Goal: Task Accomplishment & Management: Manage account settings

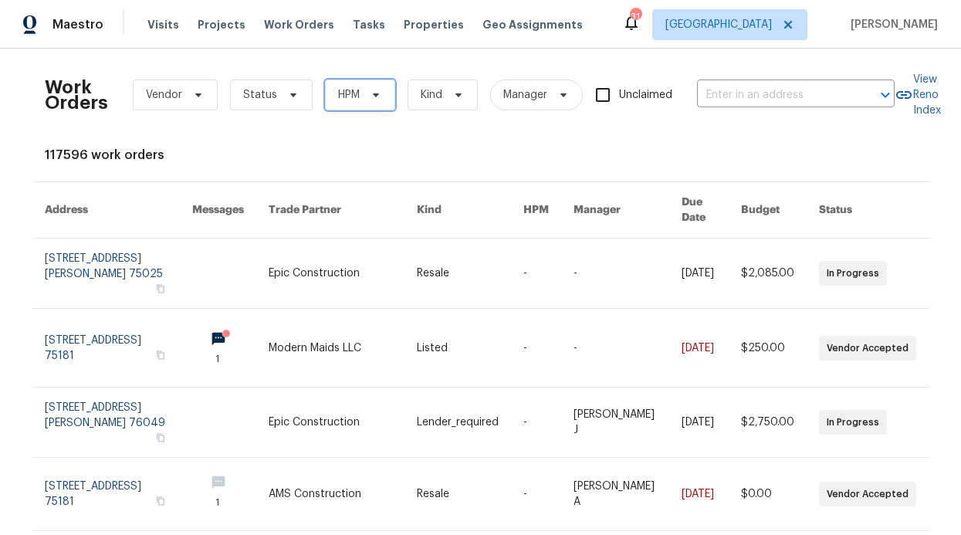
click at [342, 93] on span "HPM" at bounding box center [349, 94] width 22 height 15
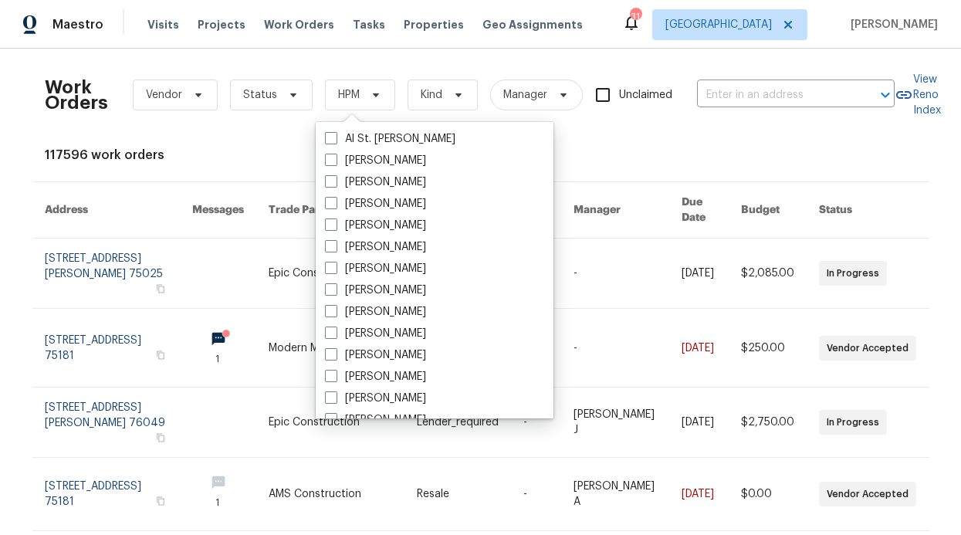
scroll to position [861, 0]
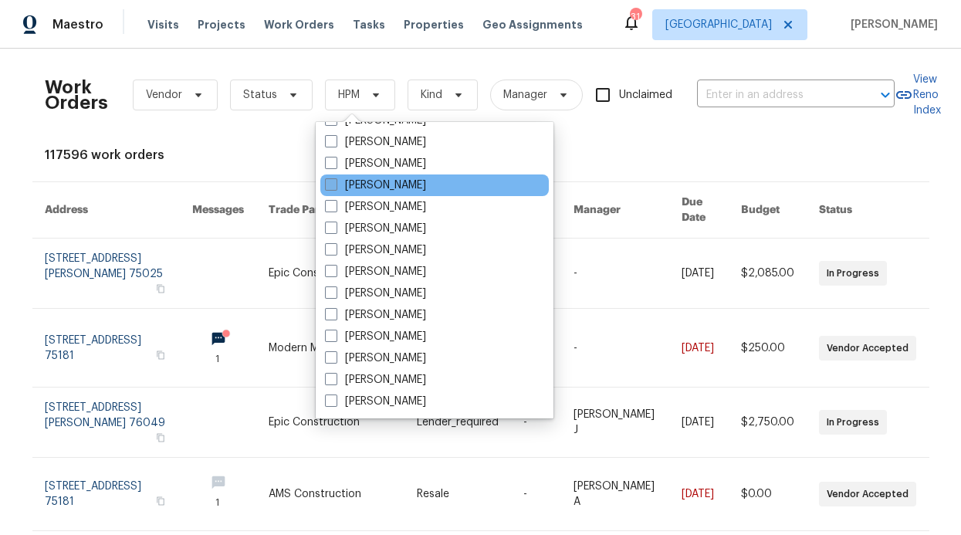
click at [377, 178] on label "[PERSON_NAME]" at bounding box center [375, 185] width 101 height 15
click at [335, 178] on input "[PERSON_NAME]" at bounding box center [330, 183] width 10 height 10
checkbox input "true"
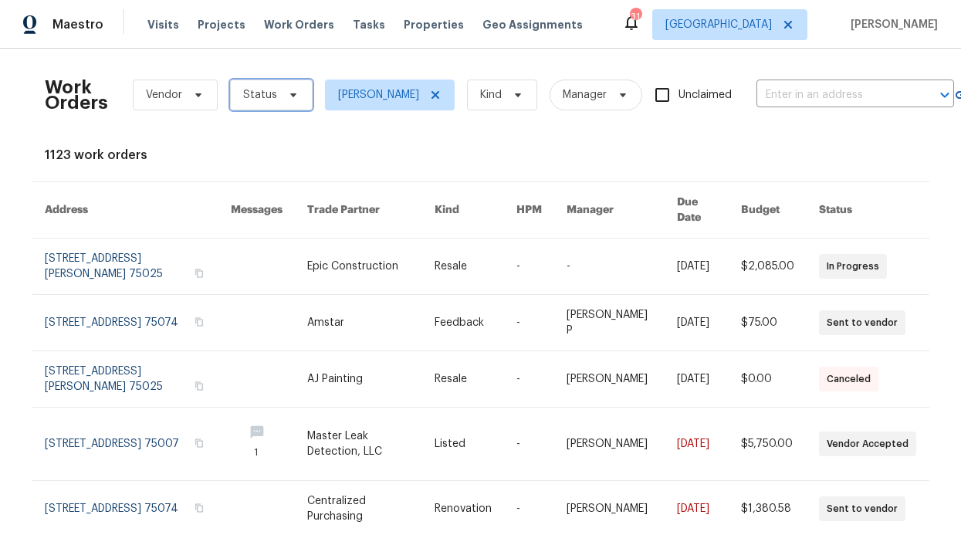
click at [288, 97] on icon at bounding box center [293, 95] width 12 height 12
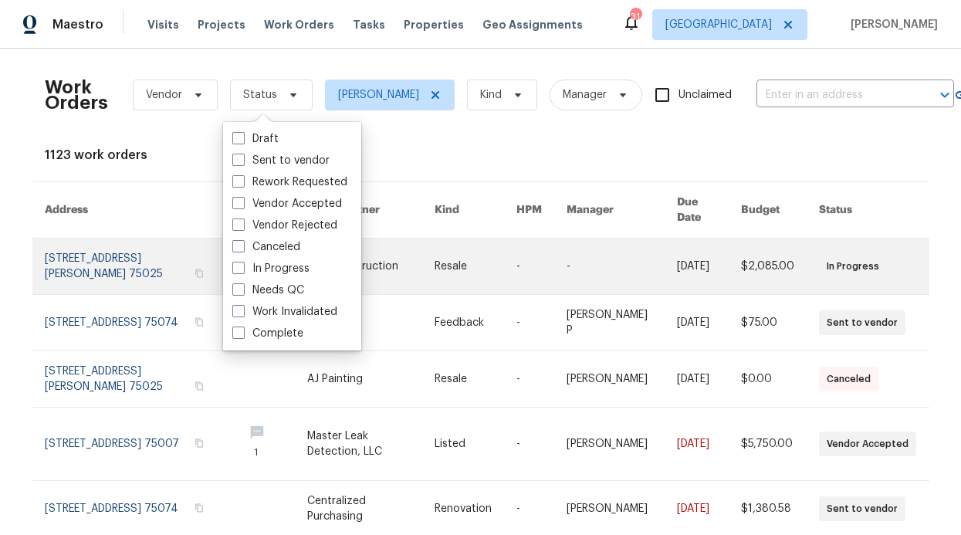
click at [269, 274] on label "In Progress" at bounding box center [270, 268] width 77 height 15
click at [242, 271] on input "In Progress" at bounding box center [237, 266] width 10 height 10
checkbox input "true"
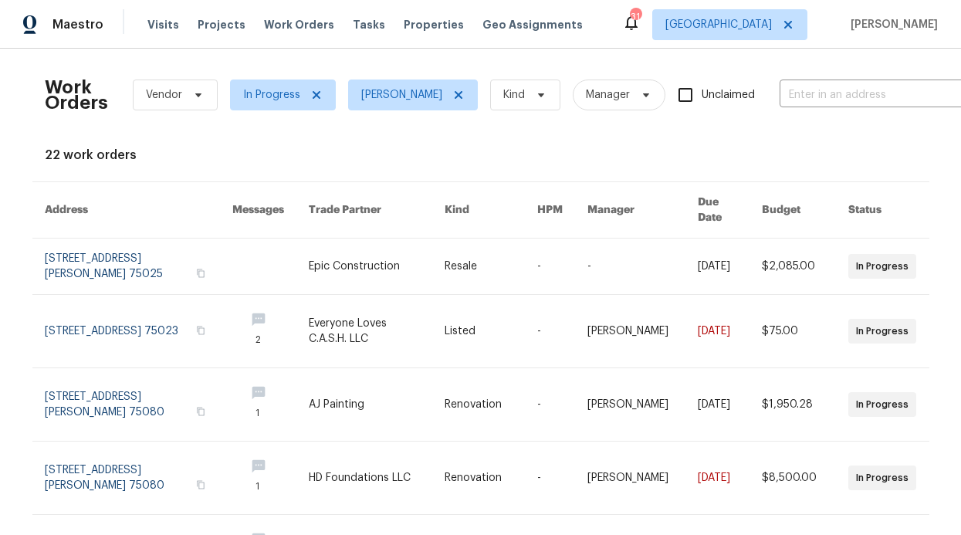
click at [389, 35] on div "Visits Projects Work Orders Tasks Properties Geo Assignments" at bounding box center [374, 24] width 454 height 31
click at [404, 28] on span "Properties" at bounding box center [434, 24] width 60 height 15
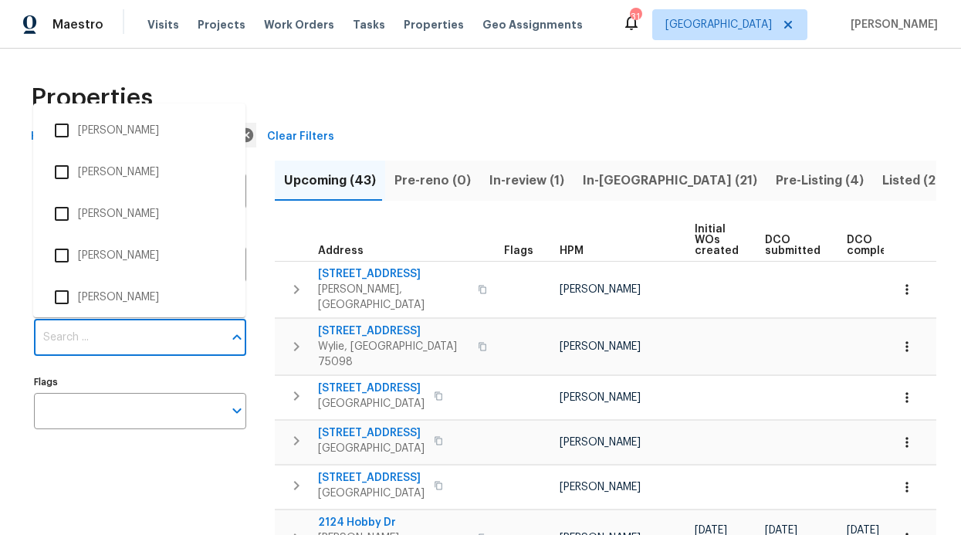
click at [189, 329] on input "Individuals" at bounding box center [128, 338] width 189 height 36
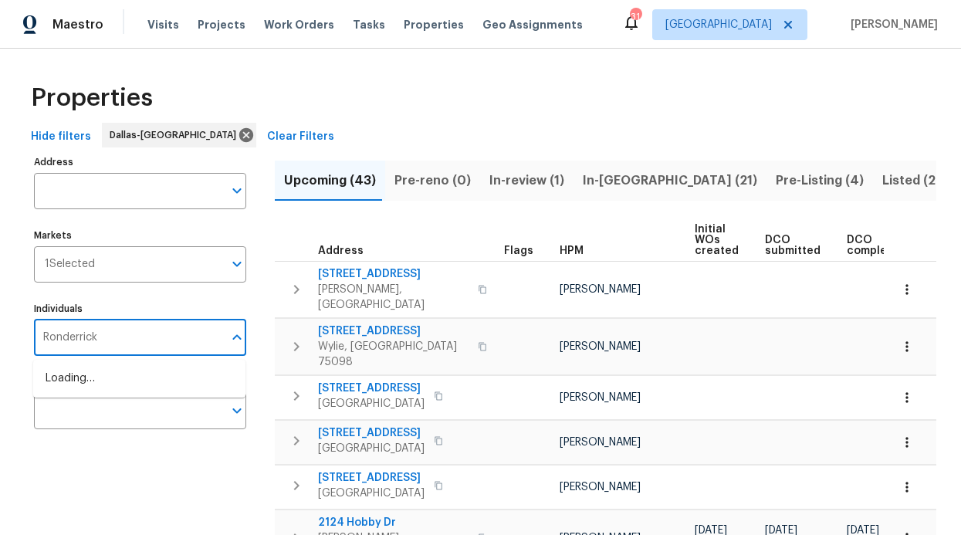
type input "Ronderrick"
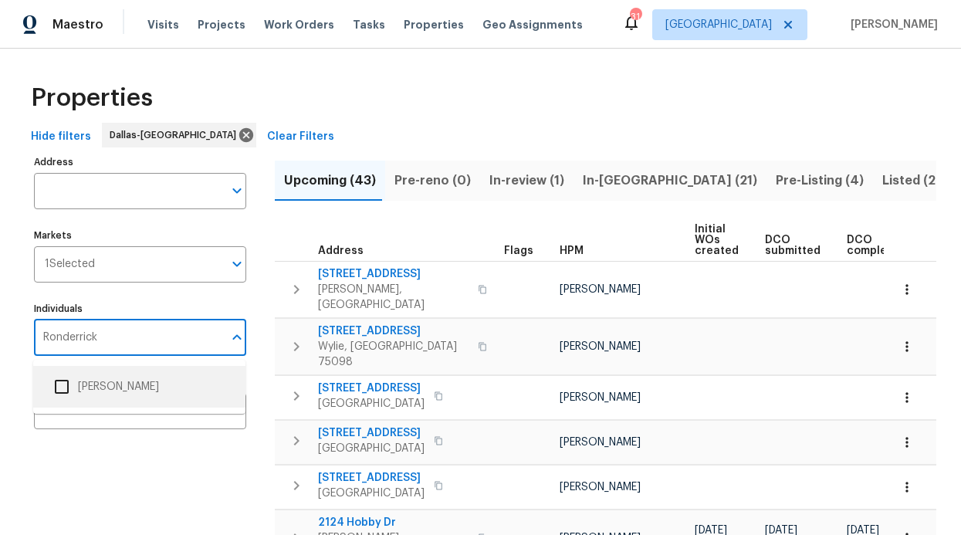
click at [137, 381] on li "[PERSON_NAME]" at bounding box center [140, 386] width 188 height 32
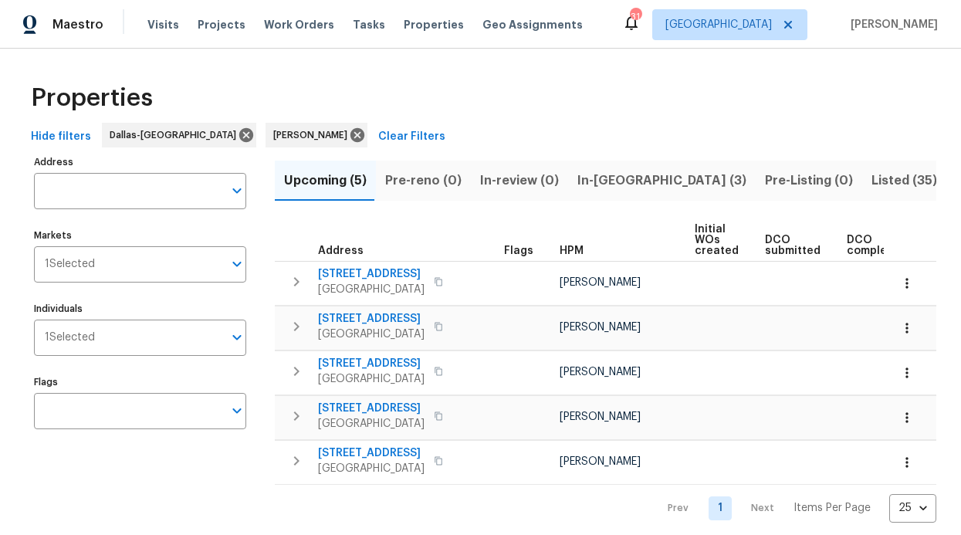
click at [591, 178] on span "In-reno (3)" at bounding box center [661, 181] width 169 height 22
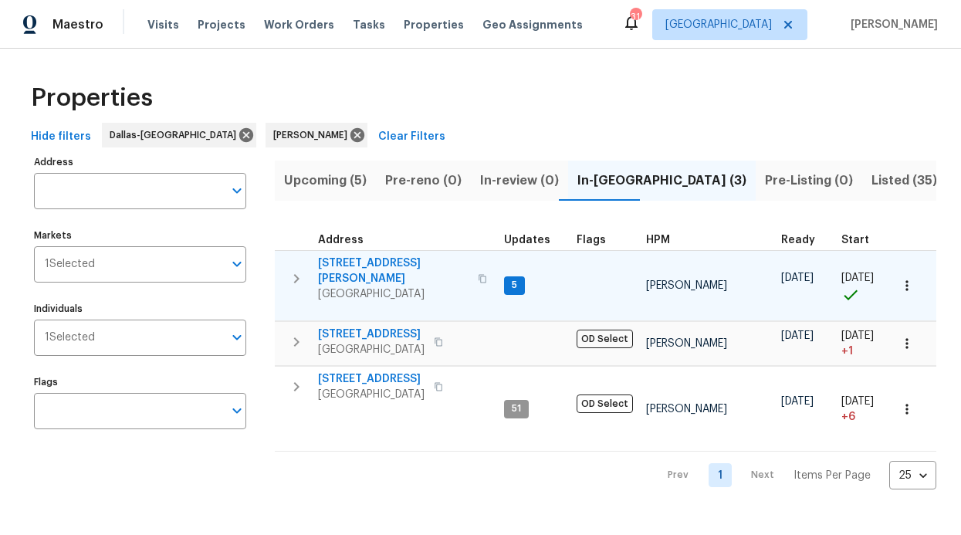
click at [378, 262] on span "435 Lynn St" at bounding box center [393, 270] width 150 height 31
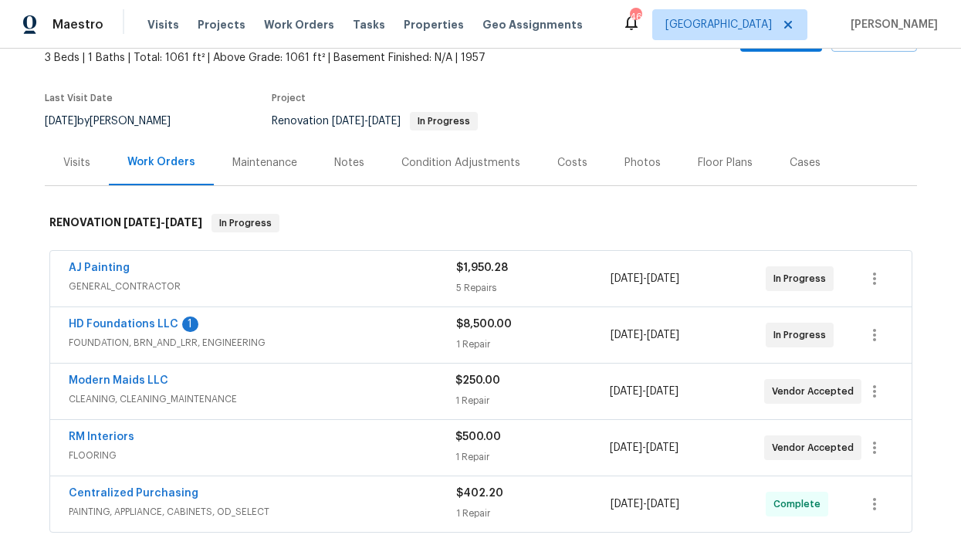
scroll to position [95, 0]
click at [137, 319] on link "HD Foundations LLC" at bounding box center [124, 323] width 110 height 11
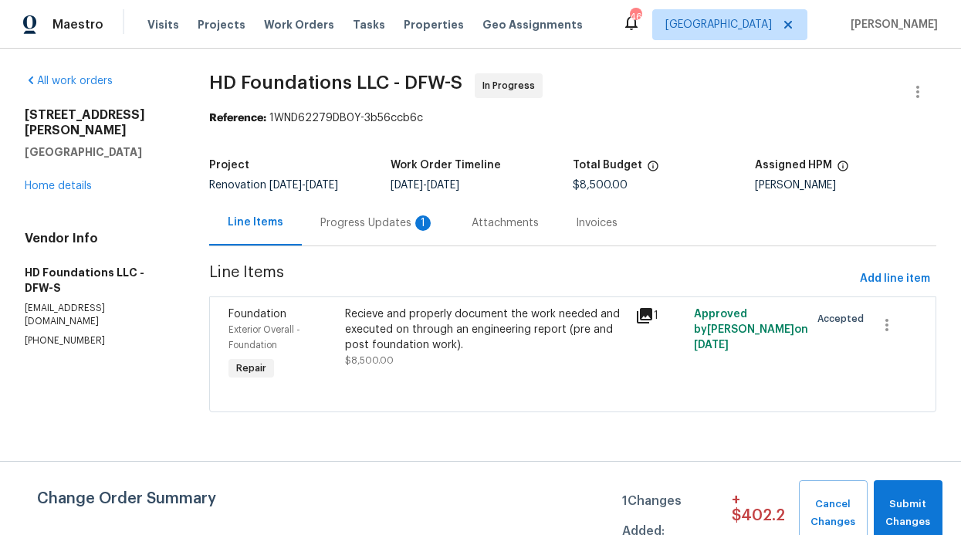
click at [350, 215] on div "Progress Updates 1" at bounding box center [377, 222] width 114 height 15
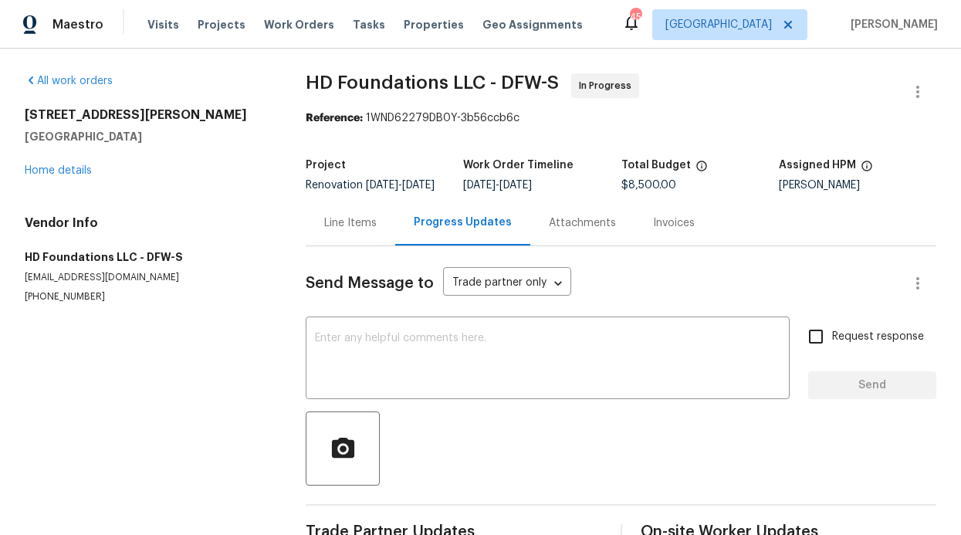
click at [346, 231] on div "Line Items" at bounding box center [350, 222] width 52 height 15
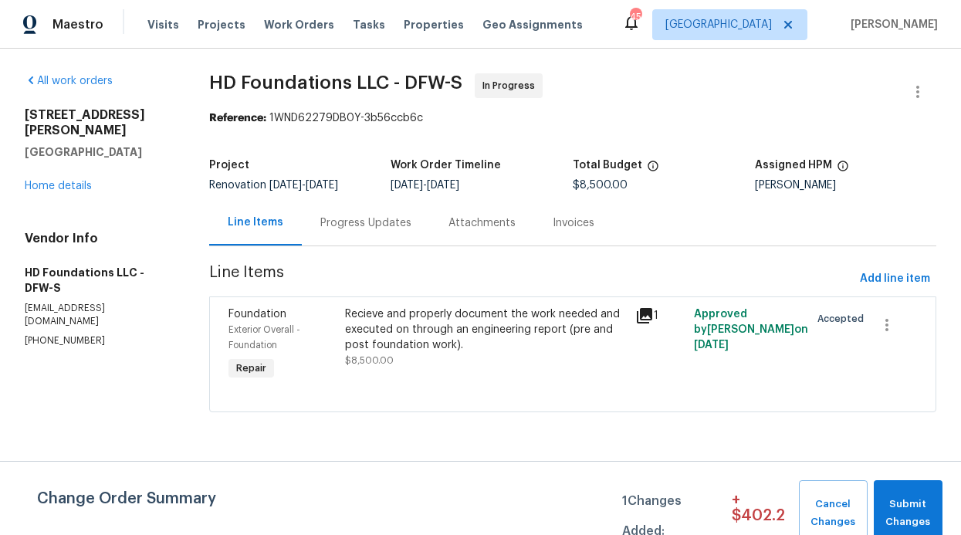
click at [637, 313] on icon at bounding box center [644, 315] width 15 height 15
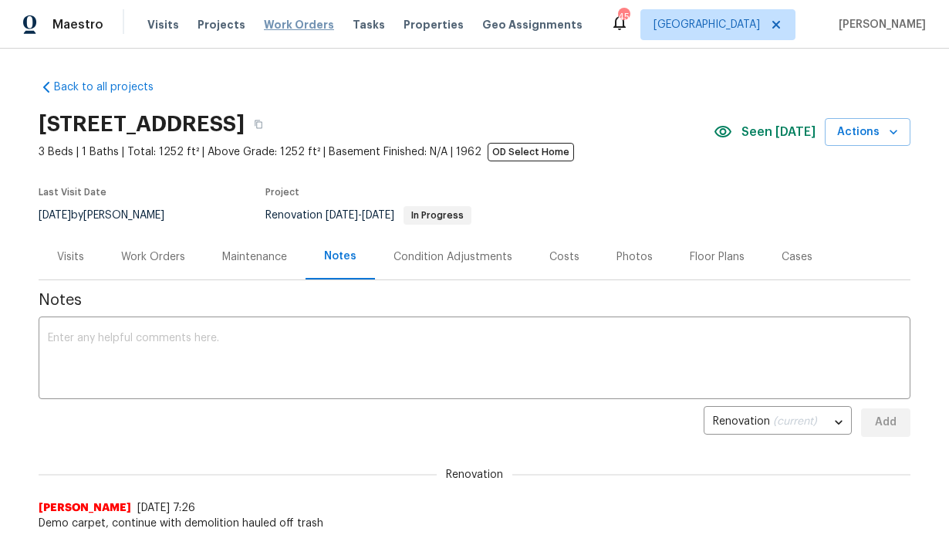
click at [281, 23] on span "Work Orders" at bounding box center [299, 24] width 70 height 15
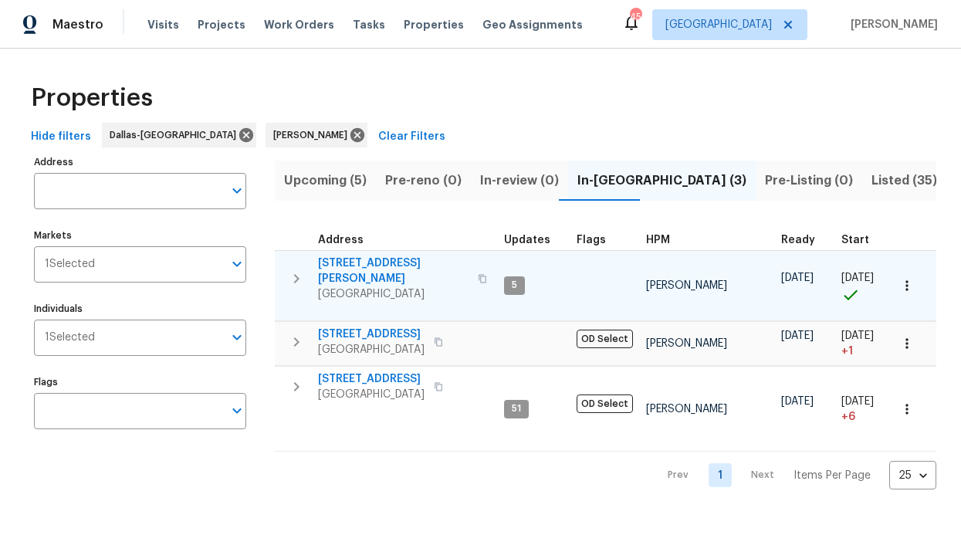
click at [352, 262] on span "[STREET_ADDRESS][PERSON_NAME]" at bounding box center [393, 270] width 150 height 31
click at [353, 262] on span "435 Lynn St" at bounding box center [393, 270] width 150 height 31
click at [346, 261] on span "435 Lynn St" at bounding box center [393, 270] width 150 height 31
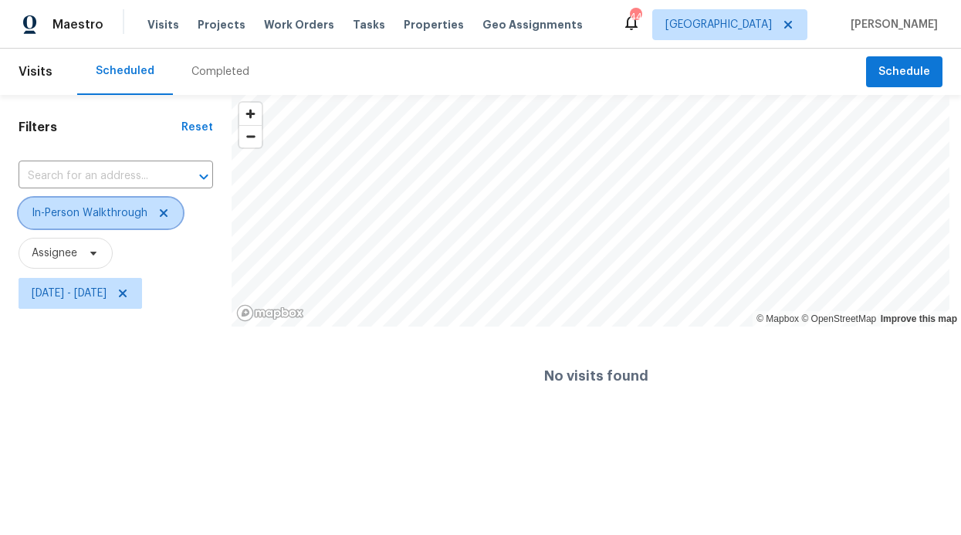
click at [162, 210] on icon at bounding box center [163, 213] width 12 height 12
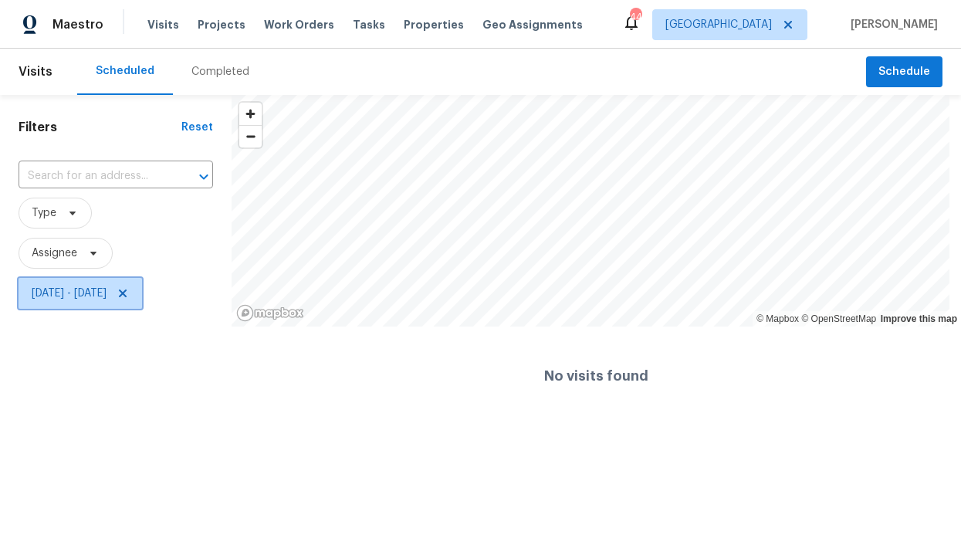
click at [129, 288] on icon at bounding box center [123, 293] width 12 height 12
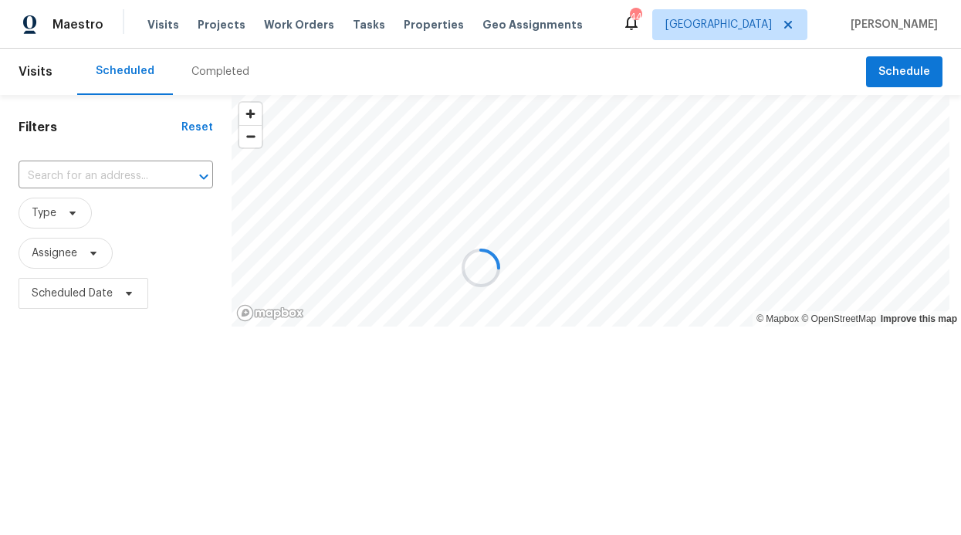
click at [70, 255] on div at bounding box center [480, 267] width 961 height 535
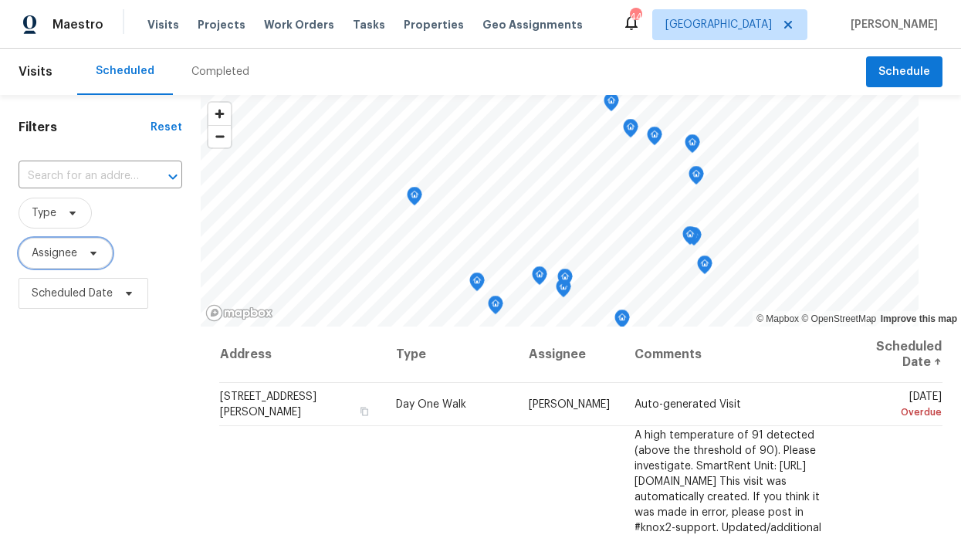
click at [59, 260] on span "Assignee" at bounding box center [55, 252] width 46 height 15
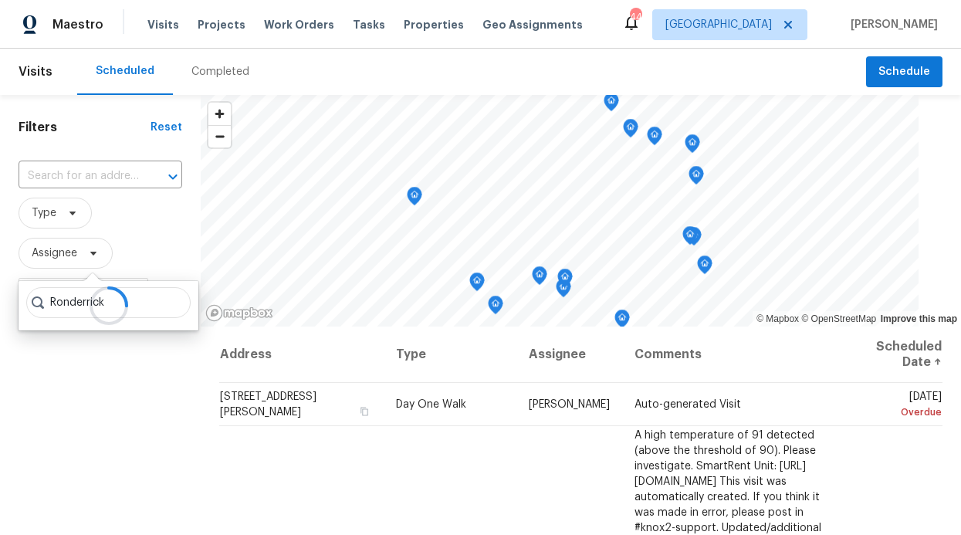
type input "Ronderrick"
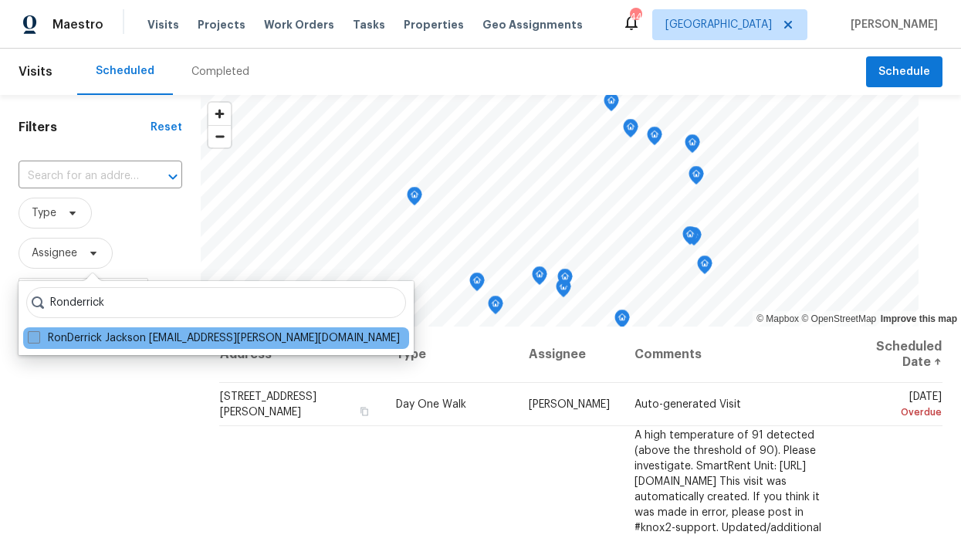
click at [214, 330] on label "RonDerrick Jackson ron.jackson@opendoor.com" at bounding box center [214, 337] width 372 height 15
click at [38, 330] on input "RonDerrick Jackson ron.jackson@opendoor.com" at bounding box center [33, 335] width 10 height 10
checkbox input "true"
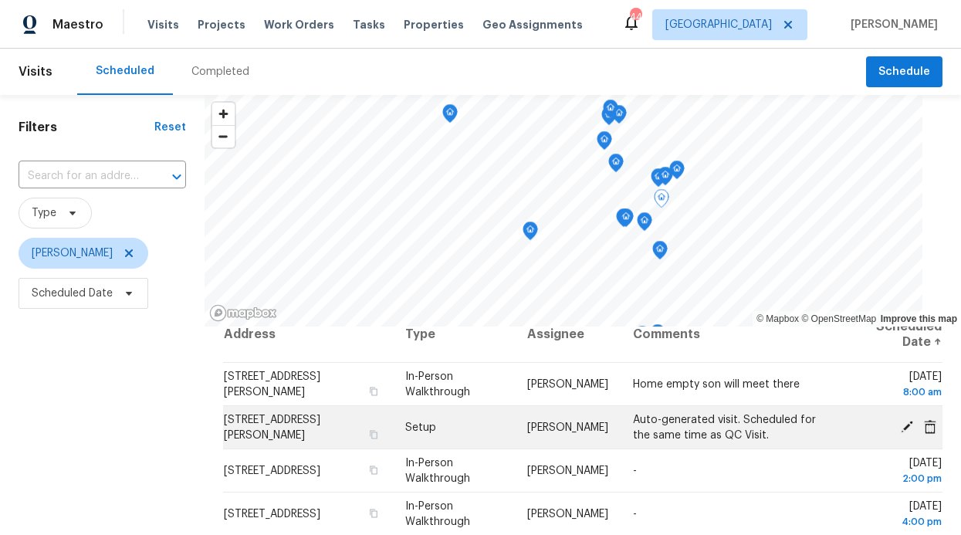
scroll to position [20, 0]
click at [900, 428] on icon at bounding box center [907, 426] width 14 height 14
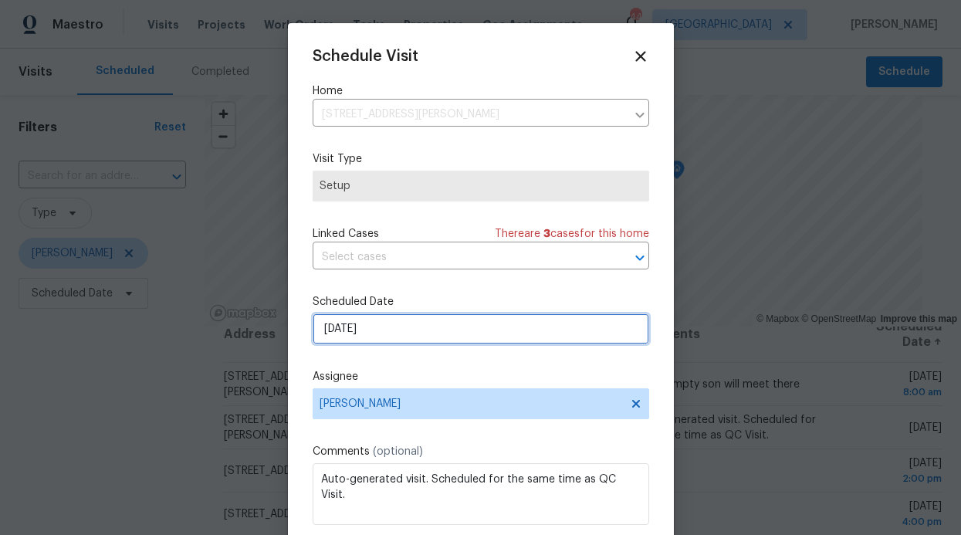
click at [475, 343] on input "8/13/2025" at bounding box center [481, 328] width 336 height 31
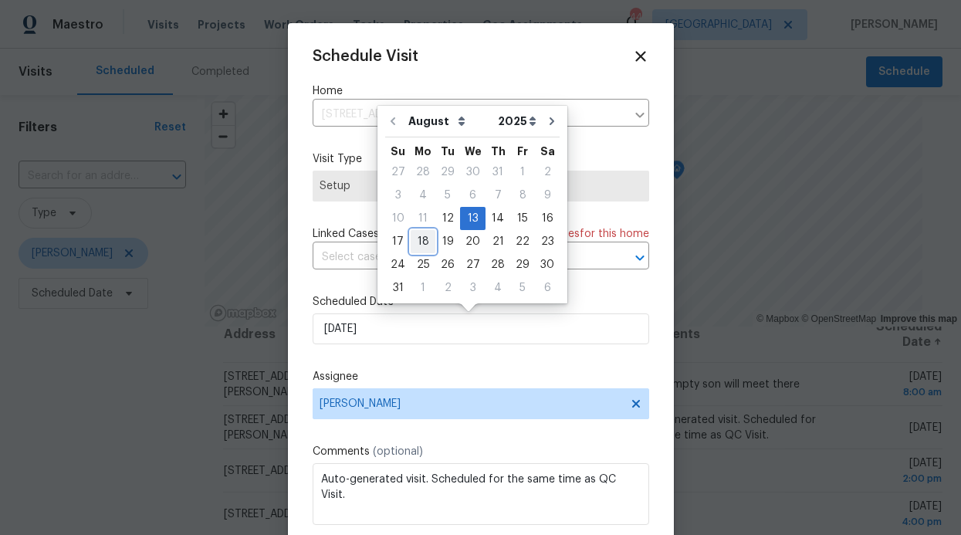
click at [428, 234] on div "18" at bounding box center [423, 242] width 25 height 22
type input "8/18/2025"
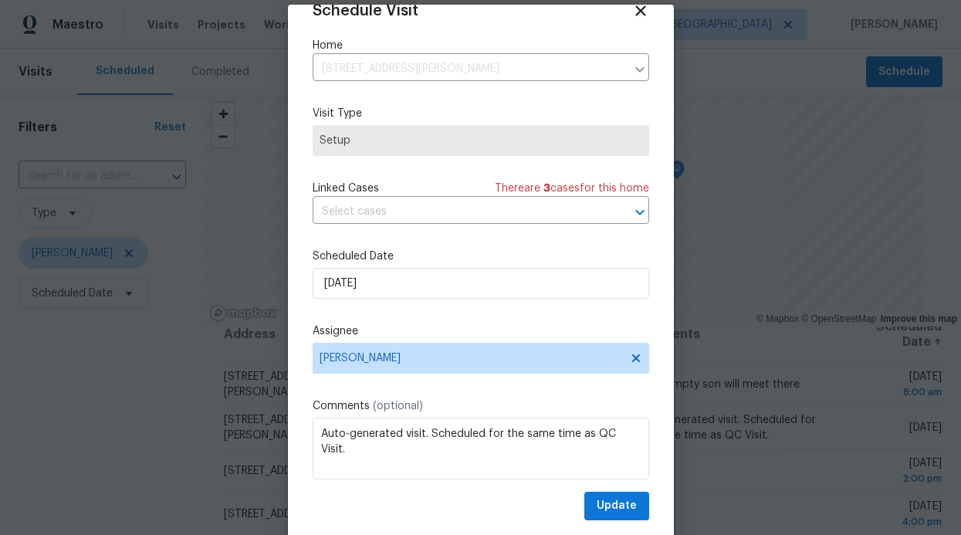
scroll to position [52, 0]
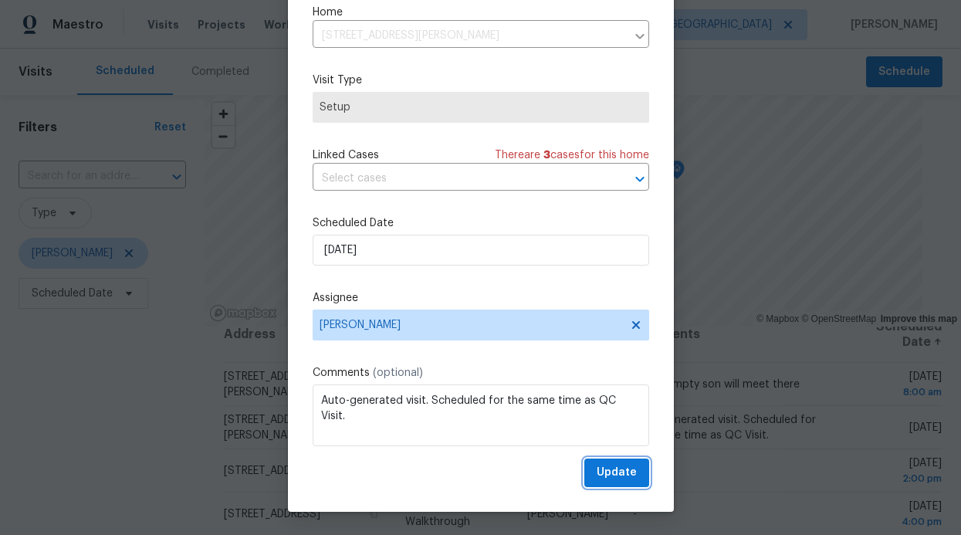
click at [601, 469] on span "Update" at bounding box center [617, 472] width 40 height 19
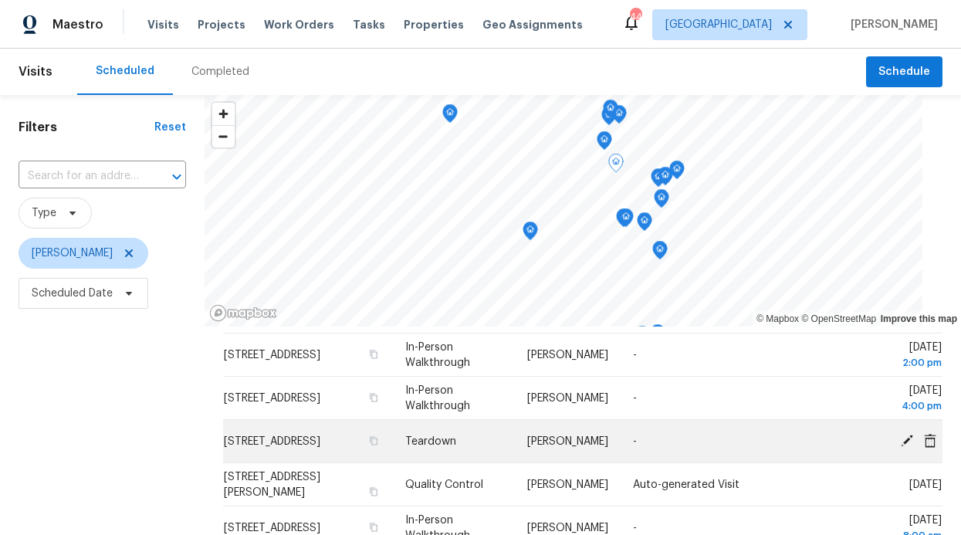
scroll to position [93, 0]
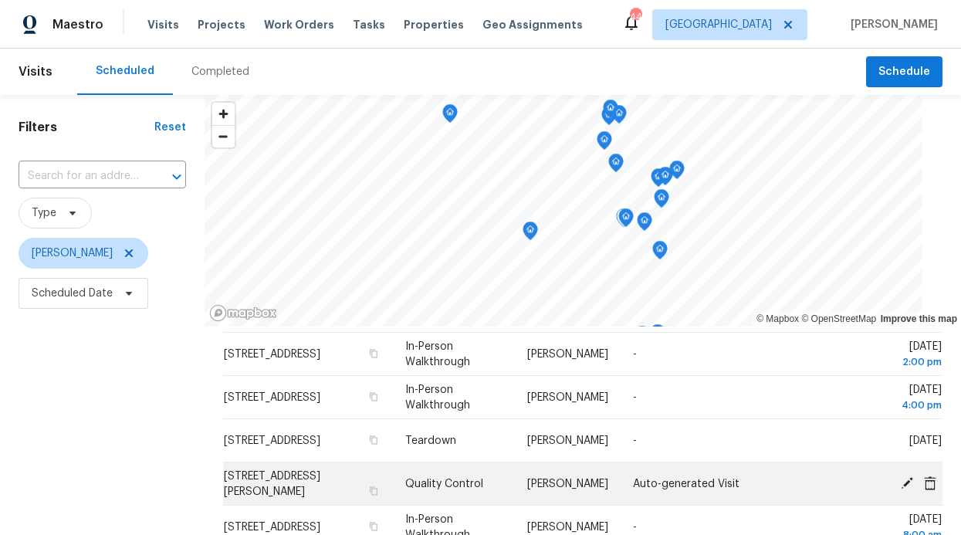
click at [900, 478] on icon at bounding box center [907, 482] width 14 height 14
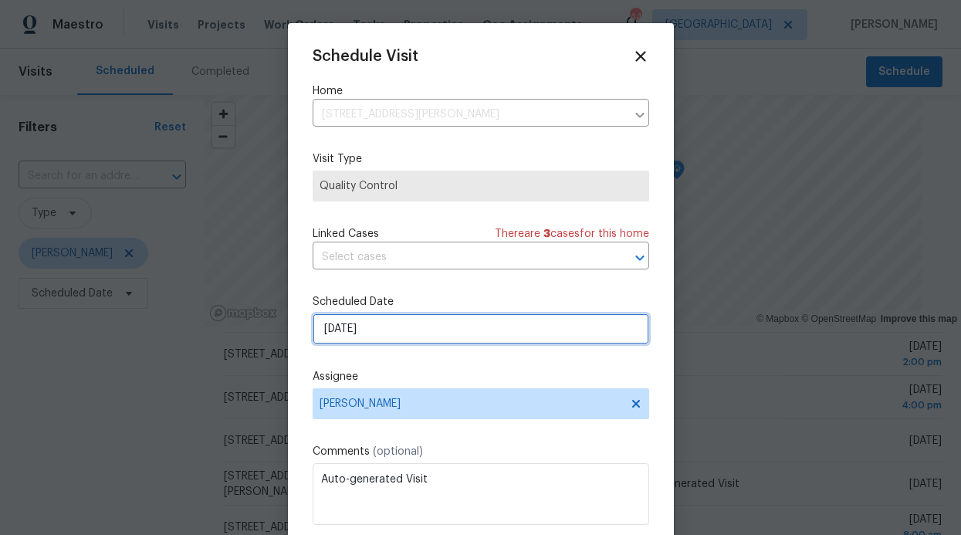
click at [391, 326] on input "[DATE]" at bounding box center [481, 328] width 336 height 31
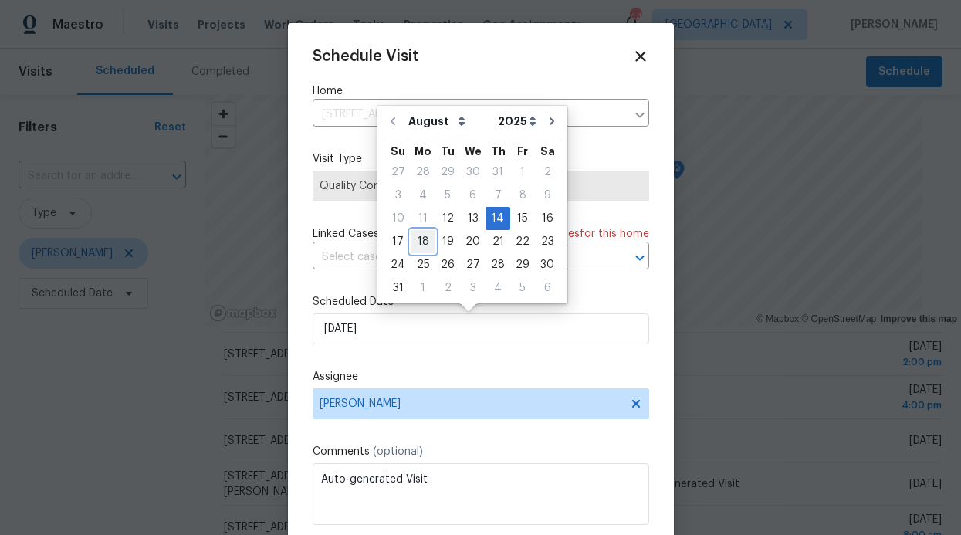
click at [414, 242] on div "18" at bounding box center [423, 242] width 25 height 22
type input "8/18/2025"
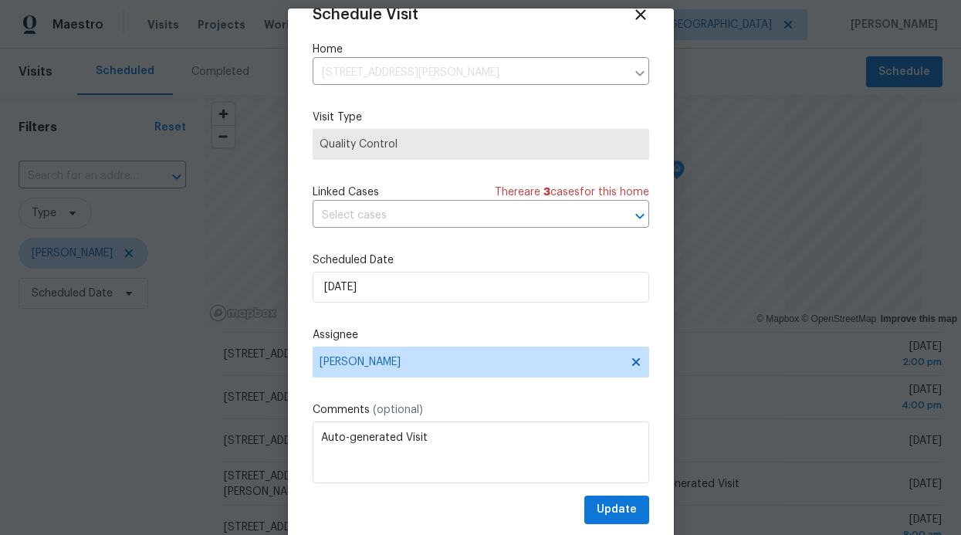
scroll to position [52, 0]
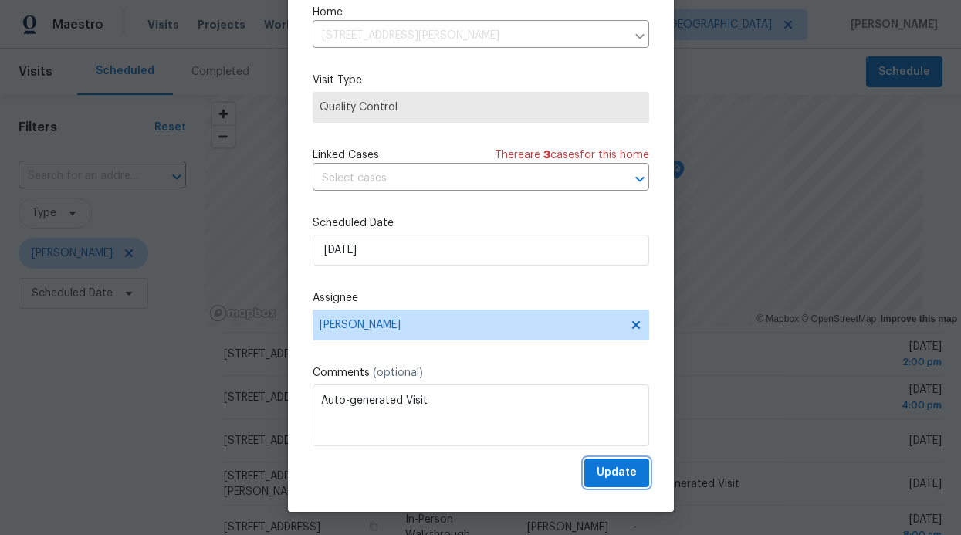
click at [614, 472] on span "Update" at bounding box center [617, 472] width 40 height 19
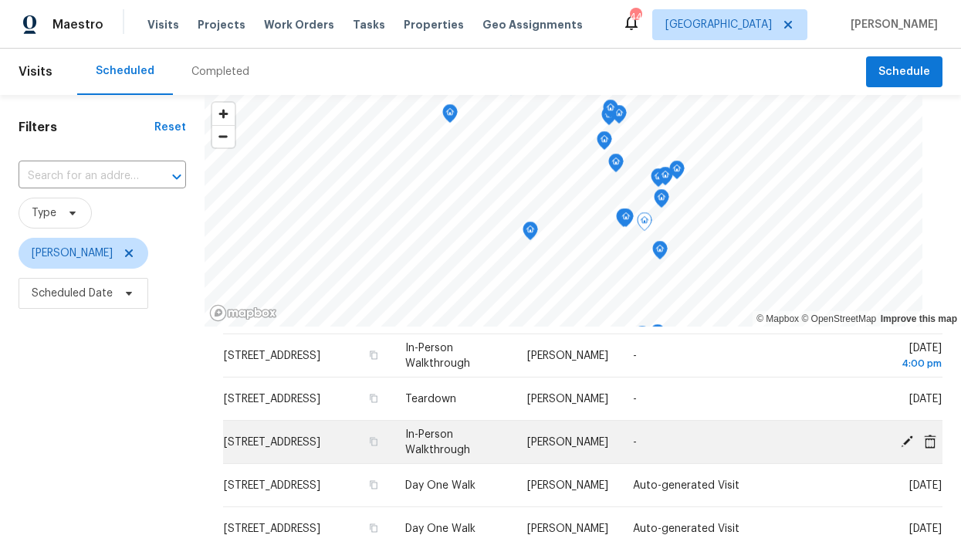
scroll to position [135, 0]
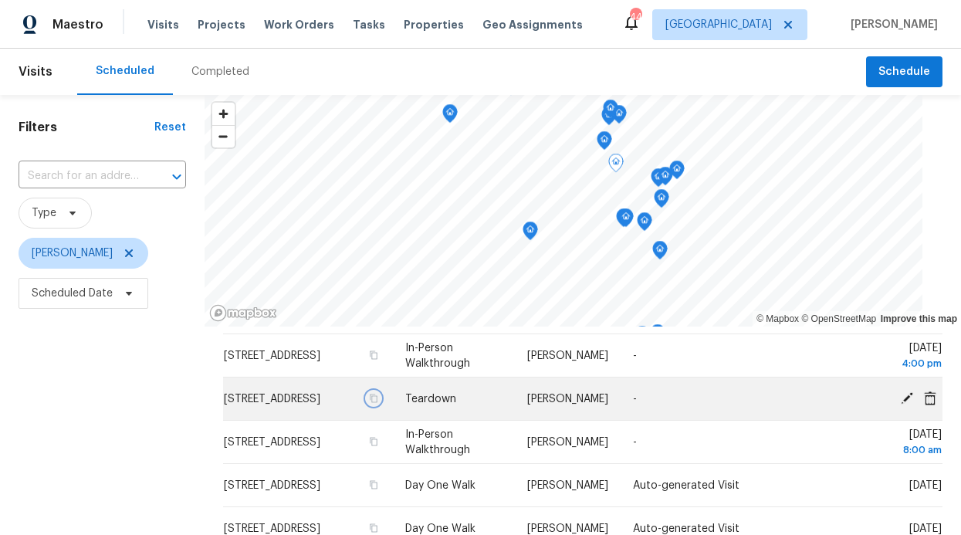
click at [370, 402] on icon "button" at bounding box center [374, 398] width 8 height 8
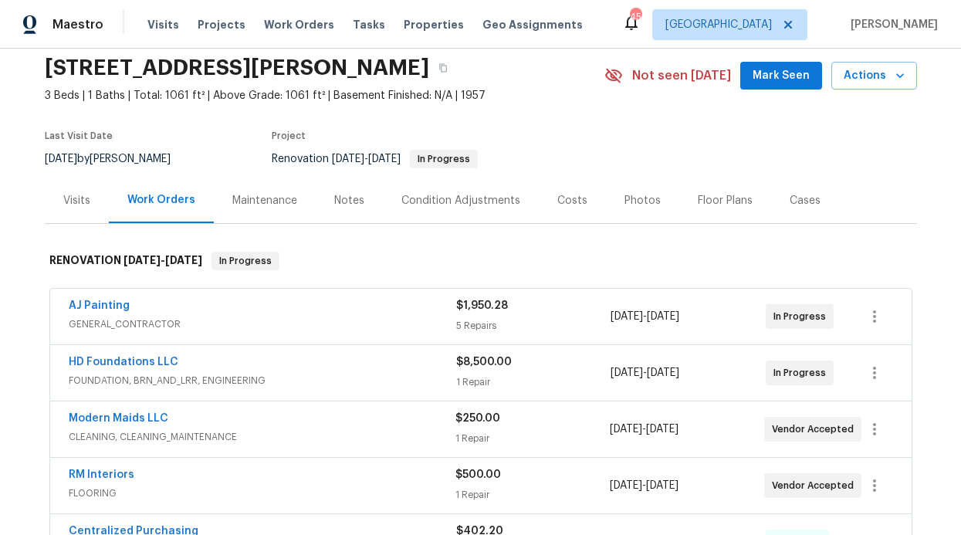
scroll to position [72, 0]
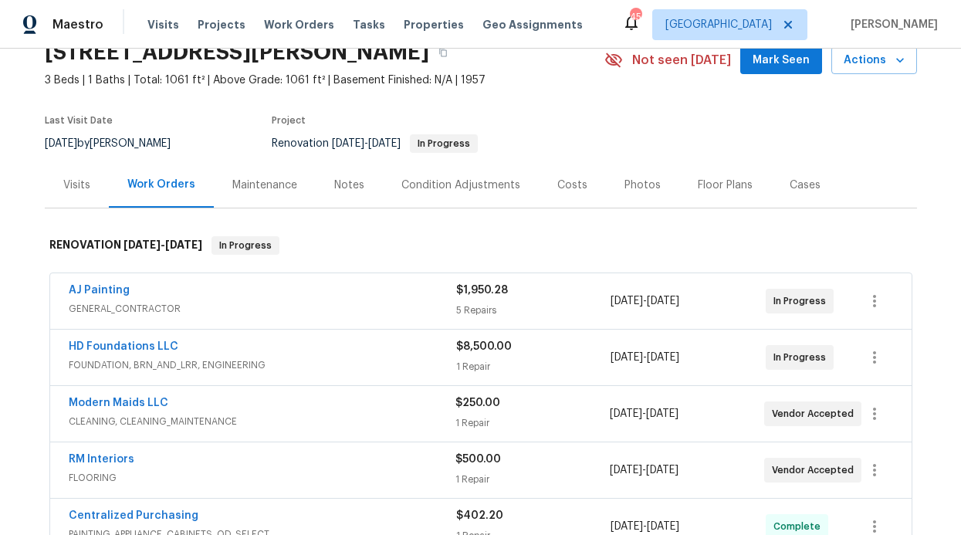
click at [320, 180] on div "Notes" at bounding box center [349, 185] width 67 height 46
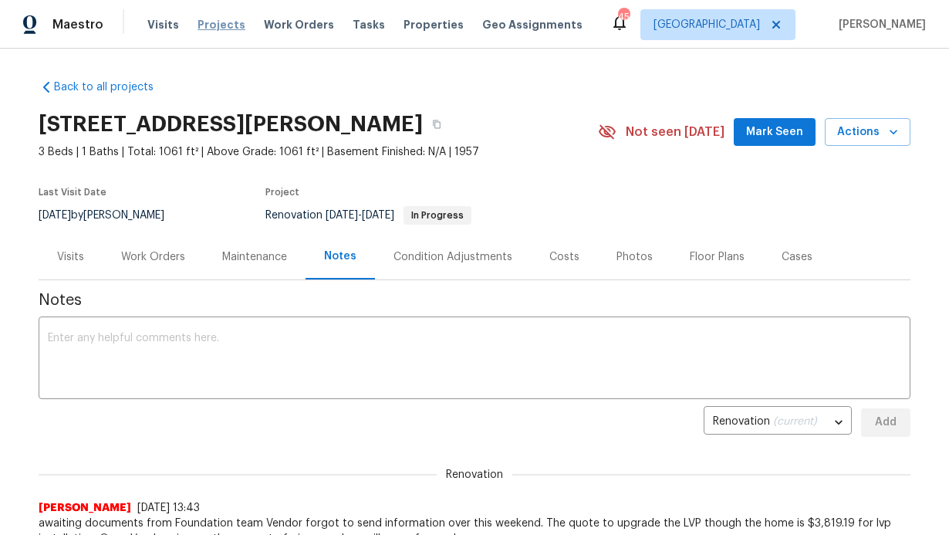
click at [231, 22] on span "Projects" at bounding box center [222, 24] width 48 height 15
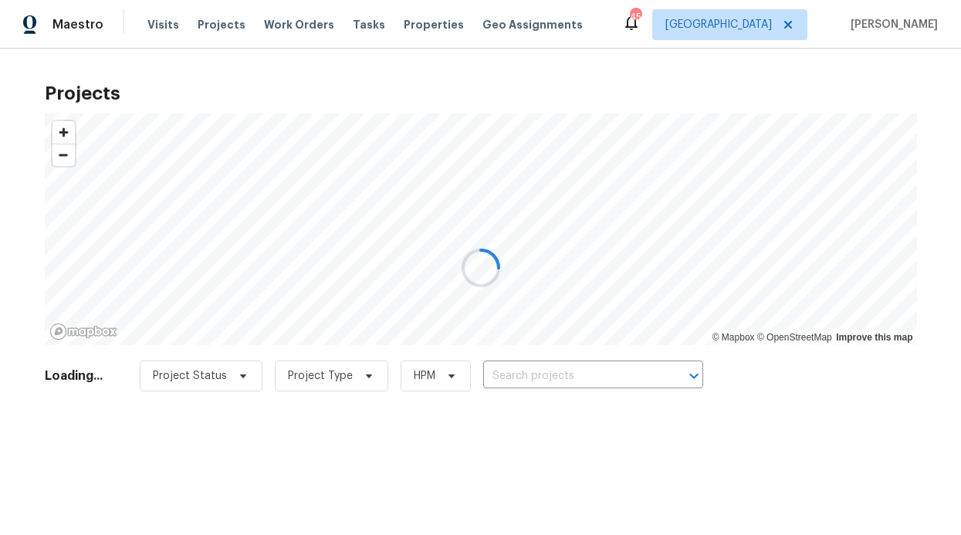
click at [299, 28] on div at bounding box center [480, 267] width 961 height 535
click at [300, 25] on div at bounding box center [480, 267] width 961 height 535
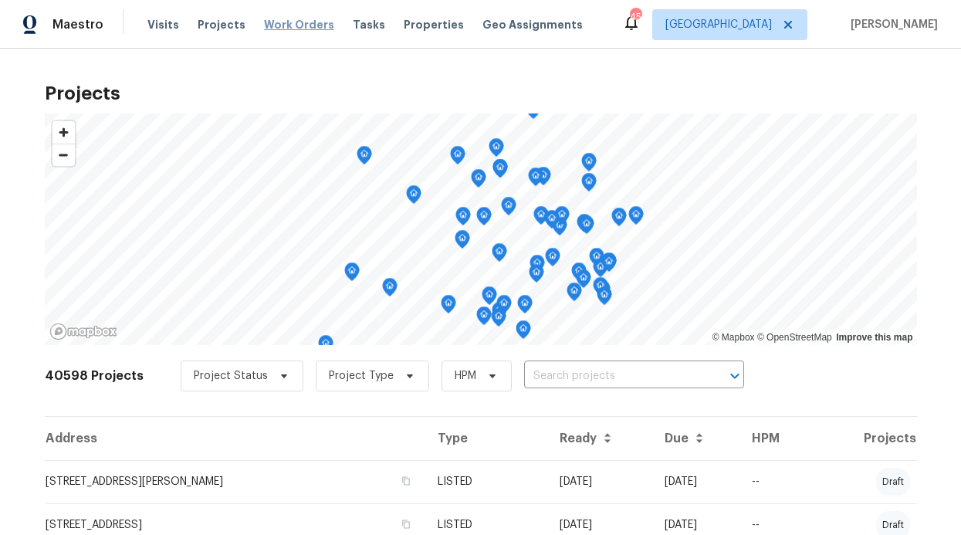
click at [299, 27] on span "Work Orders" at bounding box center [299, 24] width 70 height 15
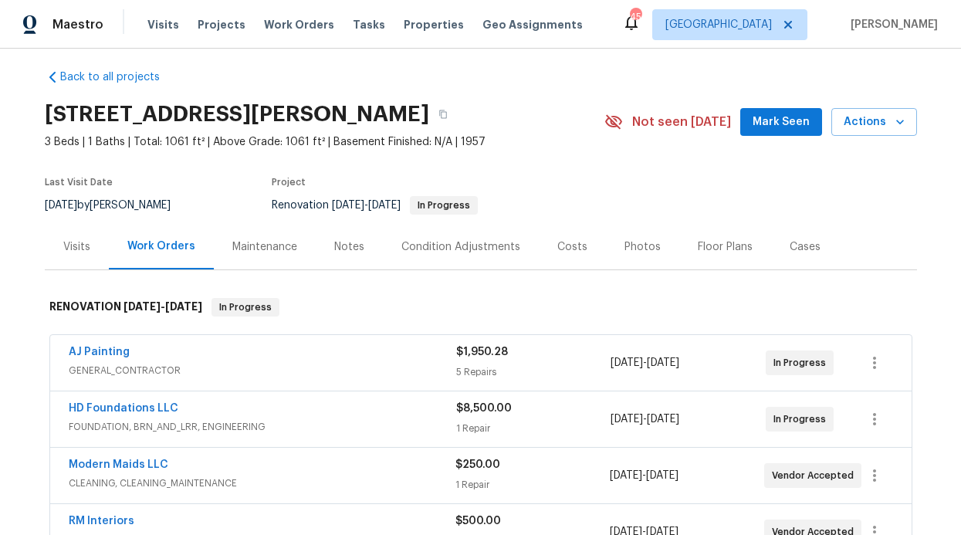
scroll to position [23, 0]
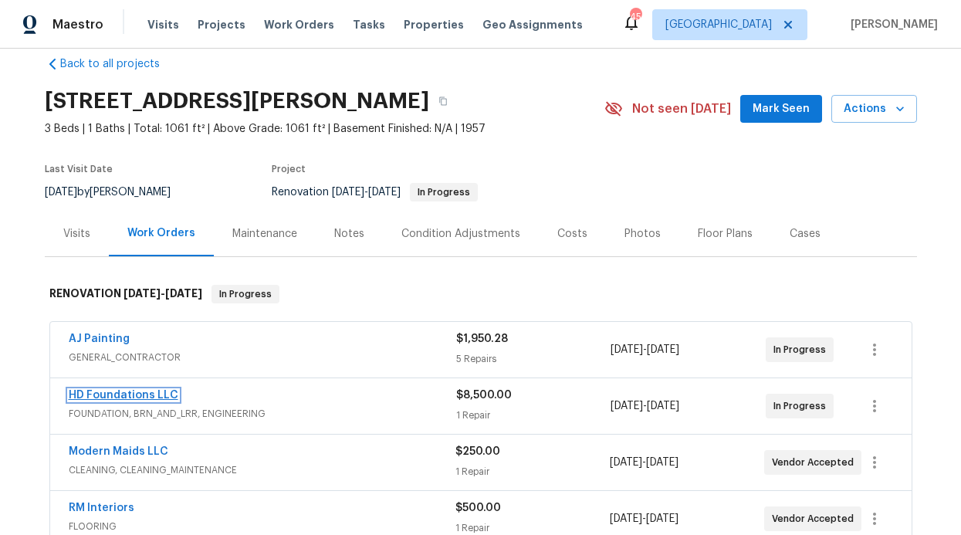
click at [117, 394] on link "HD Foundations LLC" at bounding box center [124, 395] width 110 height 11
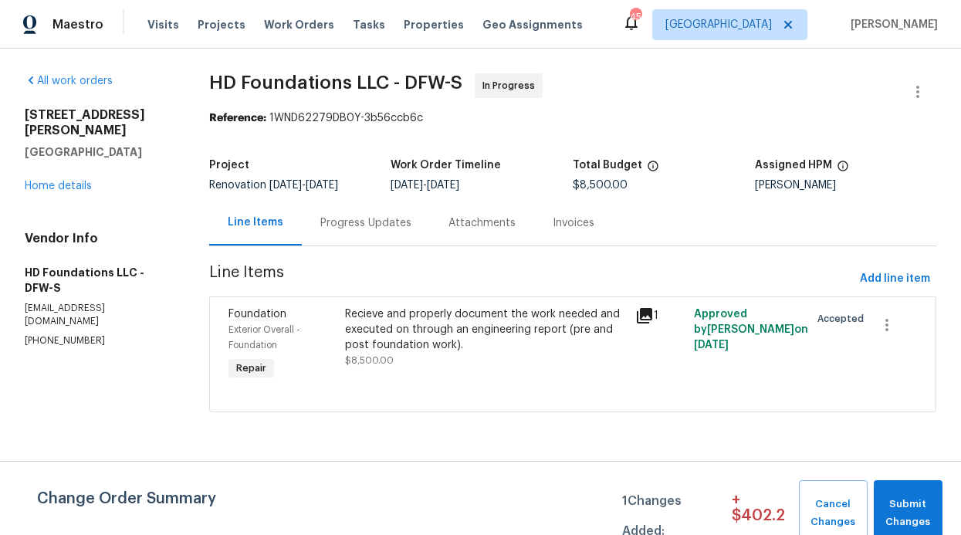
click at [349, 232] on div "Progress Updates" at bounding box center [366, 223] width 128 height 46
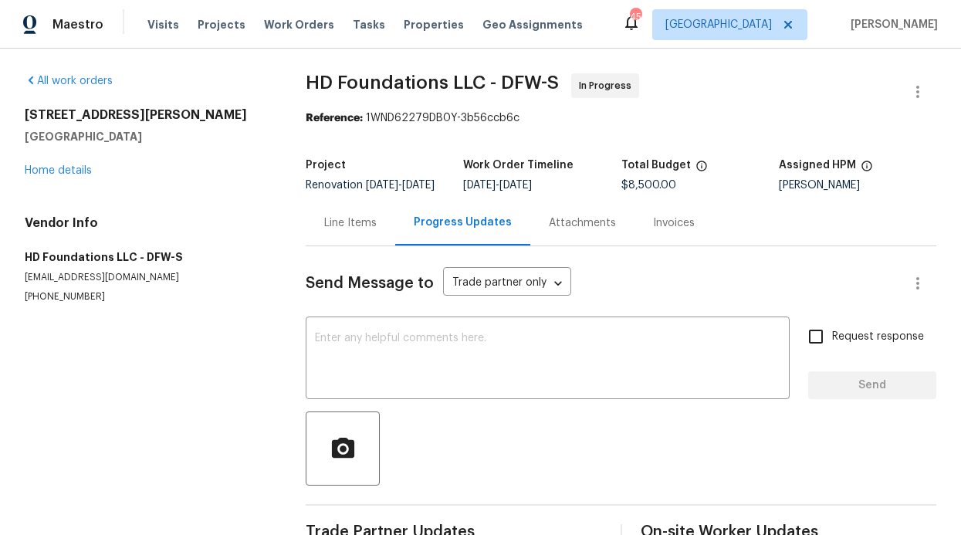
click at [345, 245] on div "Line Items" at bounding box center [351, 223] width 90 height 46
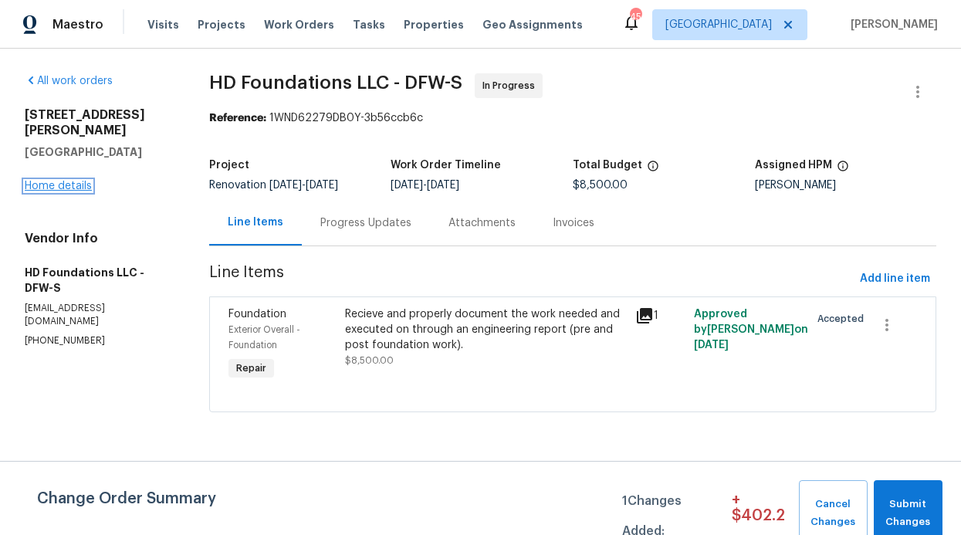
click at [62, 181] on link "Home details" at bounding box center [58, 186] width 67 height 11
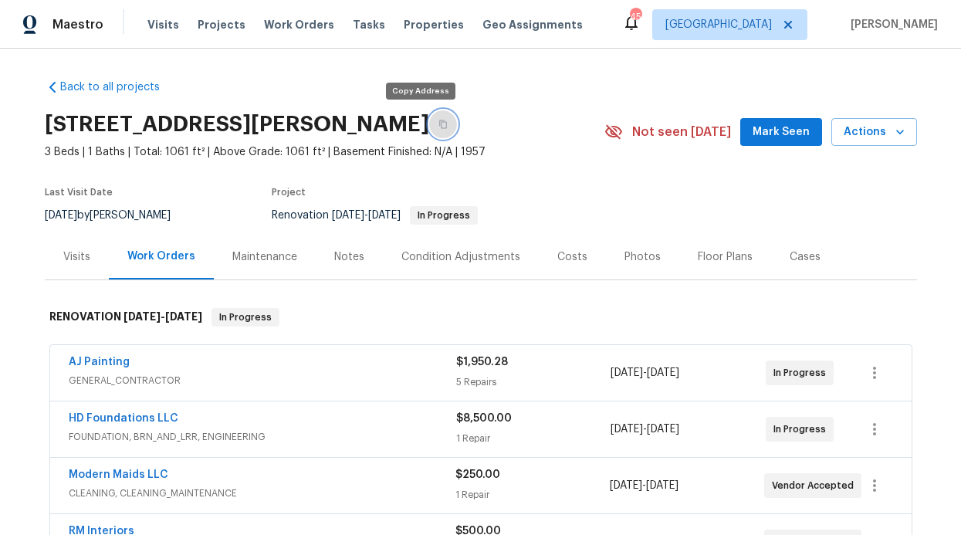
click at [438, 123] on icon "button" at bounding box center [442, 124] width 9 height 9
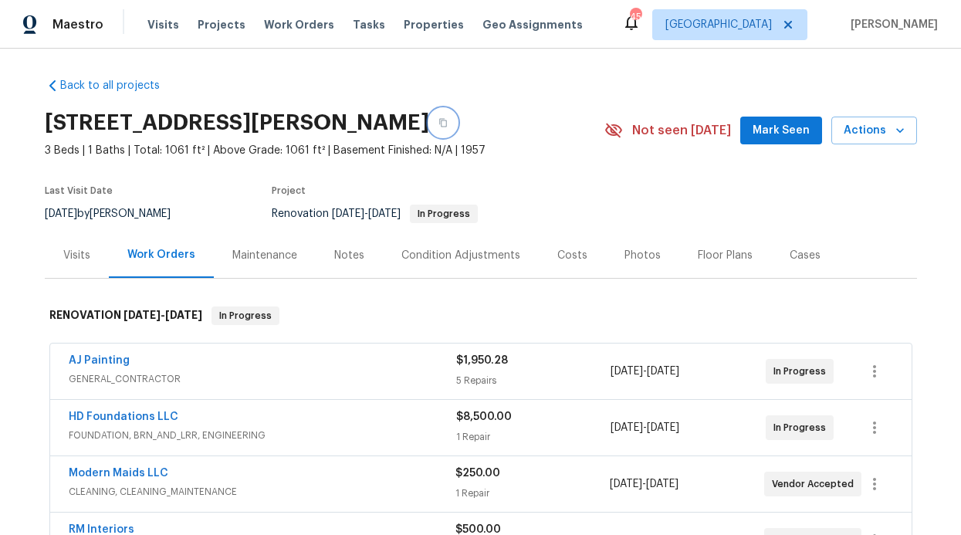
scroll to position [3, 0]
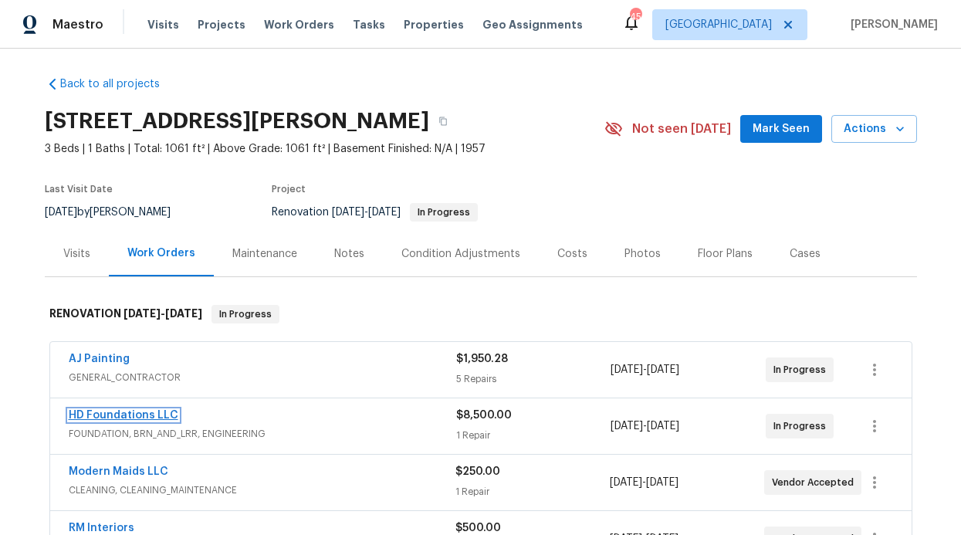
click at [127, 418] on link "HD Foundations LLC" at bounding box center [124, 415] width 110 height 11
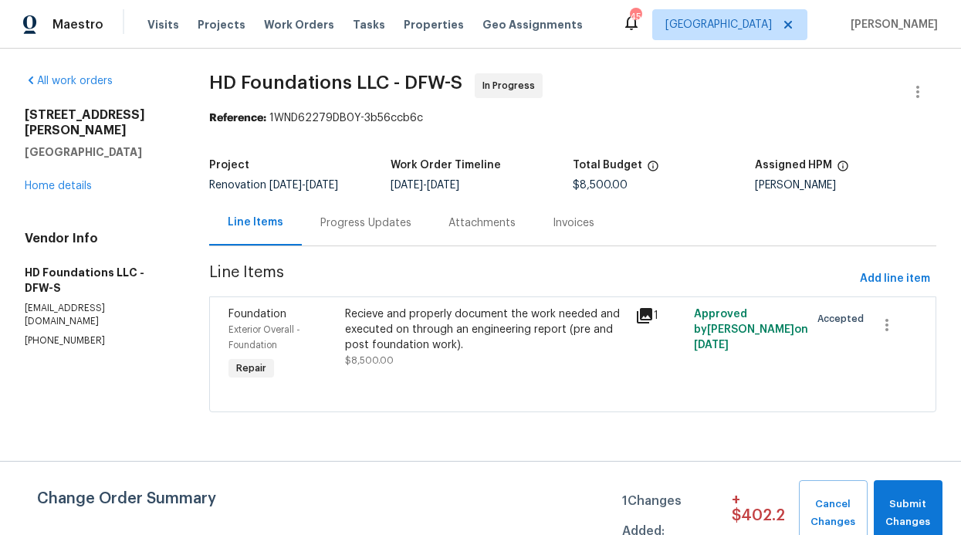
click at [336, 222] on div "Progress Updates" at bounding box center [365, 222] width 91 height 15
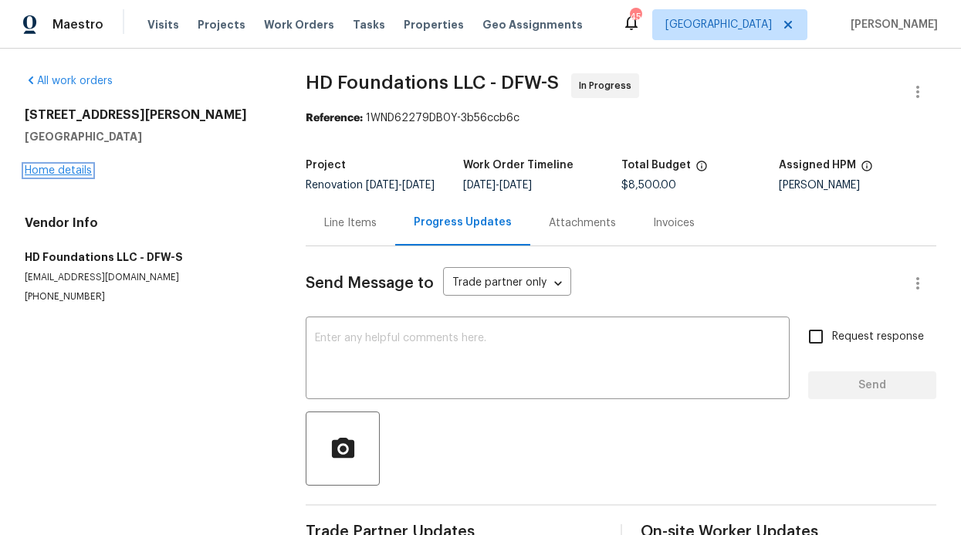
click at [63, 171] on link "Home details" at bounding box center [58, 170] width 67 height 11
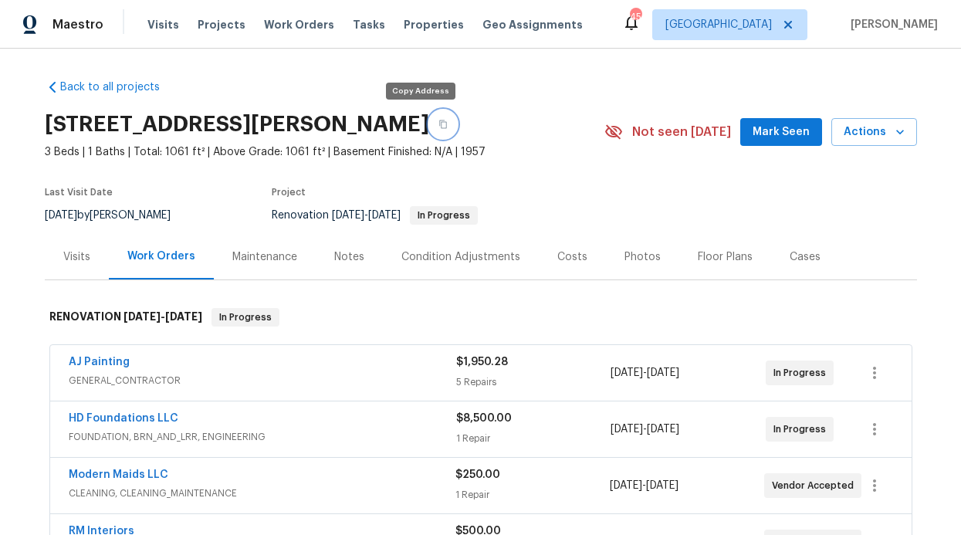
click at [438, 127] on icon "button" at bounding box center [442, 124] width 9 height 9
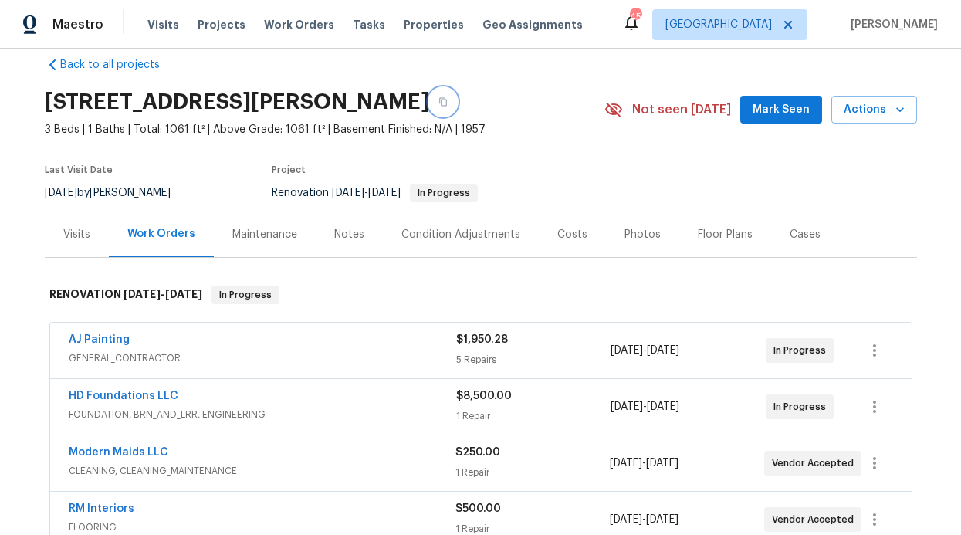
scroll to position [26, 0]
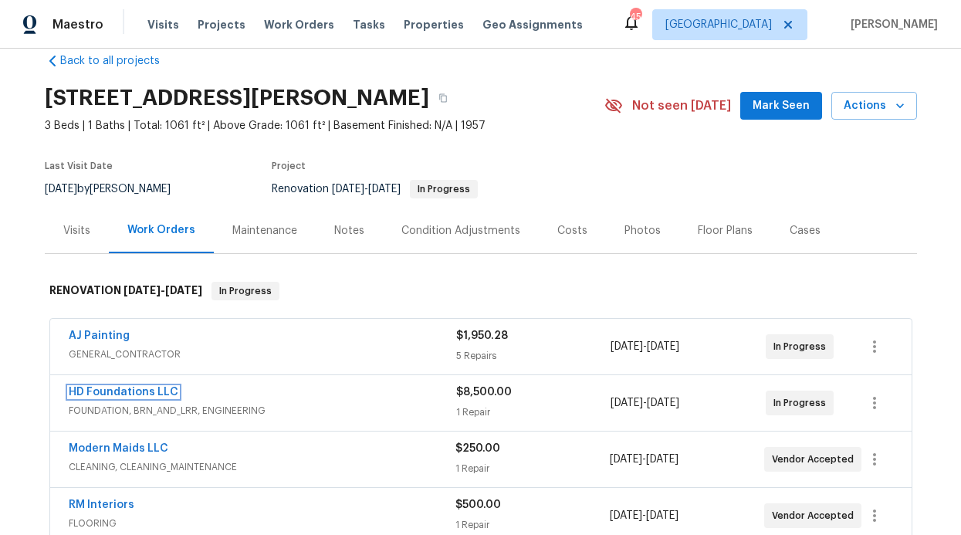
click at [131, 391] on link "HD Foundations LLC" at bounding box center [124, 392] width 110 height 11
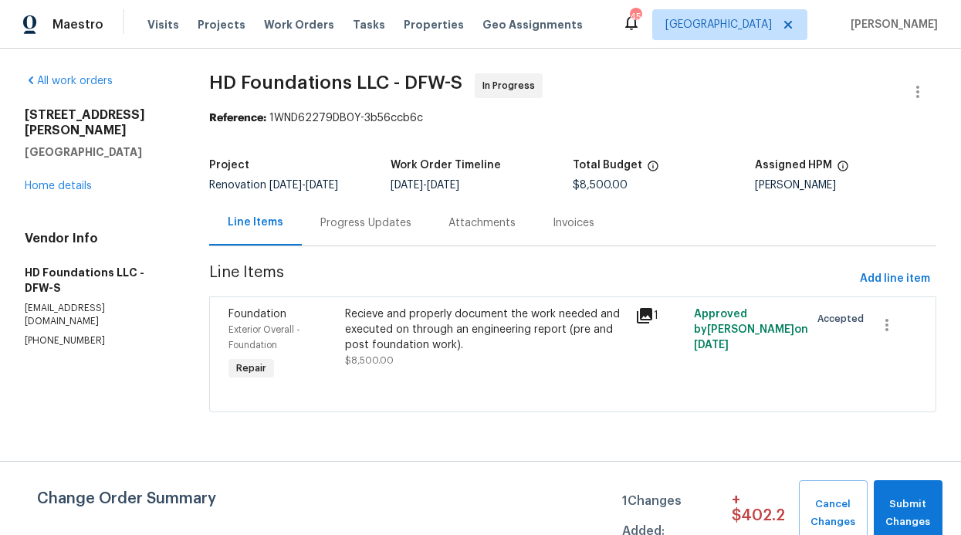
click at [405, 321] on div "Recieve and properly document the work needed and executed on through an engine…" at bounding box center [486, 329] width 282 height 46
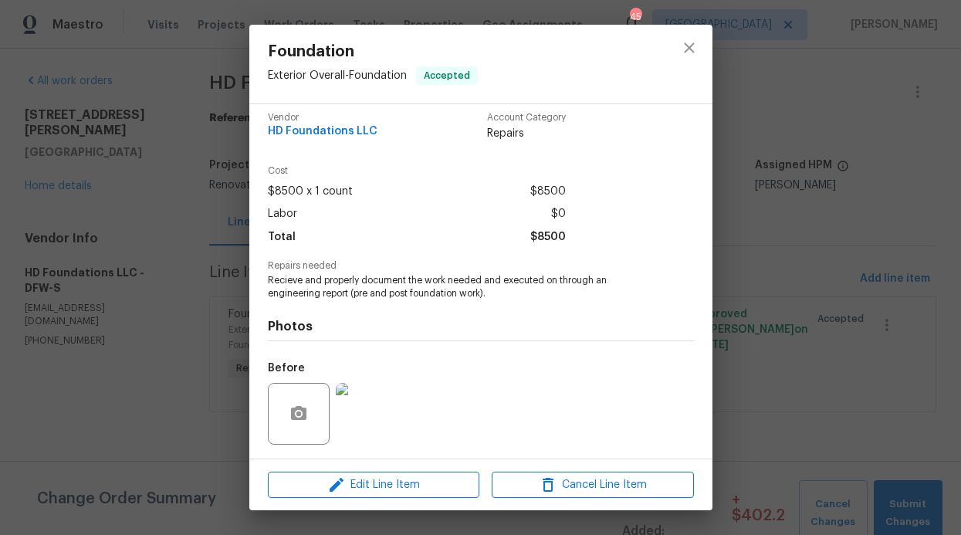
scroll to position [23, 0]
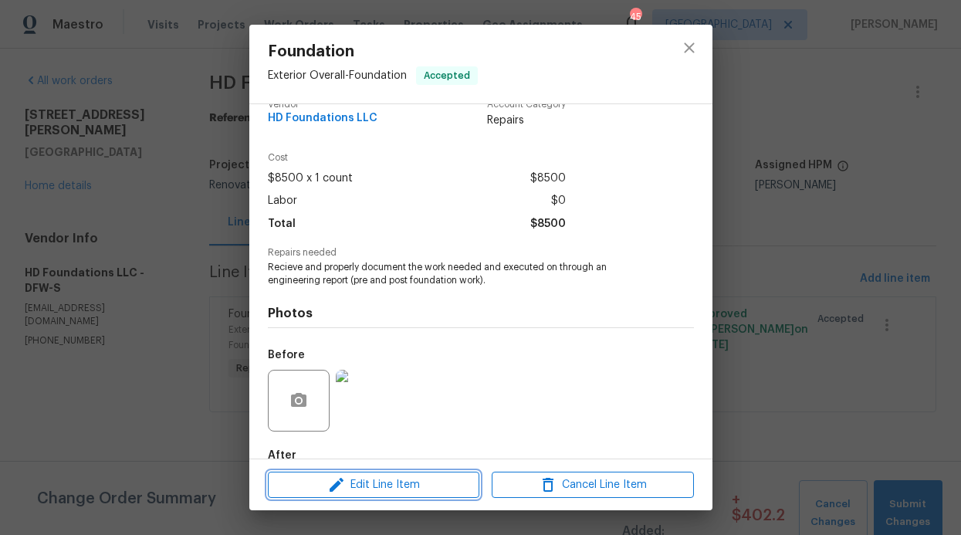
click at [398, 477] on span "Edit Line Item" at bounding box center [373, 484] width 202 height 19
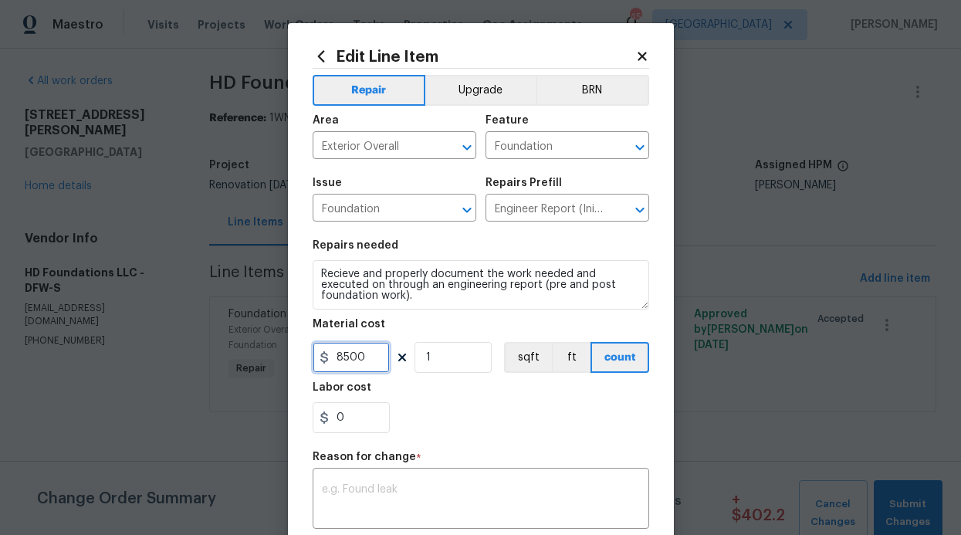
drag, startPoint x: 363, startPoint y: 364, endPoint x: 336, endPoint y: 360, distance: 26.5
click at [336, 360] on input "8500" at bounding box center [351, 357] width 77 height 31
type input "8140"
click at [499, 441] on section "Repairs needed Recieve and properly document the work needed and executed on th…" at bounding box center [481, 336] width 336 height 211
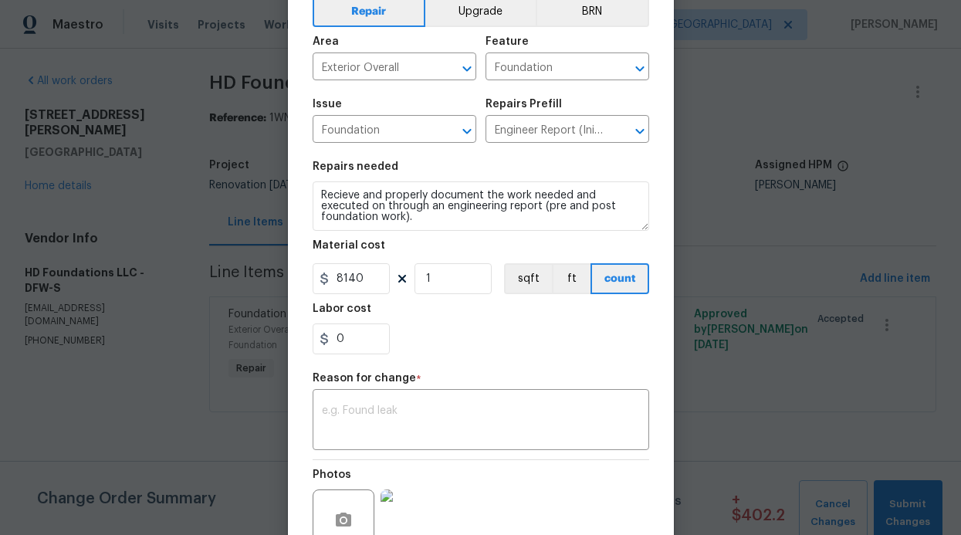
scroll to position [122, 0]
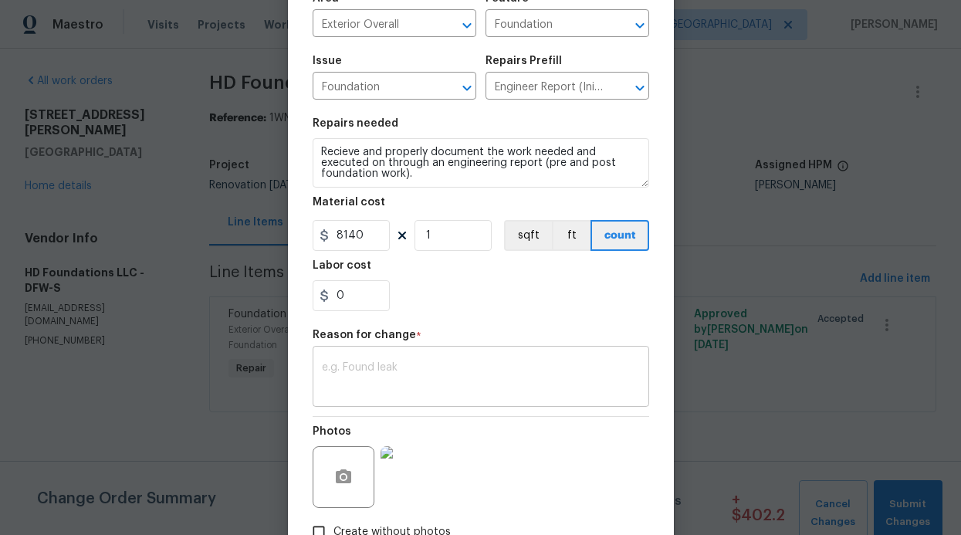
click at [437, 393] on textarea at bounding box center [481, 378] width 318 height 32
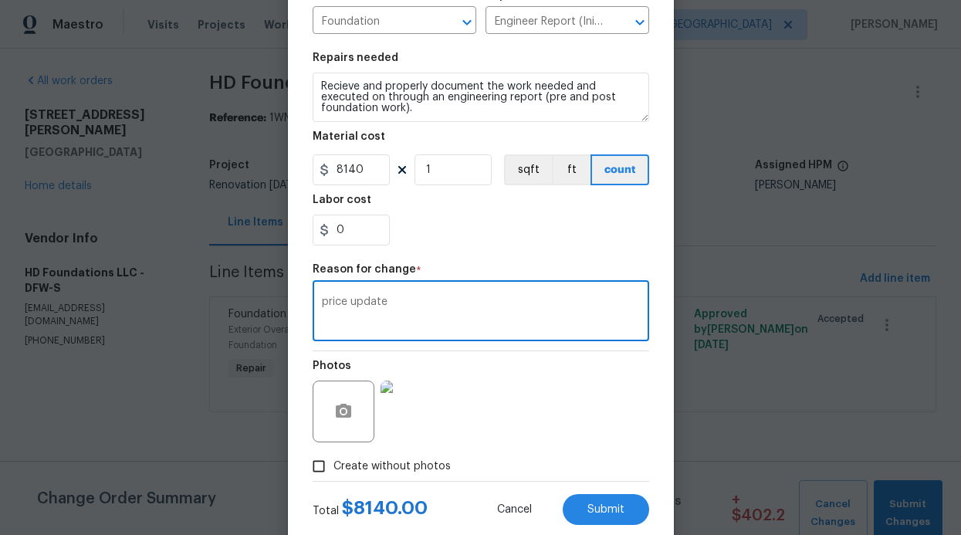
scroll to position [226, 0]
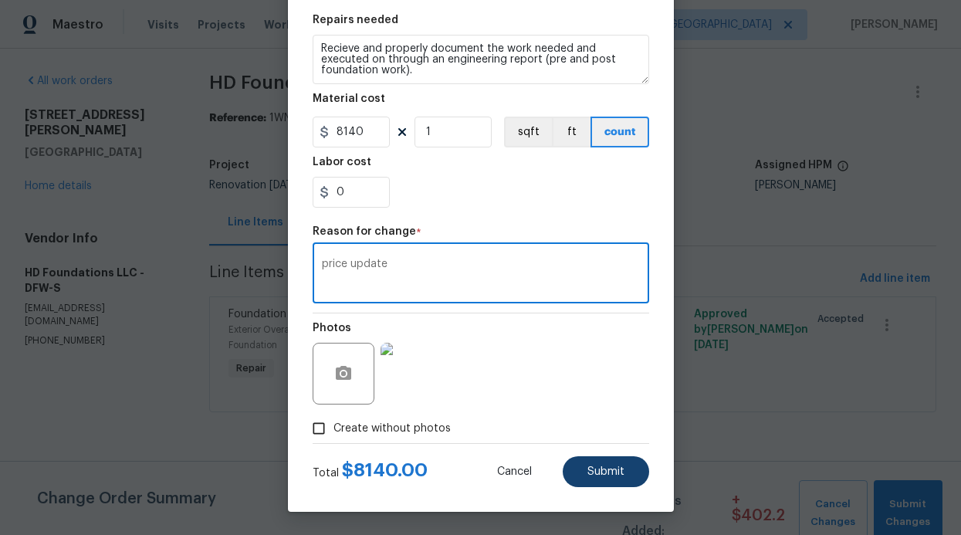
type textarea "price update"
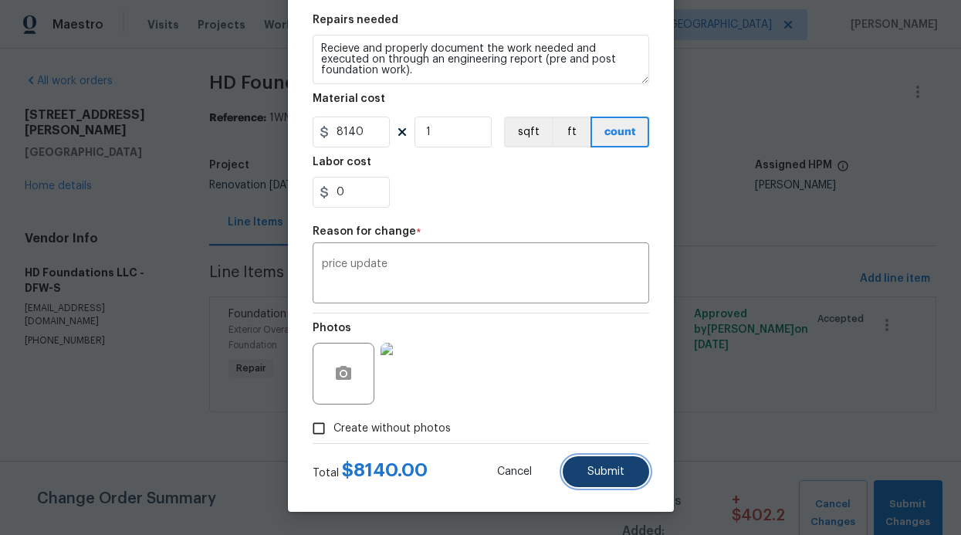
click at [595, 466] on span "Submit" at bounding box center [605, 472] width 37 height 12
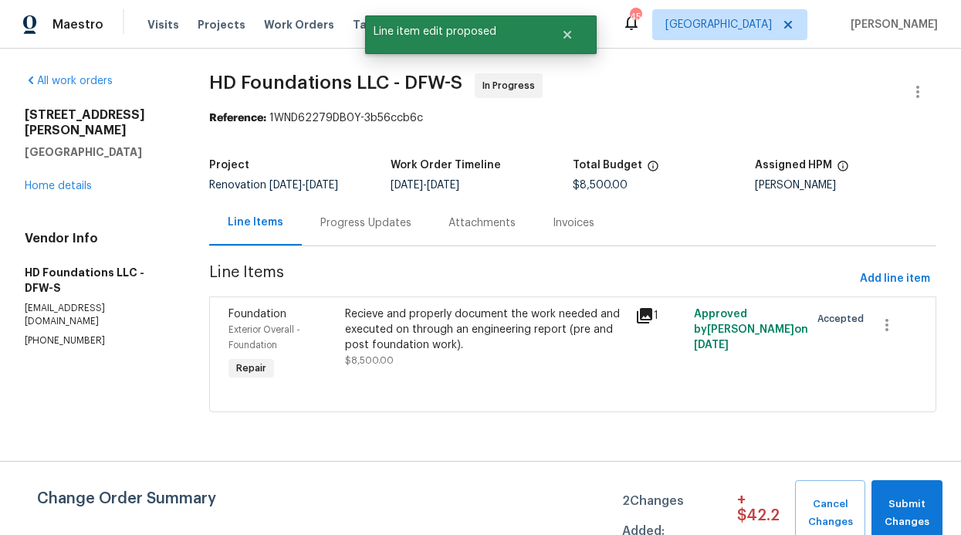
scroll to position [0, 0]
click at [390, 231] on div "Progress Updates" at bounding box center [366, 223] width 128 height 46
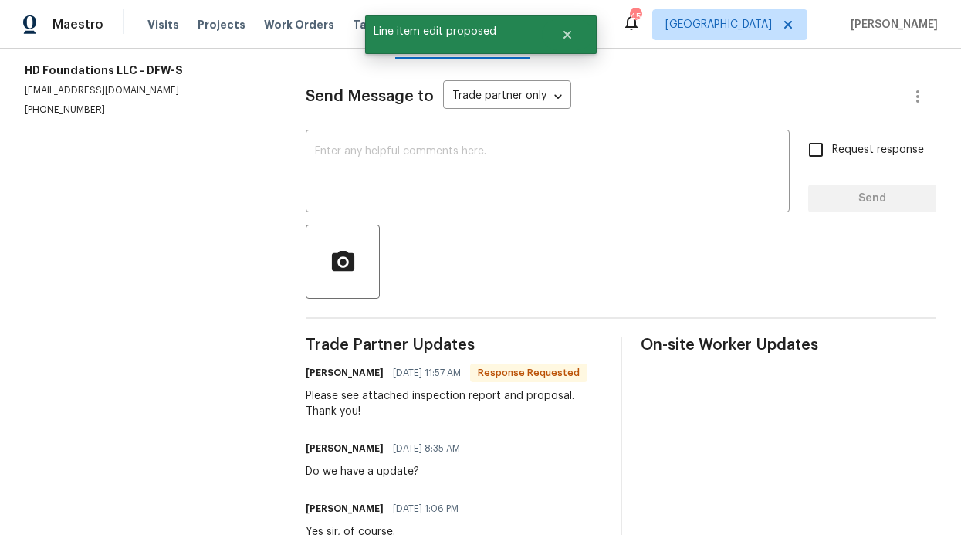
scroll to position [131, 0]
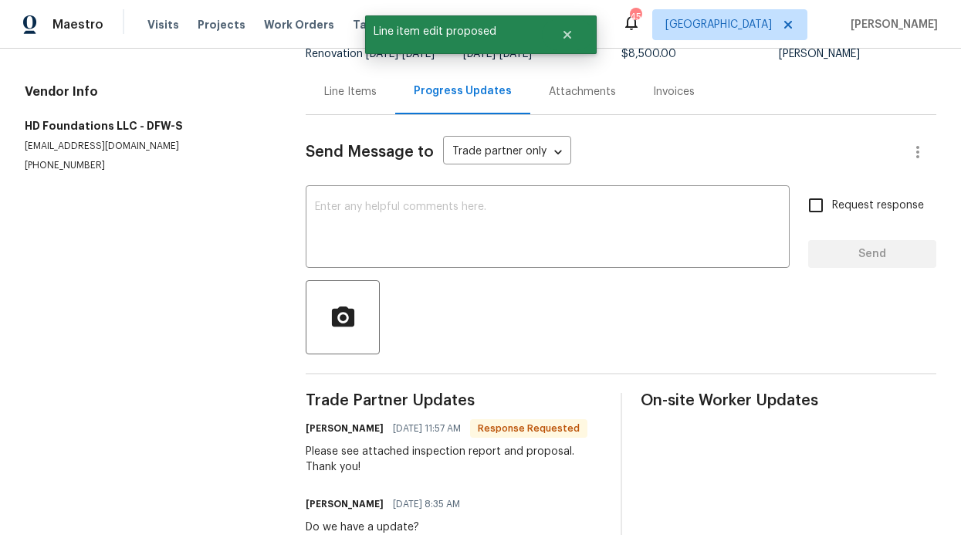
click at [783, 207] on div "x ​ Request response Send" at bounding box center [621, 228] width 631 height 79
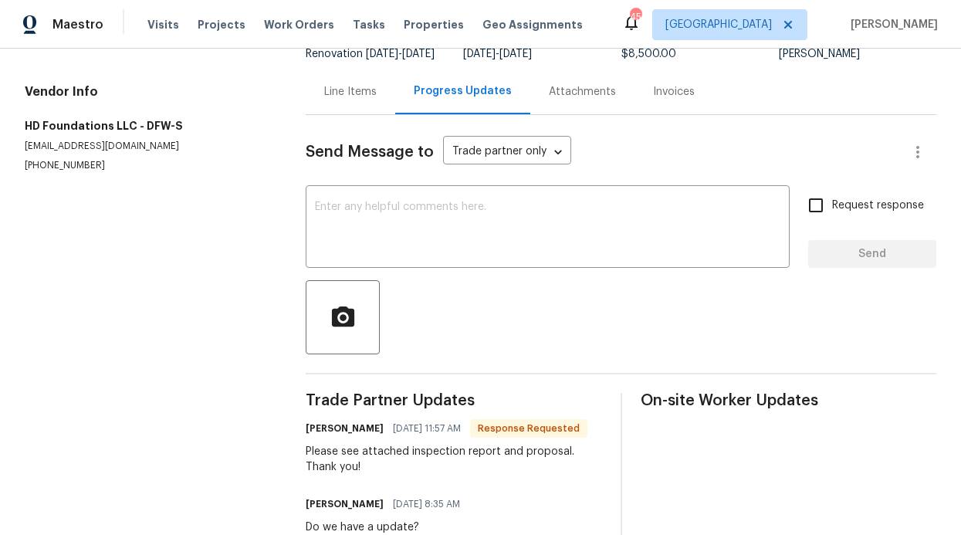
click at [800, 215] on input "Request response" at bounding box center [816, 205] width 32 height 32
checkbox input "true"
click at [651, 221] on textarea at bounding box center [547, 228] width 465 height 54
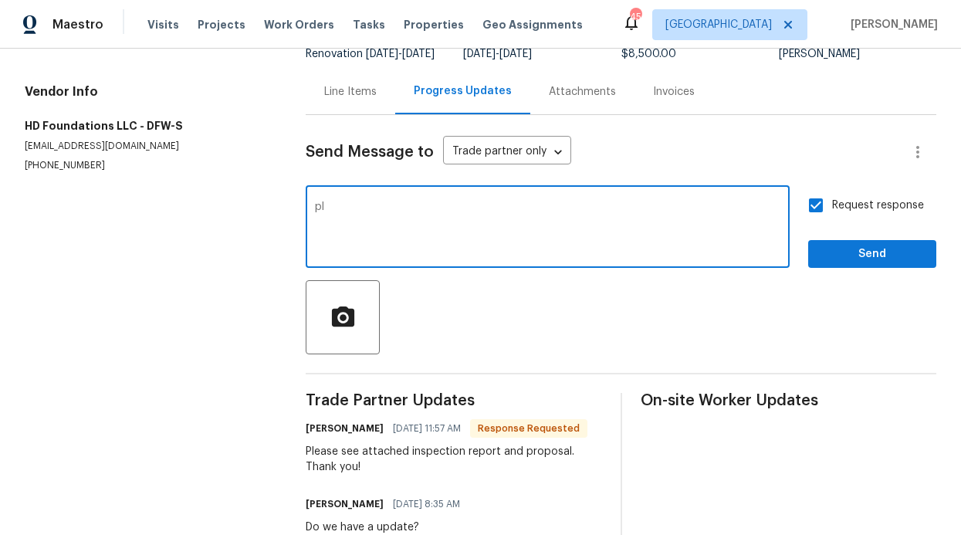
type textarea "p"
type textarea "Please proceed"
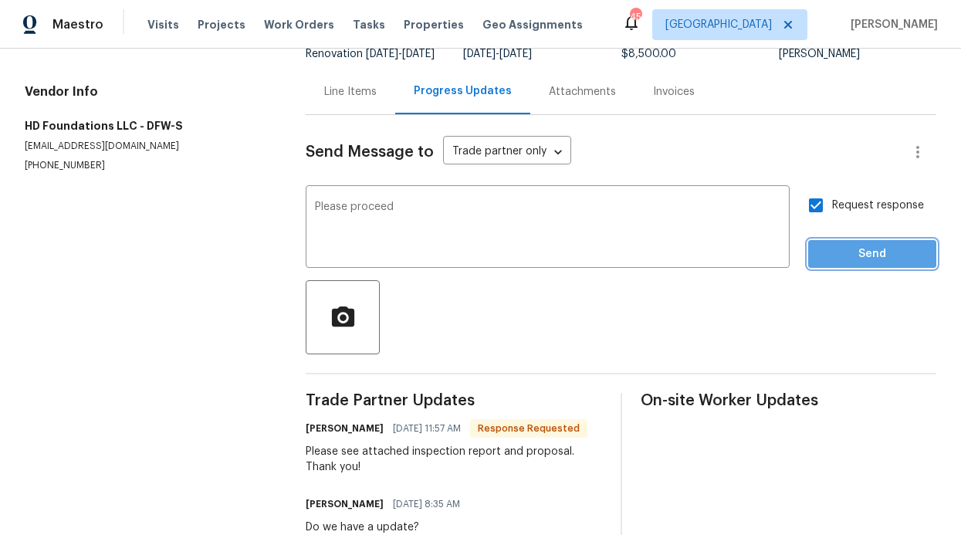
click at [891, 257] on span "Send" at bounding box center [871, 254] width 103 height 19
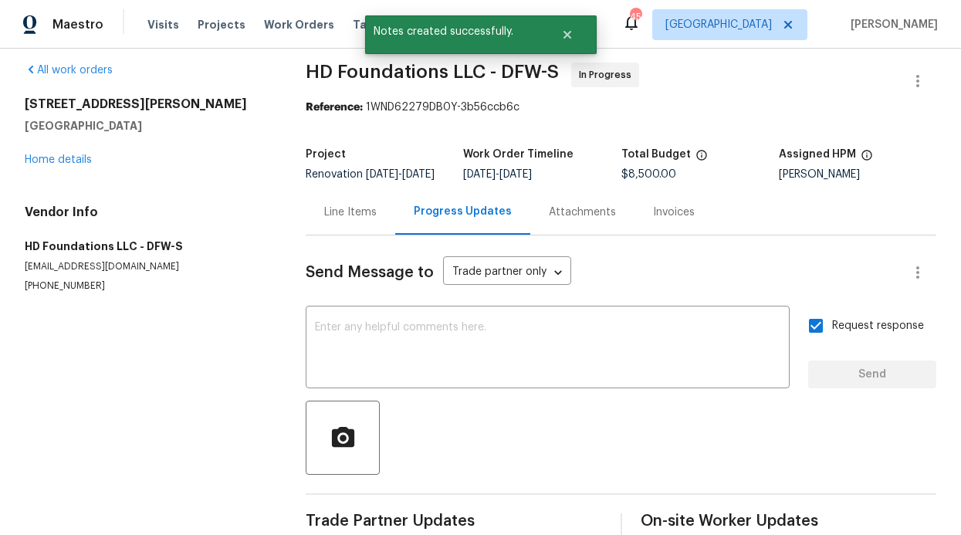
scroll to position [0, 0]
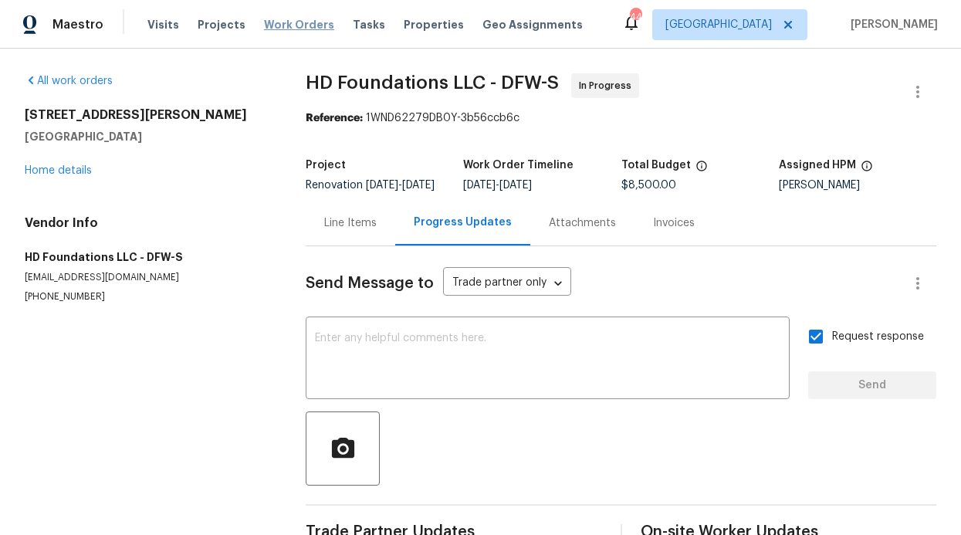
click at [292, 30] on span "Work Orders" at bounding box center [299, 24] width 70 height 15
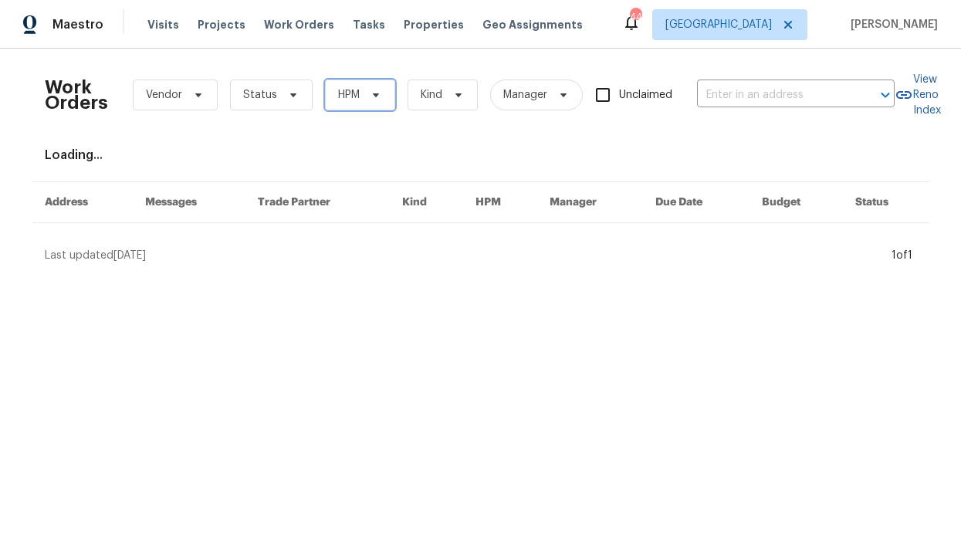
click at [325, 97] on span "HPM" at bounding box center [360, 94] width 70 height 31
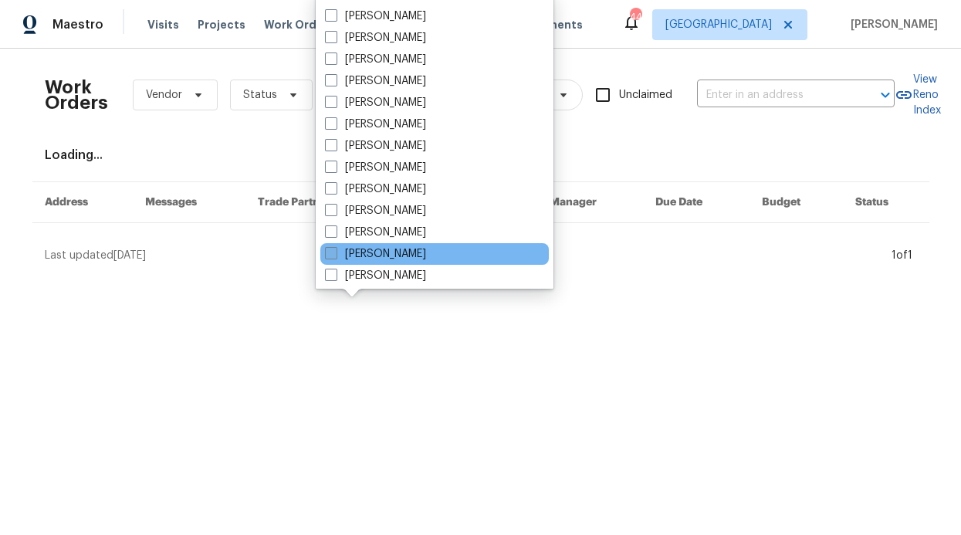
scroll to position [861, 0]
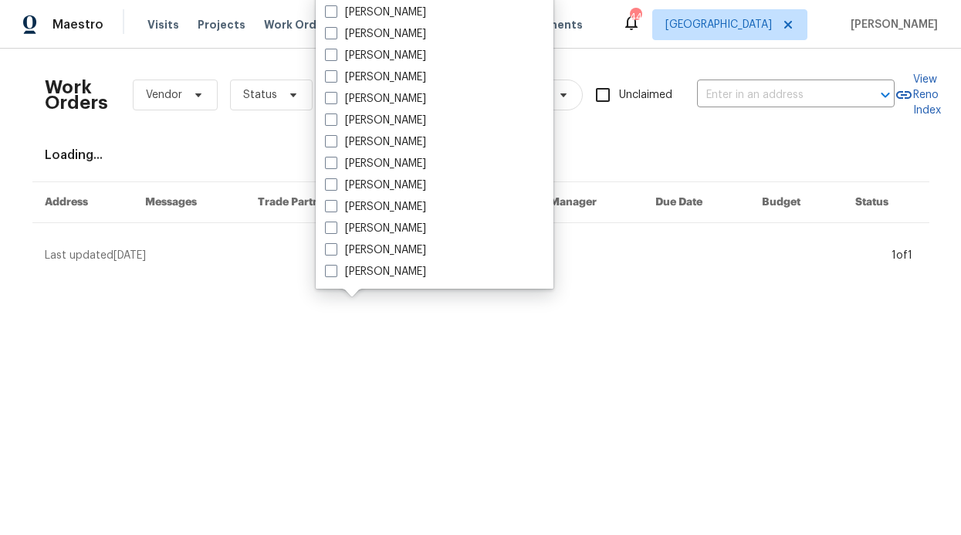
click at [216, 128] on div "Work Orders Vendor Status HPM Kind Manager Unclaimed ​" at bounding box center [470, 95] width 850 height 68
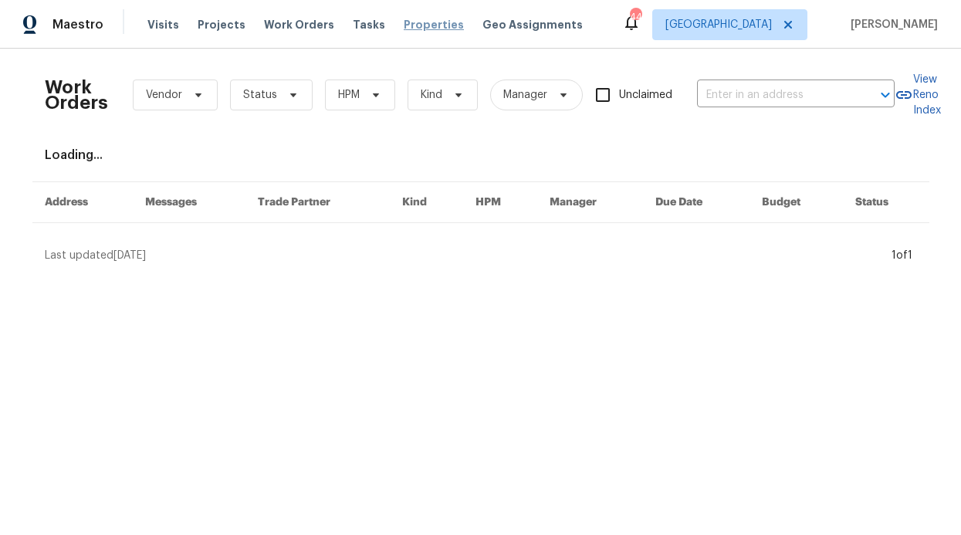
click at [414, 22] on span "Properties" at bounding box center [434, 24] width 60 height 15
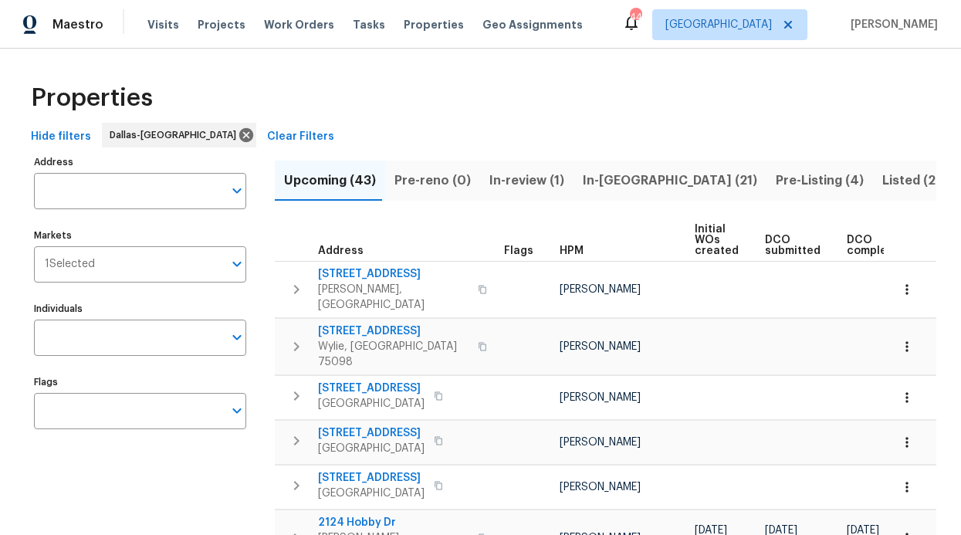
click at [132, 337] on input "Individuals" at bounding box center [128, 338] width 189 height 36
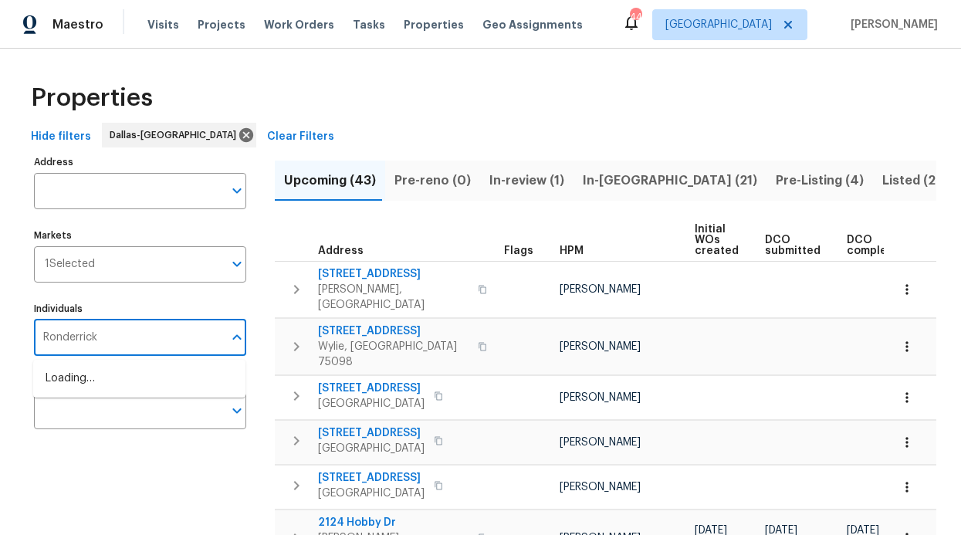
type input "Ronderrick"
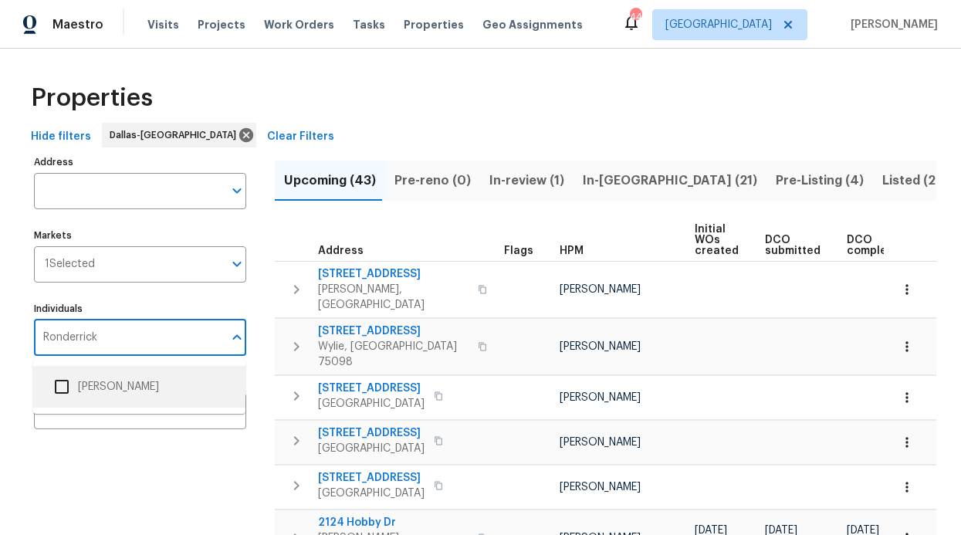
click at [120, 393] on li "[PERSON_NAME]" at bounding box center [140, 386] width 188 height 32
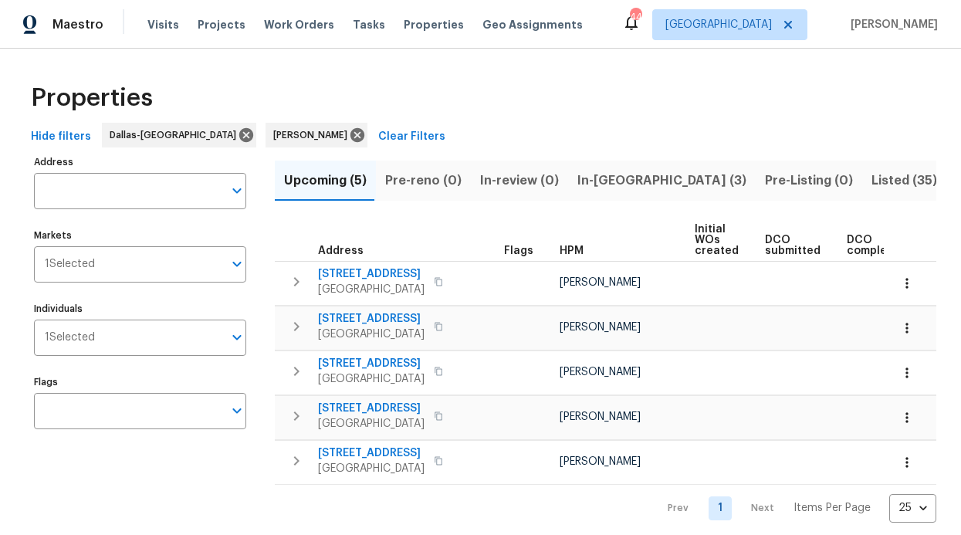
click at [497, 187] on span "In-review (0)" at bounding box center [519, 181] width 79 height 22
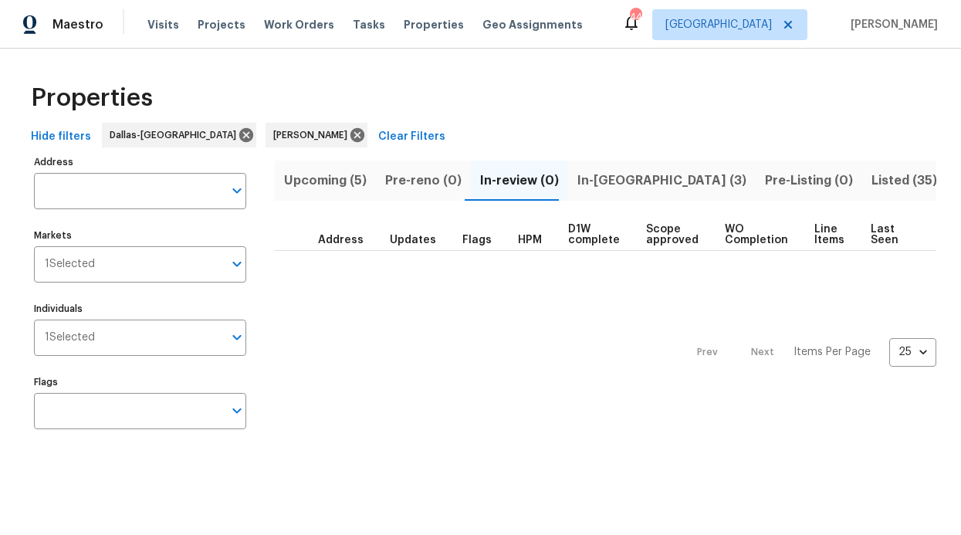
click at [404, 180] on span "Pre-reno (0)" at bounding box center [423, 181] width 76 height 22
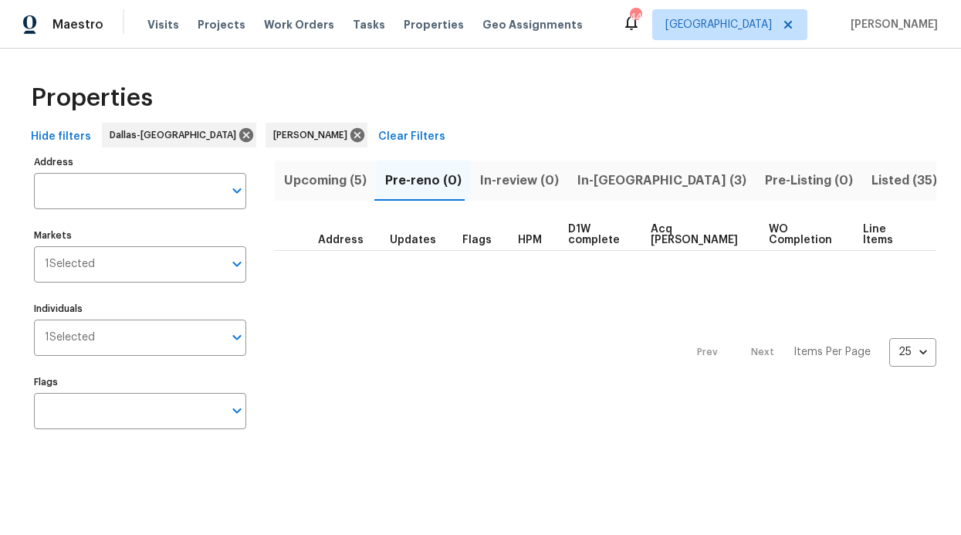
click at [577, 188] on span "In-reno (3)" at bounding box center [661, 181] width 169 height 22
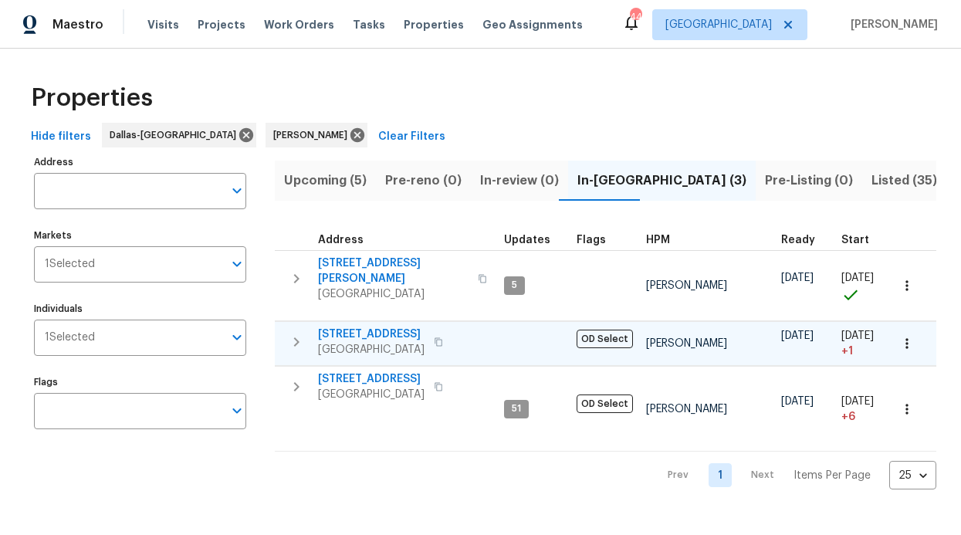
click at [370, 326] on span "2813 E 15th St" at bounding box center [371, 333] width 107 height 15
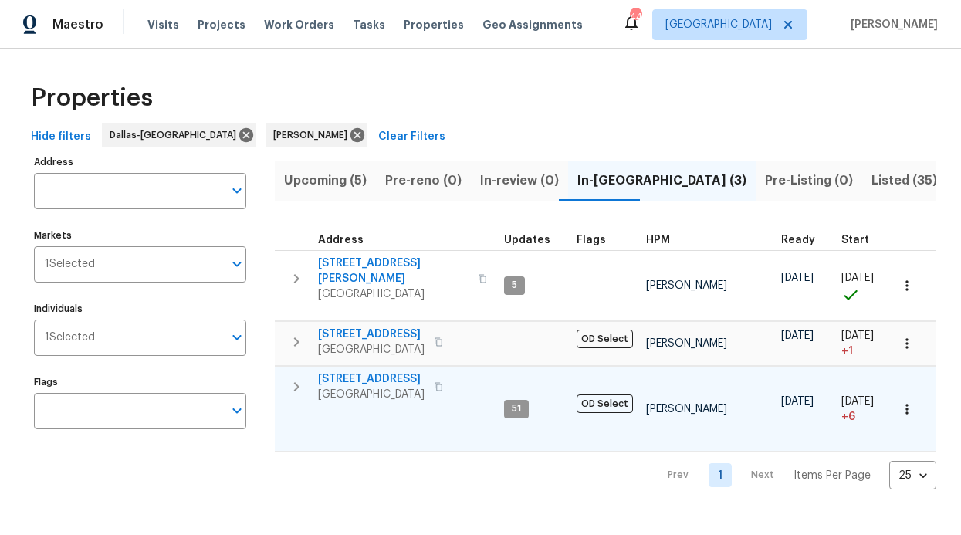
click at [387, 375] on span "[STREET_ADDRESS]" at bounding box center [371, 378] width 107 height 15
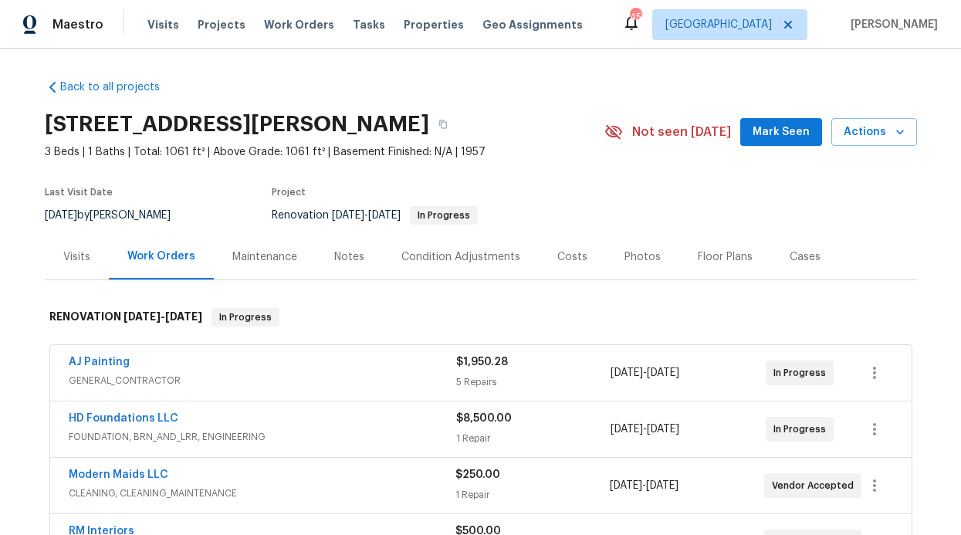
click at [408, 259] on div "Condition Adjustments" at bounding box center [460, 256] width 119 height 15
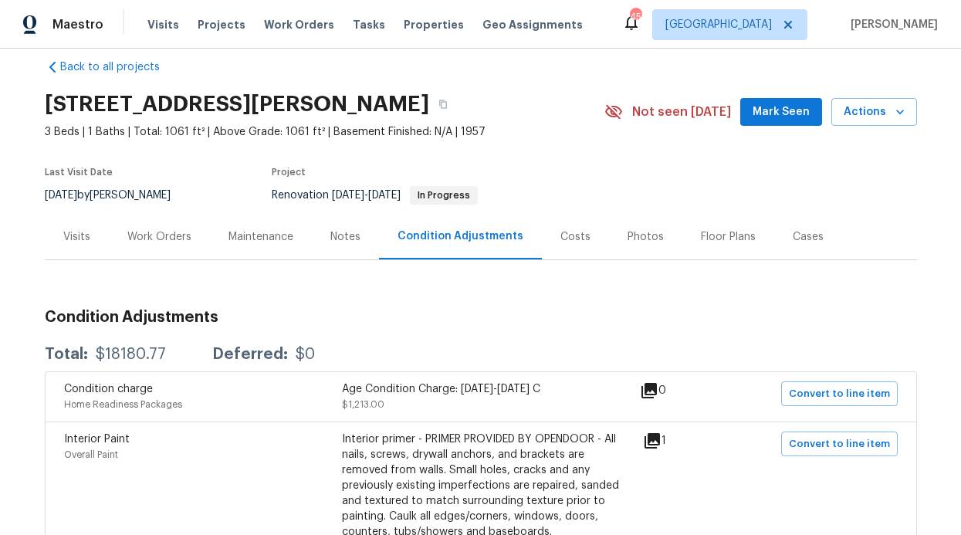
scroll to position [30, 0]
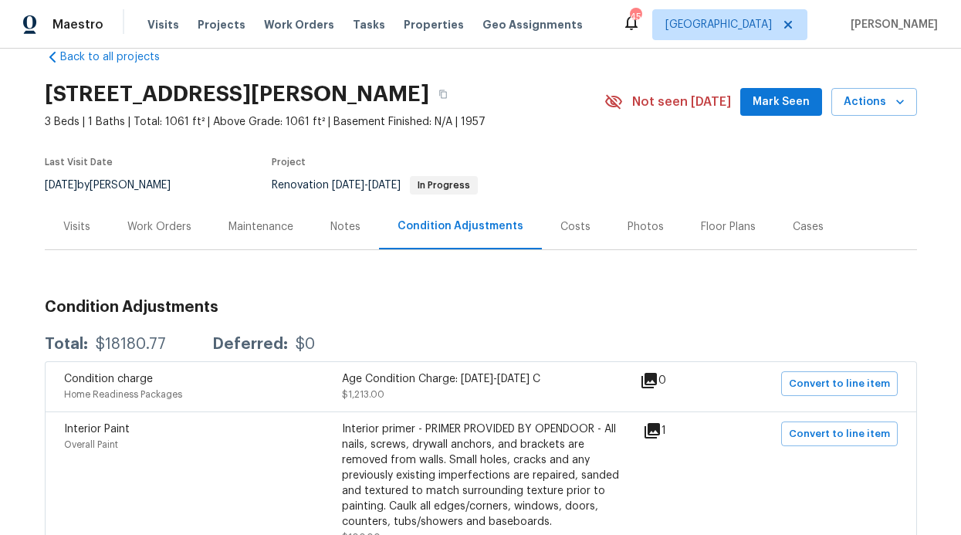
click at [322, 235] on div "Notes" at bounding box center [345, 227] width 67 height 46
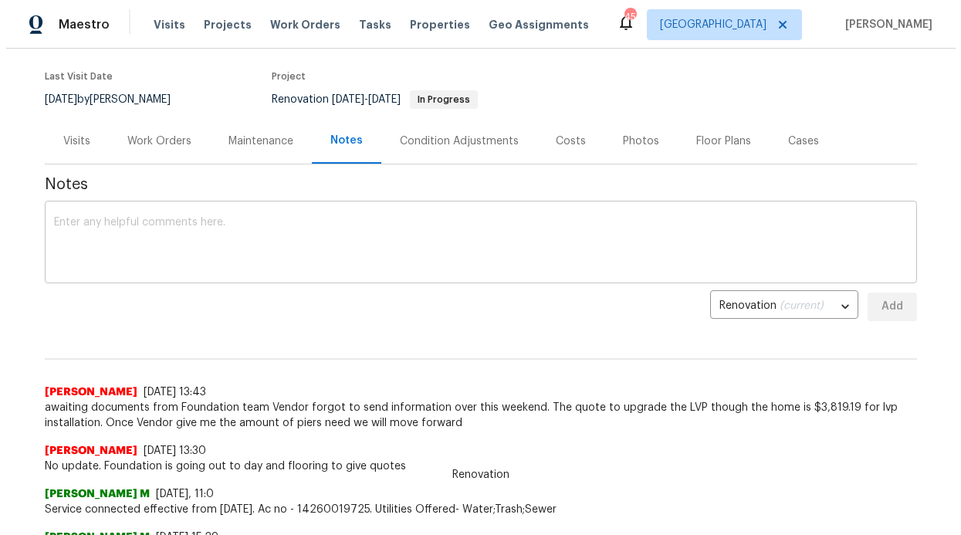
scroll to position [116, 0]
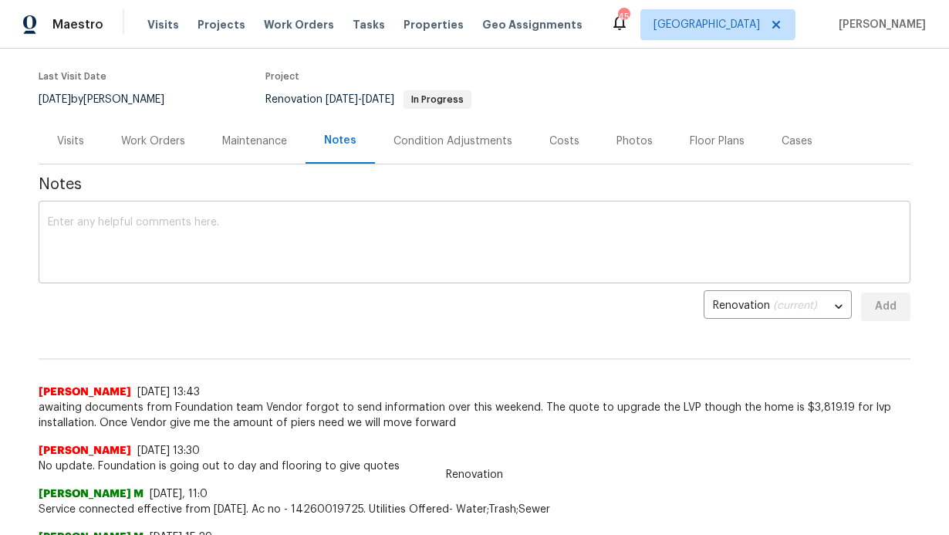
click at [250, 215] on div "x ​" at bounding box center [475, 244] width 872 height 79
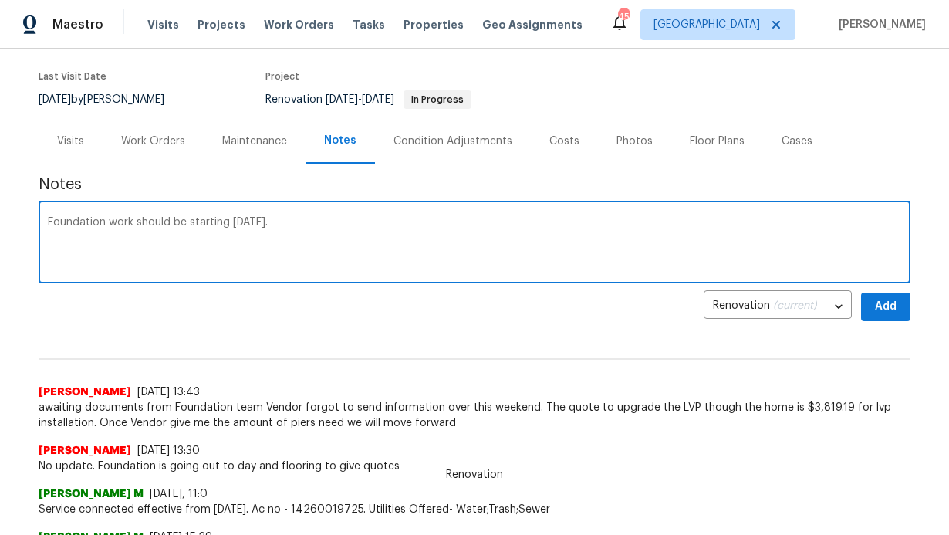
type textarea "Foundation work should be starting today."
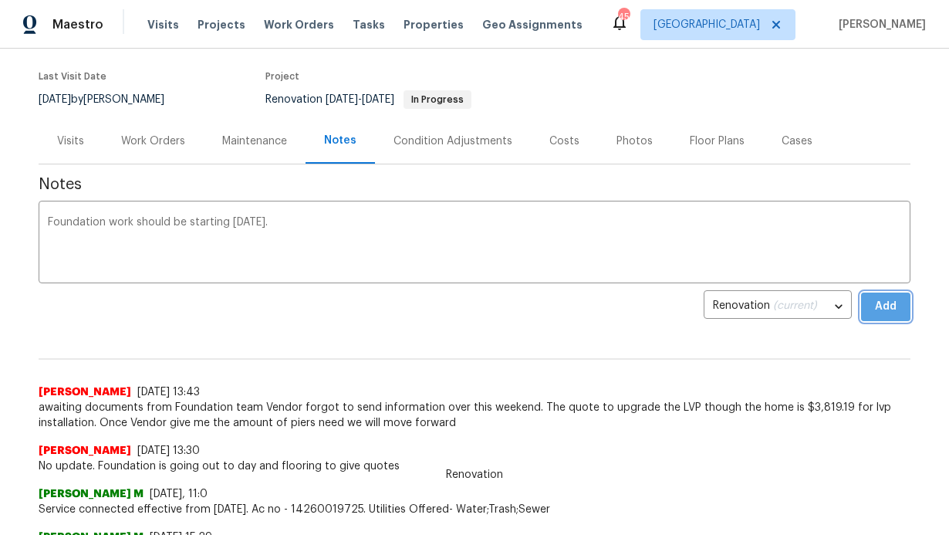
click at [864, 298] on button "Add" at bounding box center [885, 306] width 49 height 29
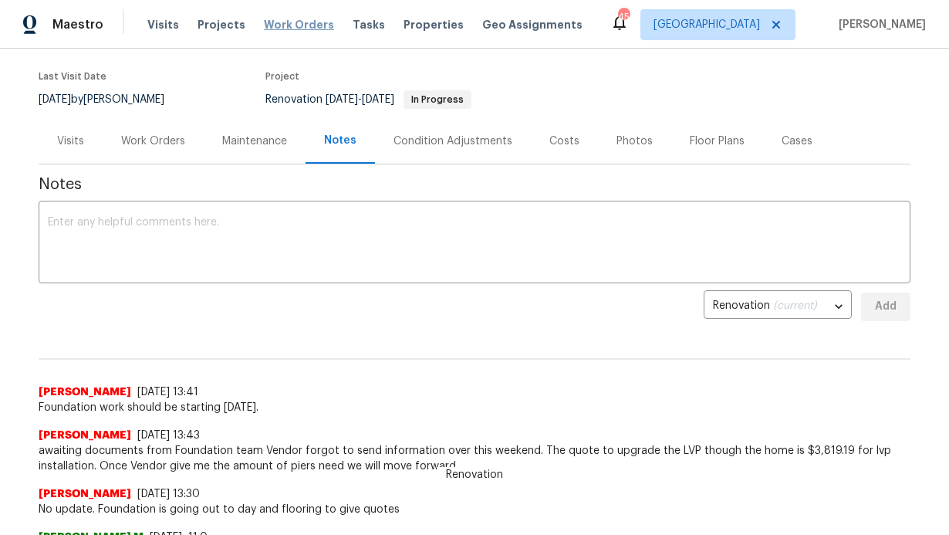
click at [304, 22] on span "Work Orders" at bounding box center [299, 24] width 70 height 15
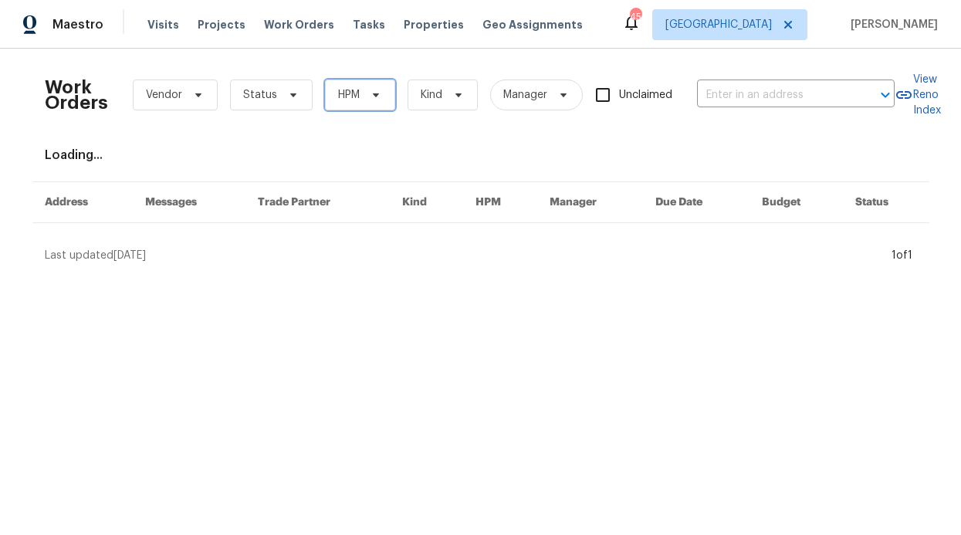
click at [345, 104] on span "HPM" at bounding box center [360, 94] width 70 height 31
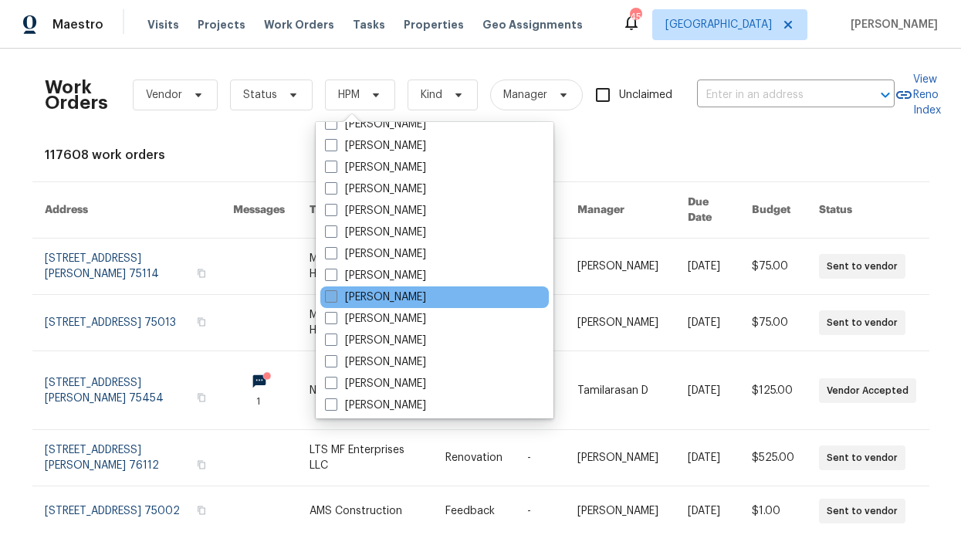
scroll to position [750, 0]
click at [408, 303] on label "[PERSON_NAME]" at bounding box center [375, 296] width 101 height 15
click at [335, 299] on input "[PERSON_NAME]" at bounding box center [330, 294] width 10 height 10
checkbox input "true"
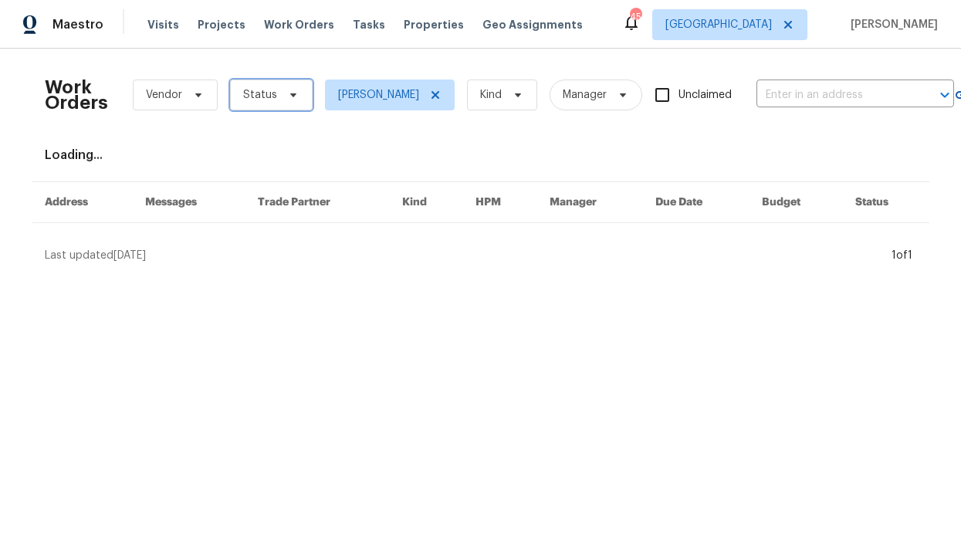
click at [289, 101] on span "Status" at bounding box center [271, 94] width 83 height 31
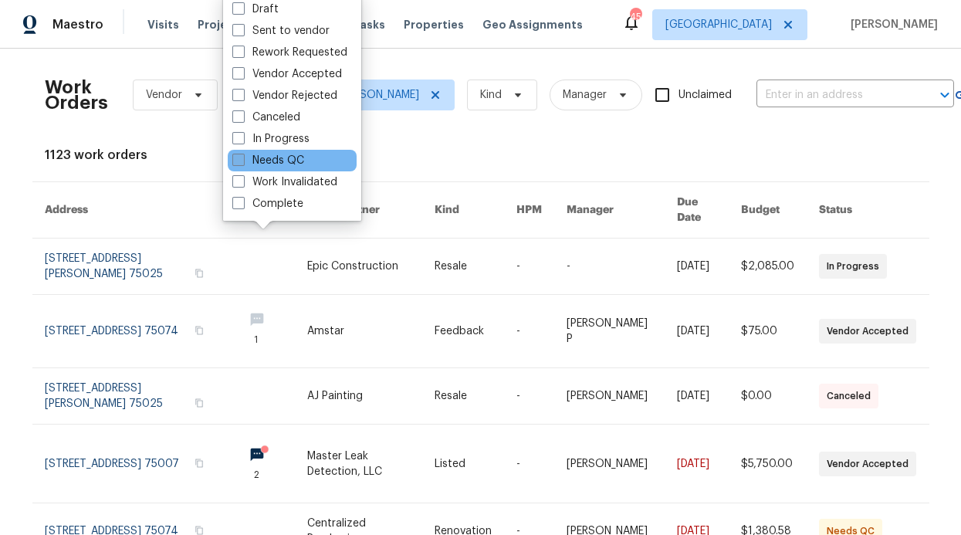
click at [295, 165] on label "Needs QC" at bounding box center [268, 160] width 72 height 15
click at [242, 163] on input "Needs QC" at bounding box center [237, 158] width 10 height 10
checkbox input "true"
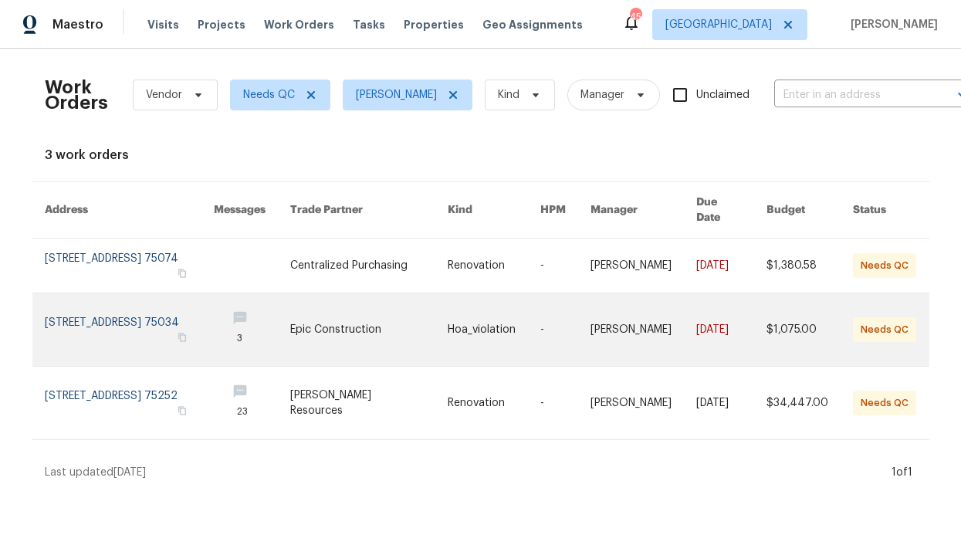
click at [342, 323] on link at bounding box center [368, 329] width 157 height 73
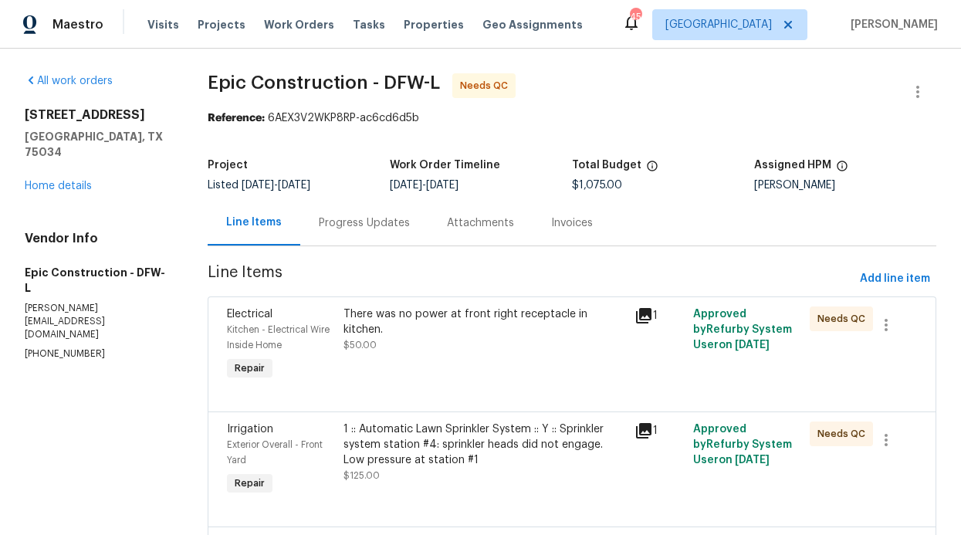
click at [374, 225] on div "Progress Updates" at bounding box center [364, 222] width 91 height 15
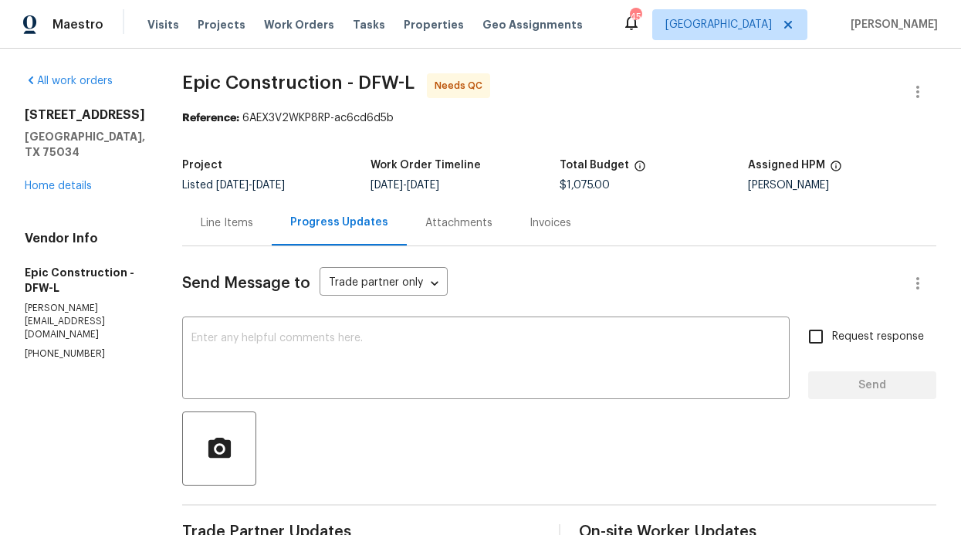
click at [242, 227] on div "Line Items" at bounding box center [227, 223] width 90 height 46
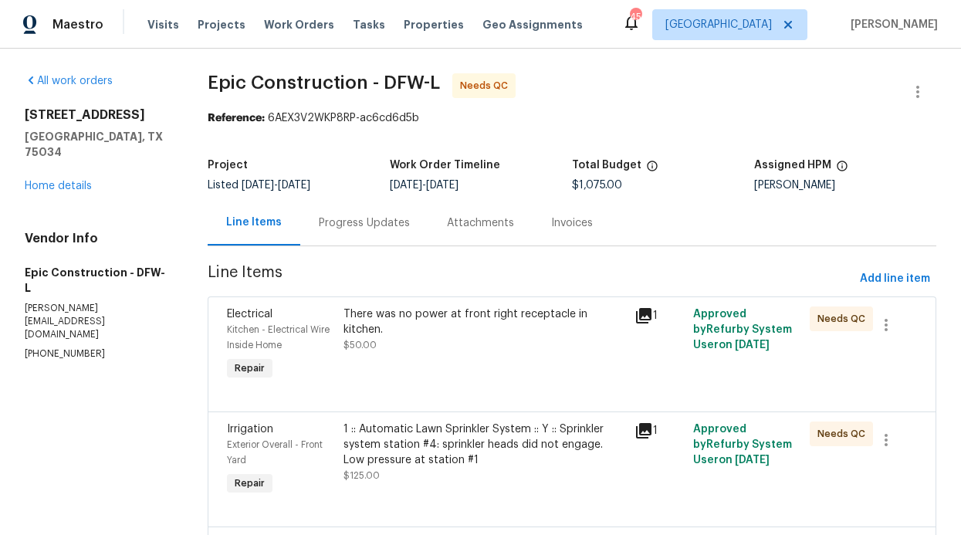
click at [374, 235] on div "Progress Updates" at bounding box center [364, 223] width 128 height 46
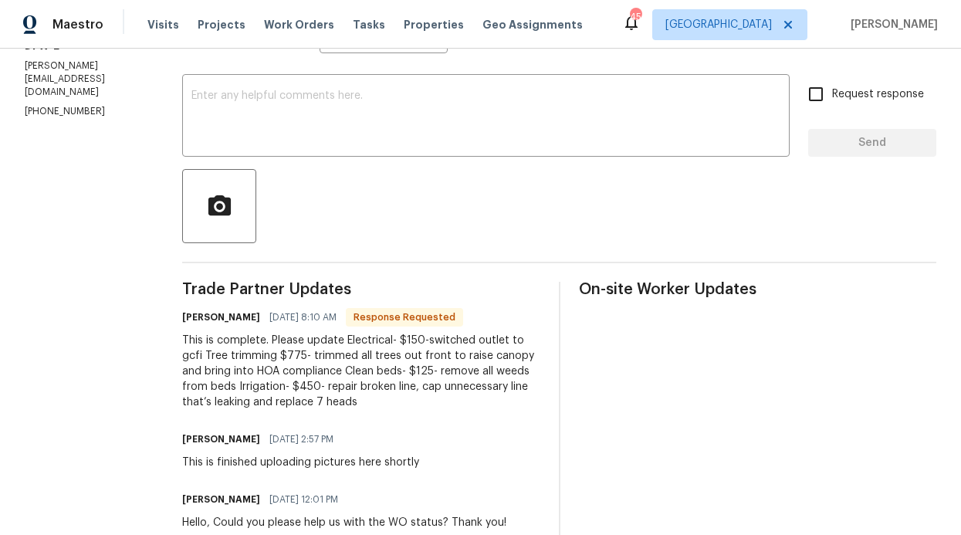
scroll to position [264, 0]
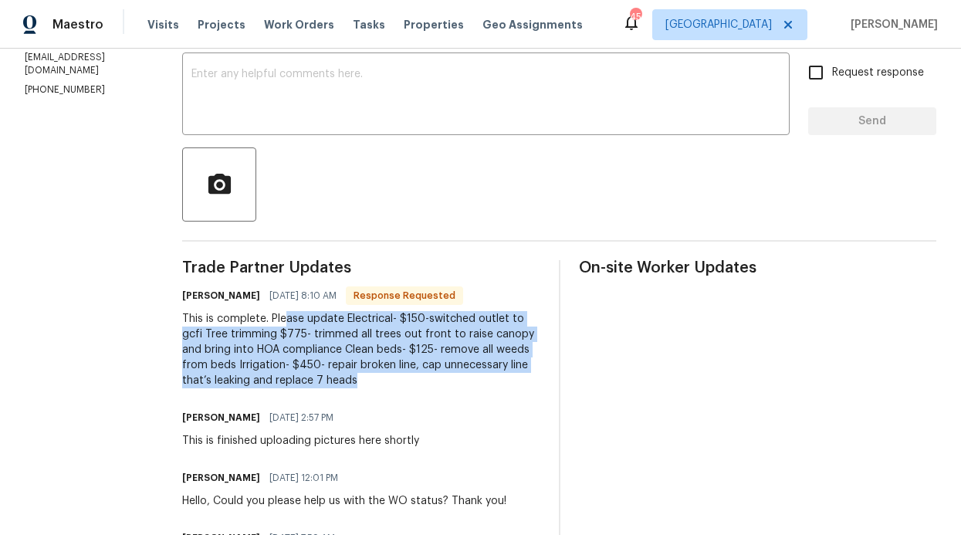
drag, startPoint x: 313, startPoint y: 377, endPoint x: 271, endPoint y: 326, distance: 66.3
click at [271, 326] on div "This is complete. Please update Electrical- $150-switched outlet to gcfi Tree t…" at bounding box center [361, 349] width 358 height 77
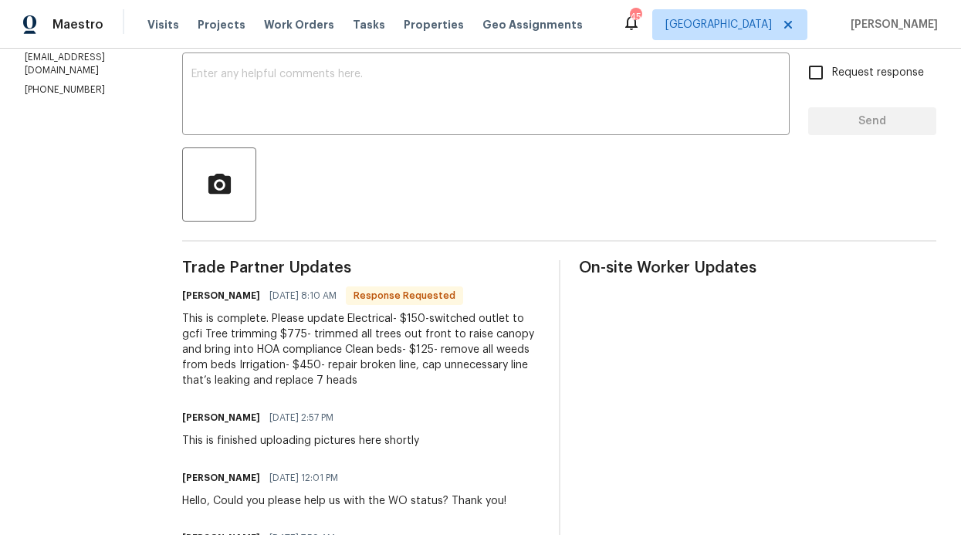
click at [73, 217] on section "All work orders 36 Clear Pond Dr Frisco, TX 75034 Home details Vendor Info Epic…" at bounding box center [85, 273] width 120 height 929
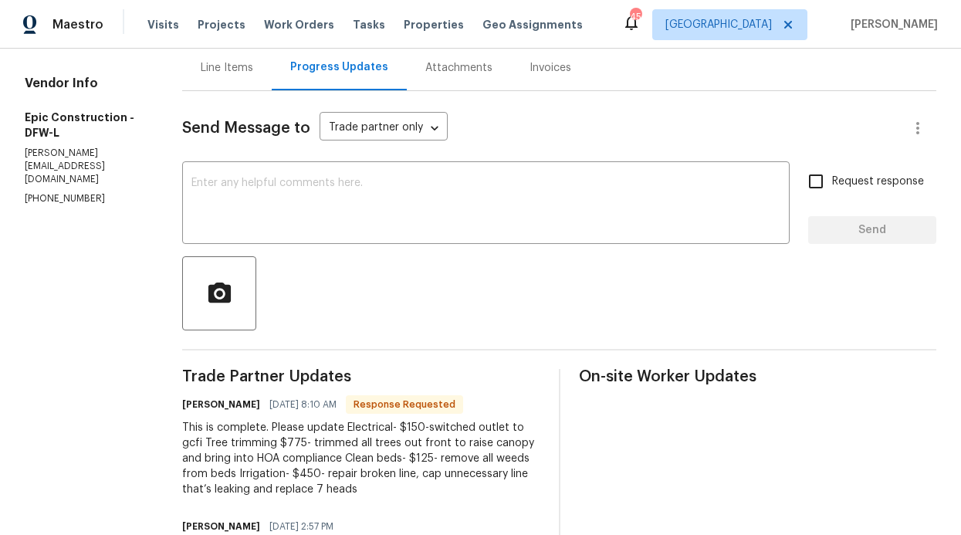
scroll to position [100, 0]
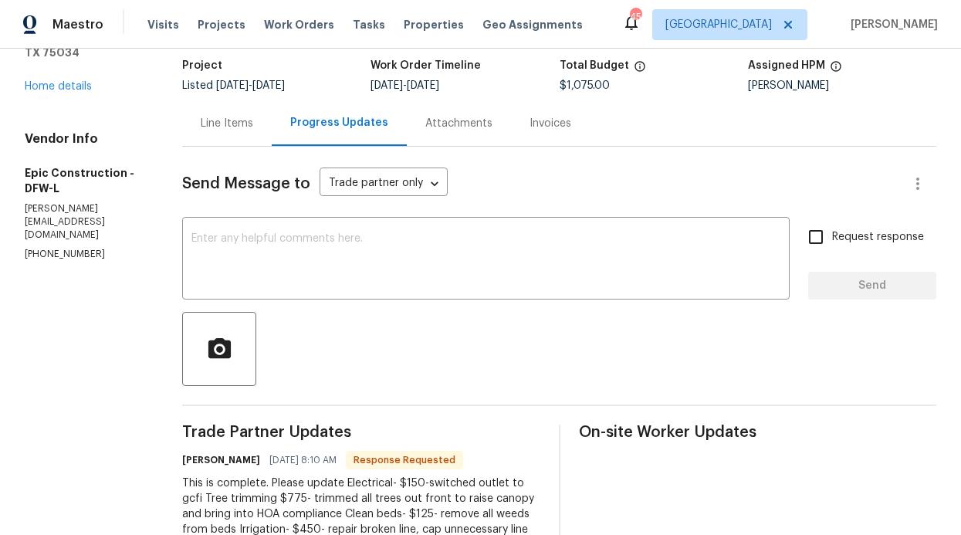
click at [209, 124] on div "Line Items" at bounding box center [227, 123] width 52 height 15
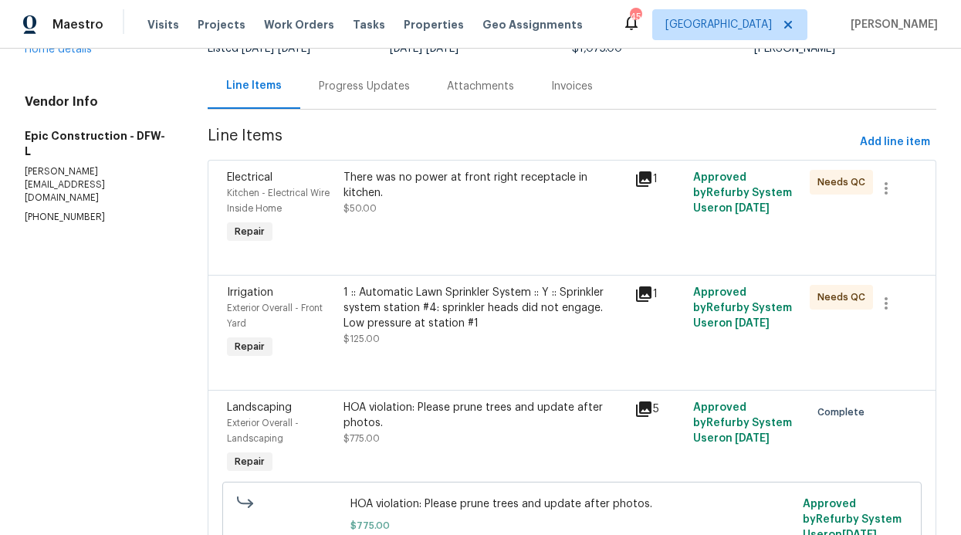
scroll to position [140, 0]
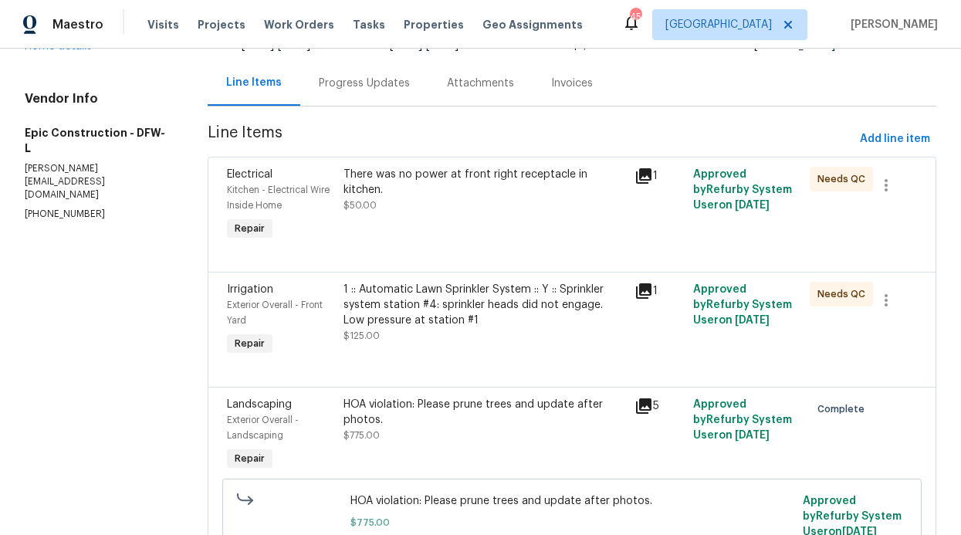
click at [379, 225] on div "There was no power at front right receptacle in kitchen. $50.00" at bounding box center [485, 205] width 292 height 86
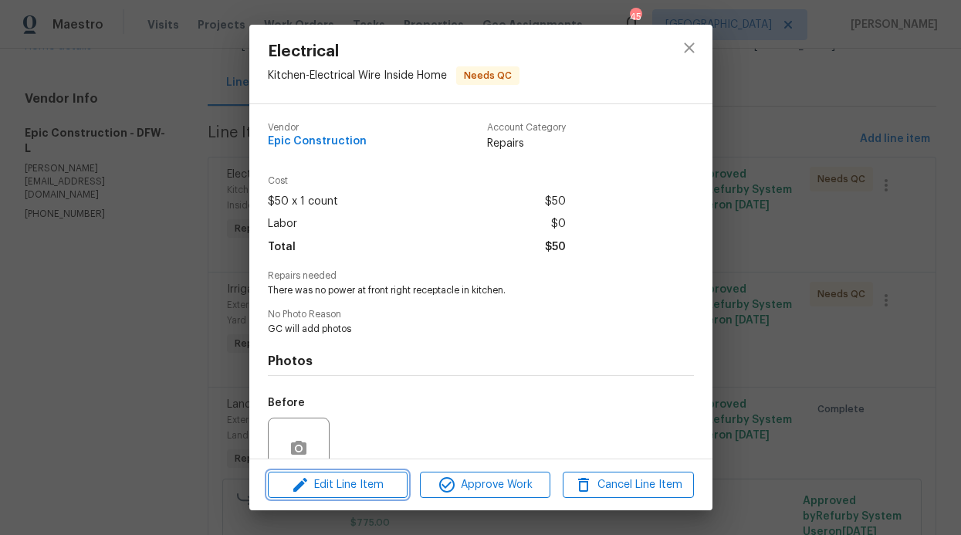
click at [333, 472] on button "Edit Line Item" at bounding box center [338, 485] width 140 height 27
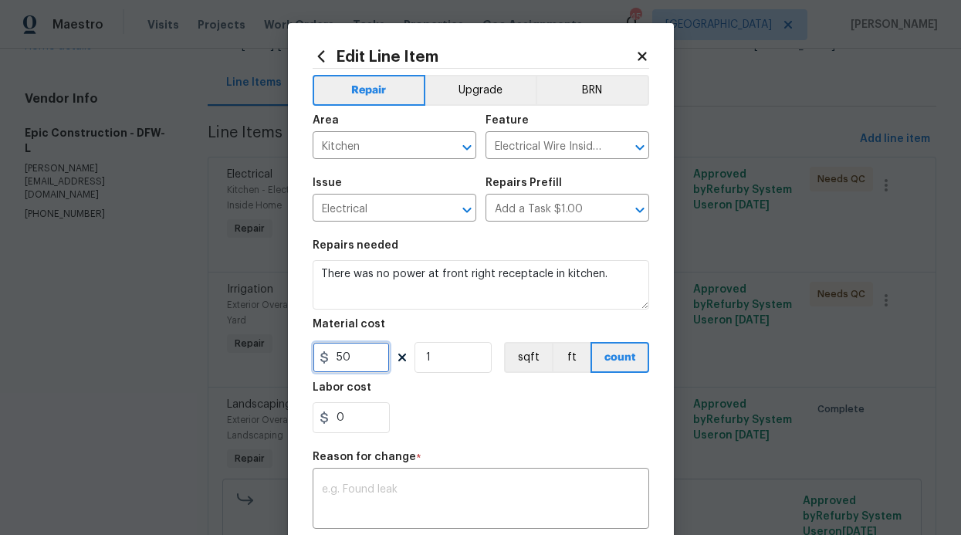
drag, startPoint x: 358, startPoint y: 357, endPoint x: 299, endPoint y: 356, distance: 59.4
click at [299, 356] on div "Edit Line Item Repair Upgrade BRN Area Kitchen ​ Feature Electrical Wire Inside…" at bounding box center [481, 380] width 386 height 714
type input "150"
click at [521, 502] on textarea at bounding box center [481, 500] width 318 height 32
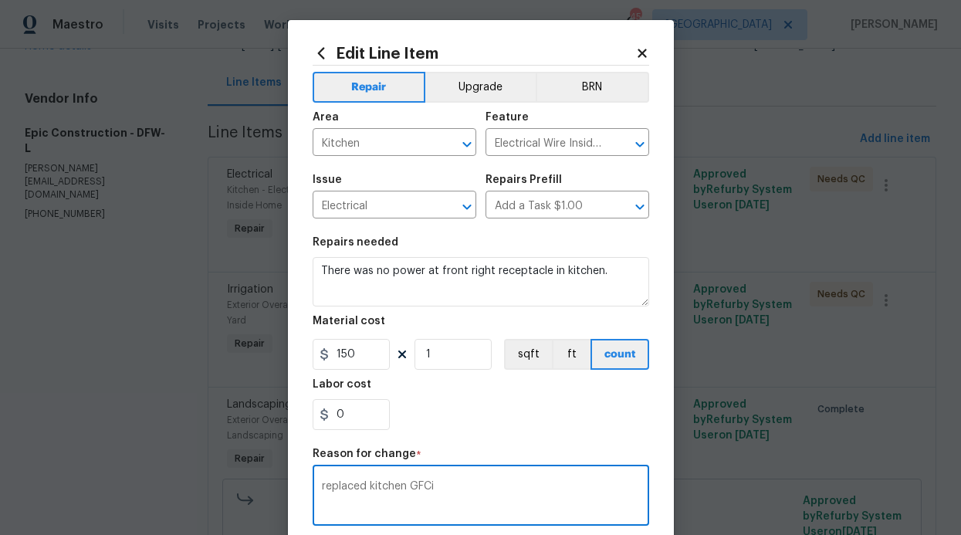
scroll to position [226, 0]
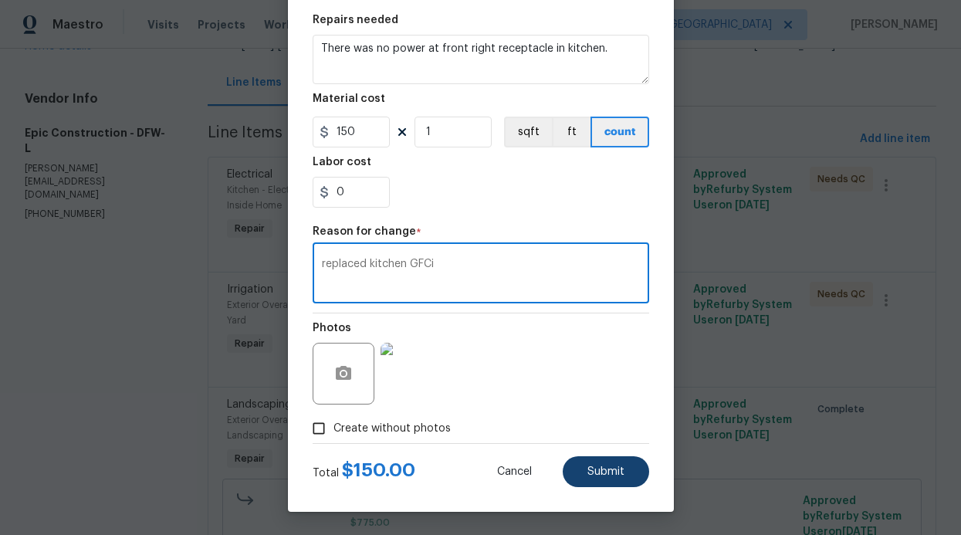
type textarea "replaced kitchen GFCi"
click at [577, 475] on button "Submit" at bounding box center [606, 471] width 86 height 31
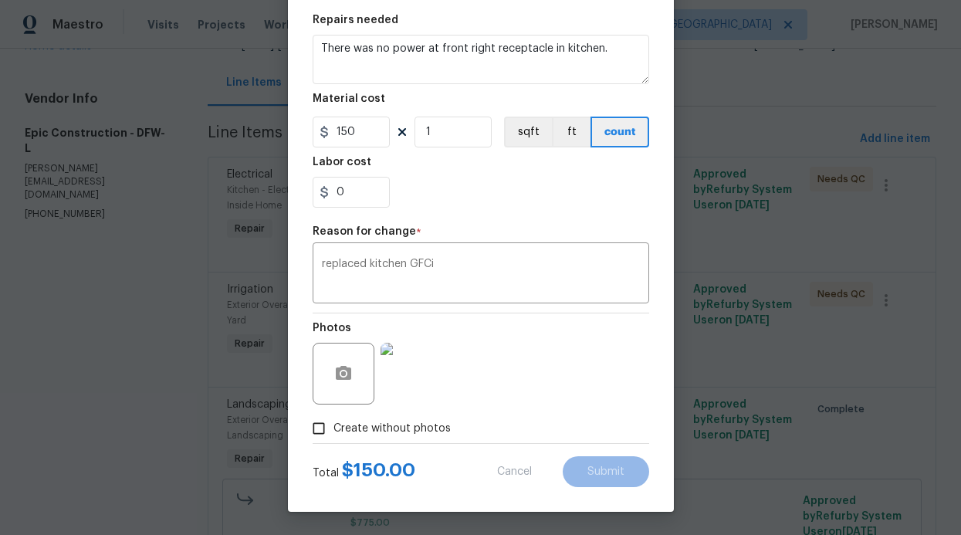
type input "50"
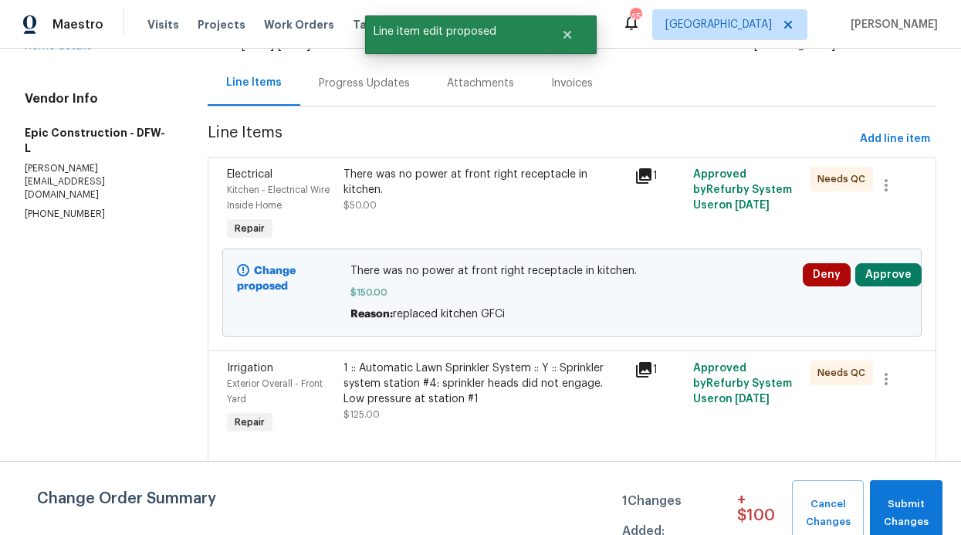
scroll to position [0, 0]
click at [370, 100] on div "Progress Updates" at bounding box center [364, 83] width 128 height 46
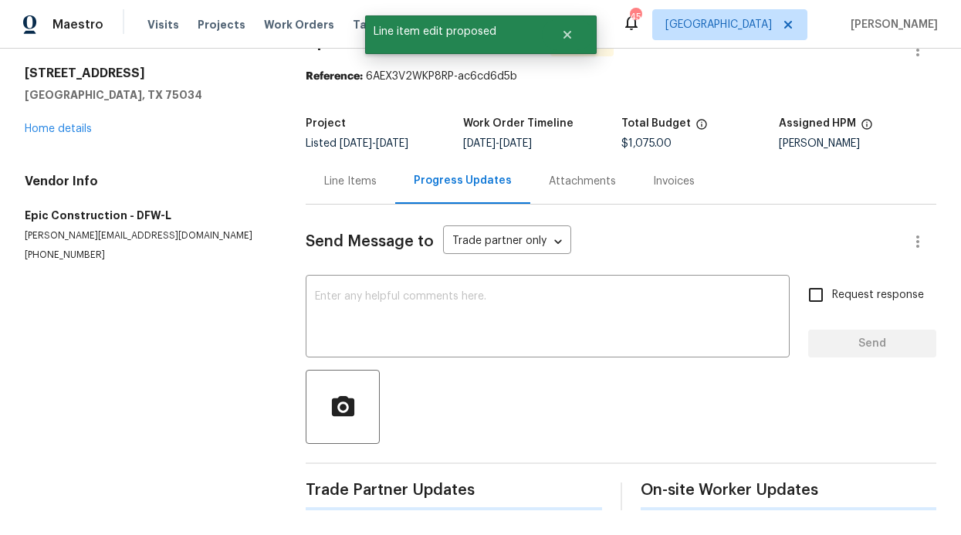
scroll to position [140, 0]
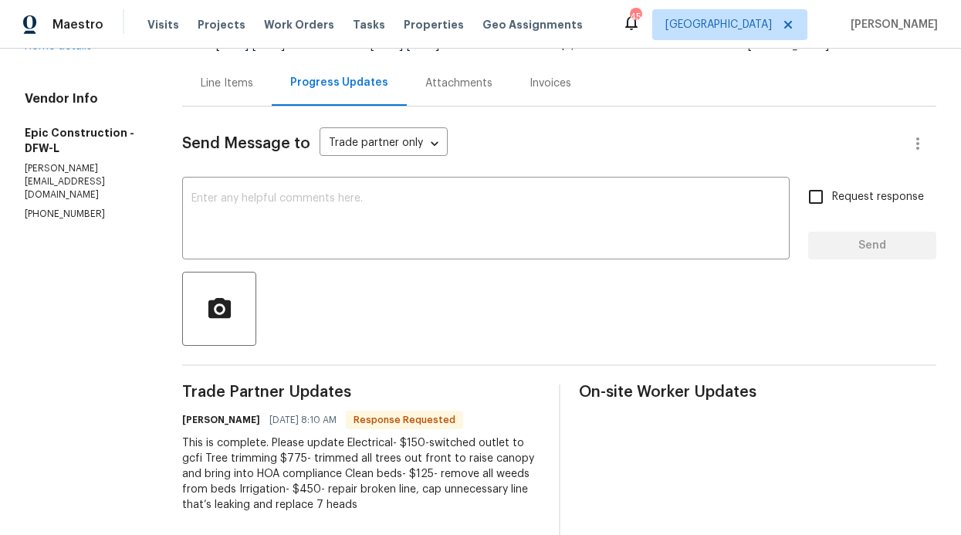
click at [226, 94] on div "Line Items" at bounding box center [227, 83] width 90 height 46
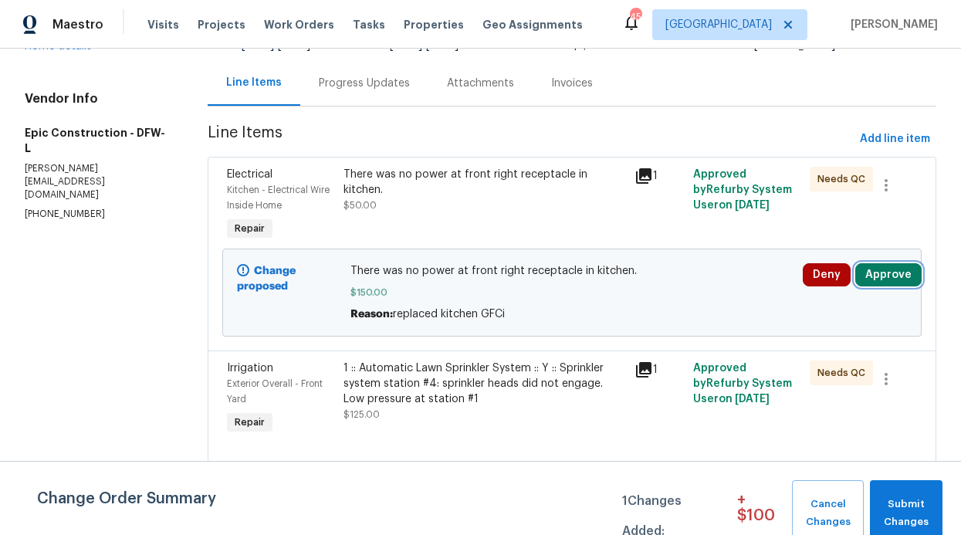
click at [873, 280] on button "Approve" at bounding box center [888, 274] width 66 height 23
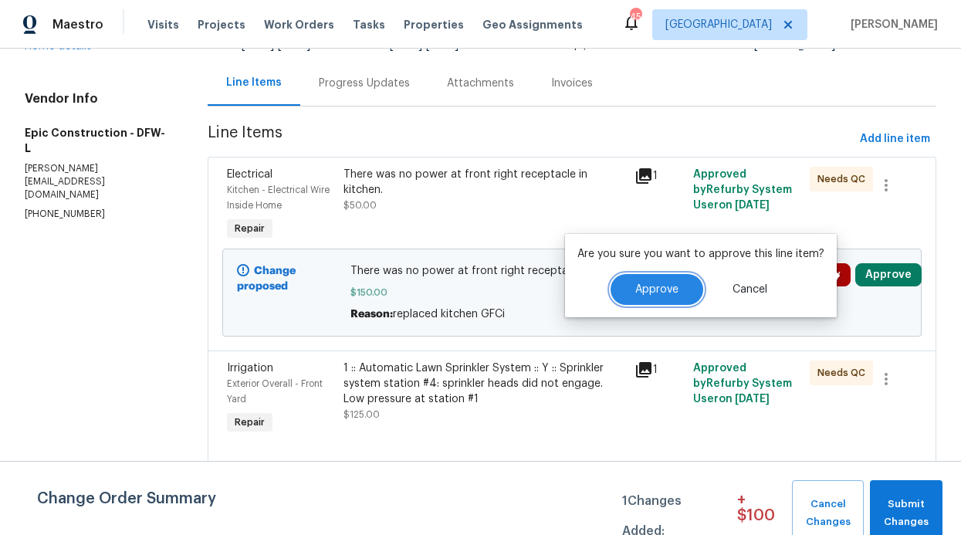
click at [643, 293] on span "Approve" at bounding box center [656, 290] width 43 height 12
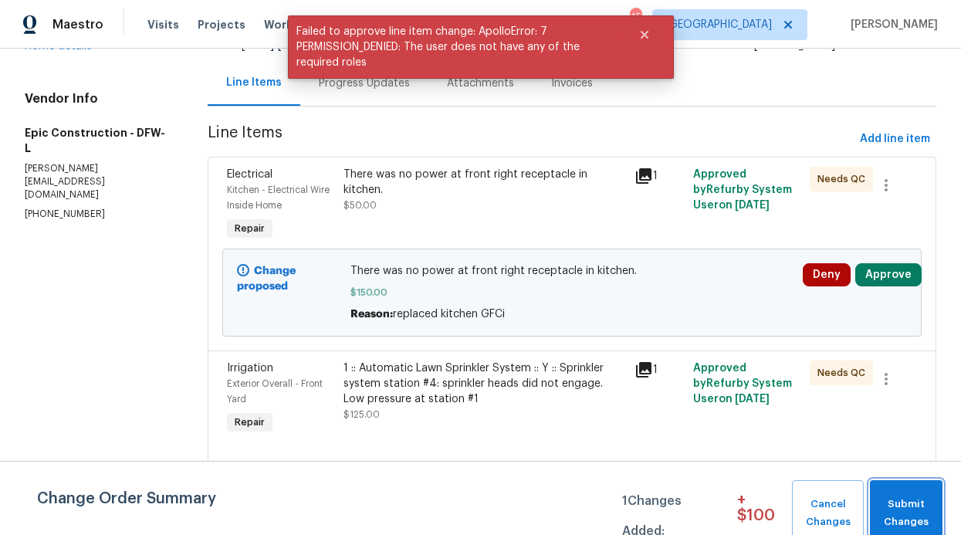
click at [897, 484] on button "Submit Changes" at bounding box center [906, 513] width 73 height 66
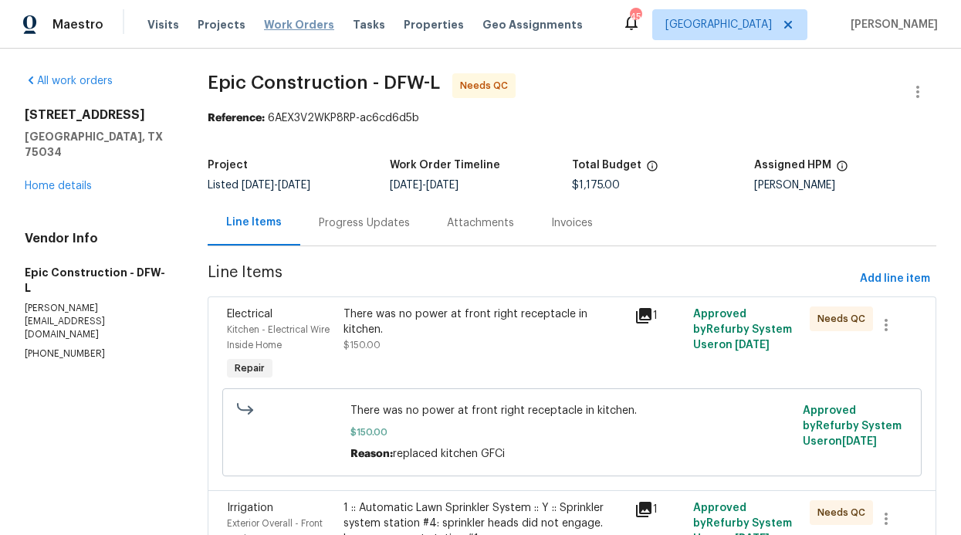
click at [292, 28] on span "Work Orders" at bounding box center [299, 24] width 70 height 15
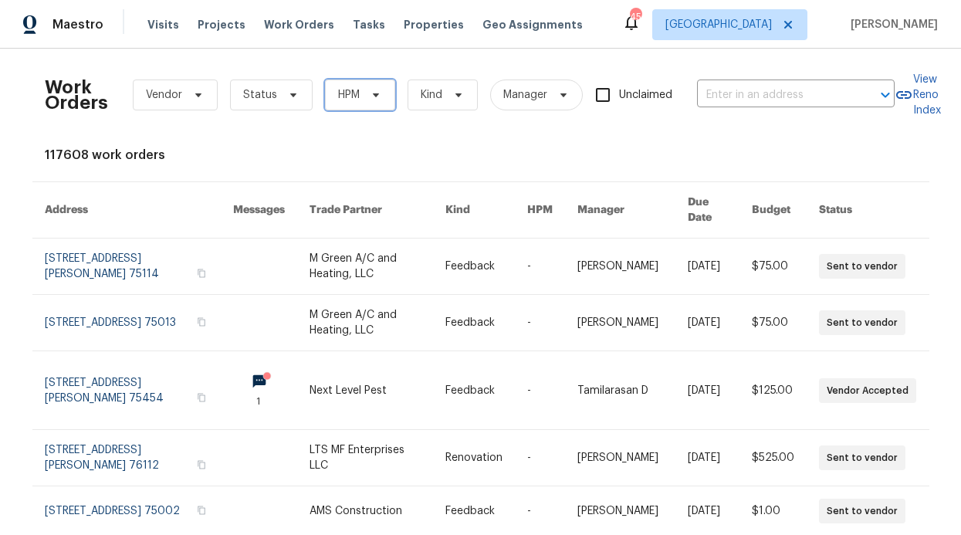
click at [370, 90] on icon at bounding box center [376, 95] width 12 height 12
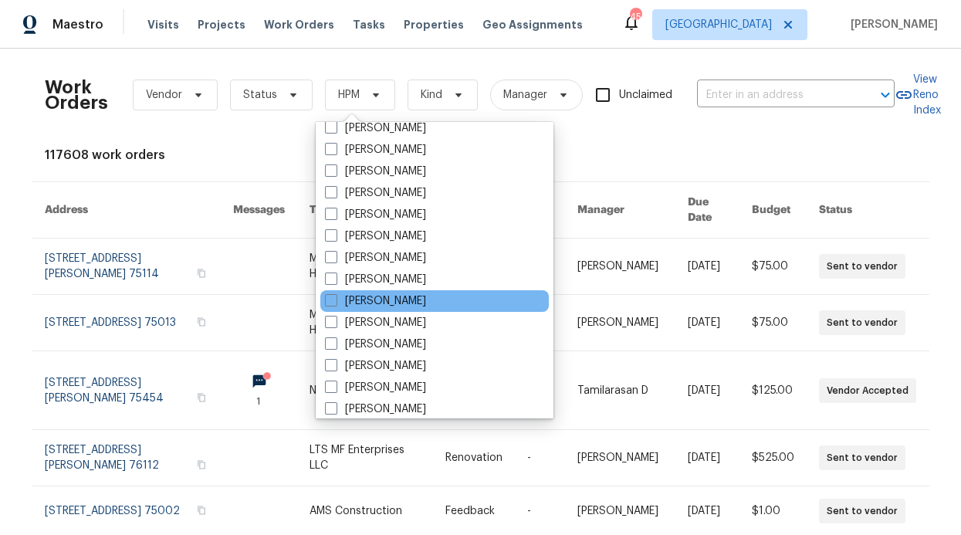
scroll to position [861, 0]
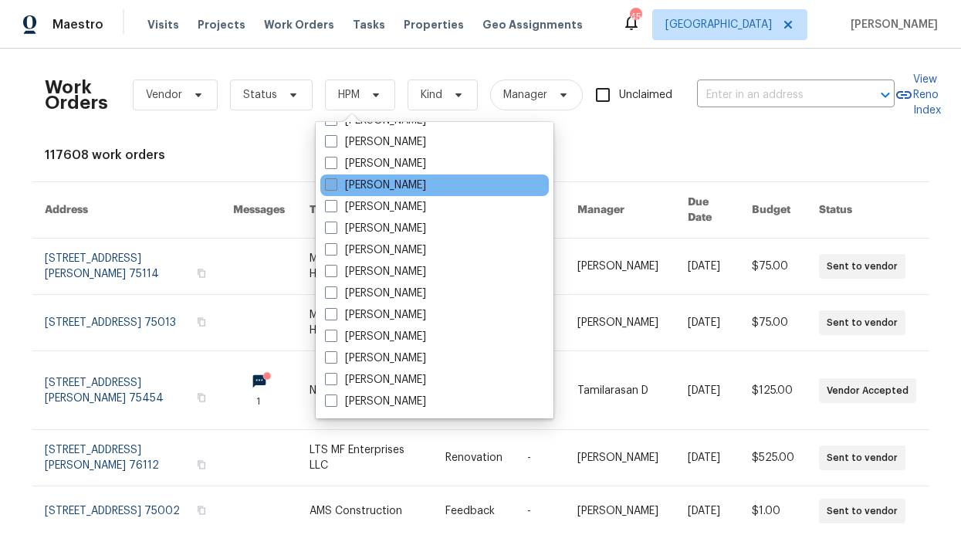
click at [410, 184] on label "[PERSON_NAME]" at bounding box center [375, 185] width 101 height 15
click at [335, 184] on input "[PERSON_NAME]" at bounding box center [330, 183] width 10 height 10
checkbox input "true"
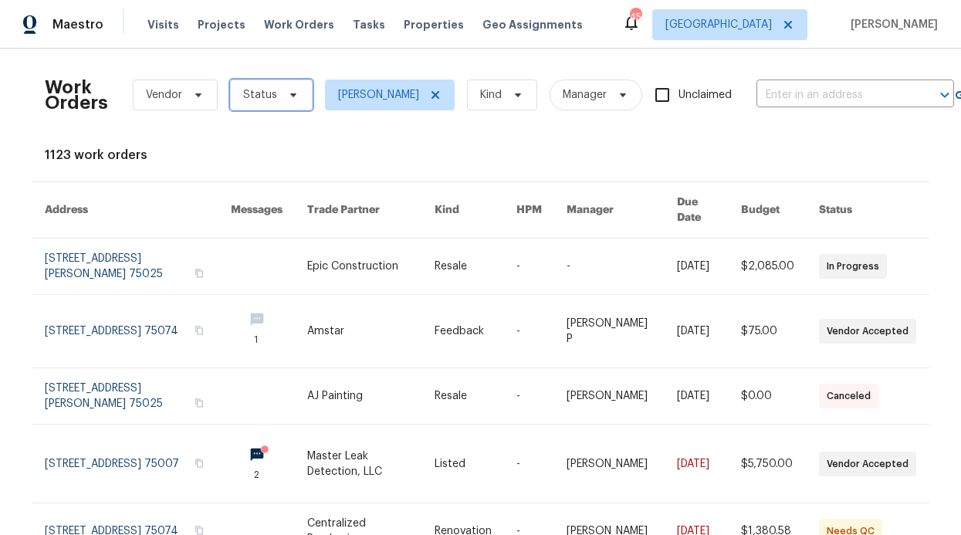
click at [282, 104] on span "Status" at bounding box center [271, 94] width 83 height 31
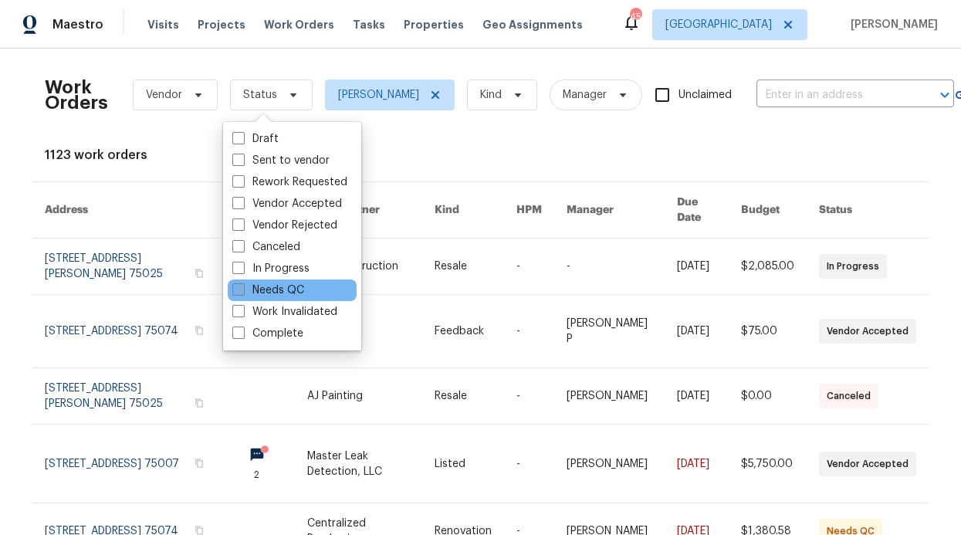
click at [282, 289] on label "Needs QC" at bounding box center [268, 289] width 72 height 15
click at [242, 289] on input "Needs QC" at bounding box center [237, 287] width 10 height 10
checkbox input "true"
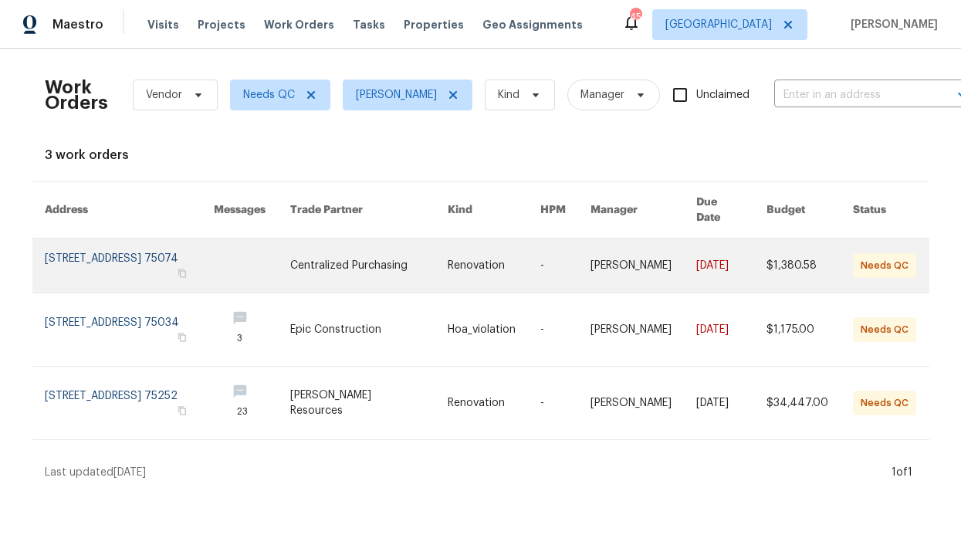
click at [290, 261] on link at bounding box center [252, 265] width 76 height 54
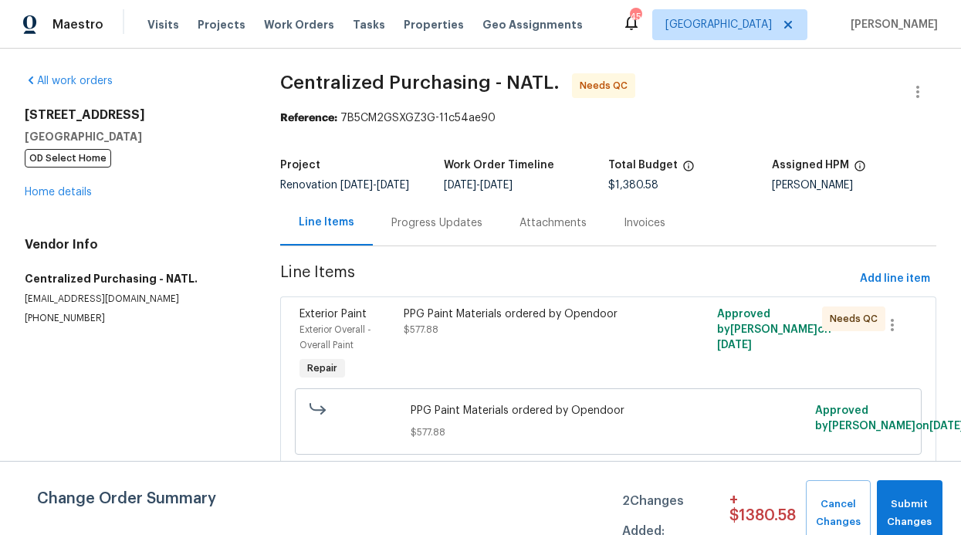
click at [442, 231] on div "Progress Updates" at bounding box center [436, 222] width 91 height 15
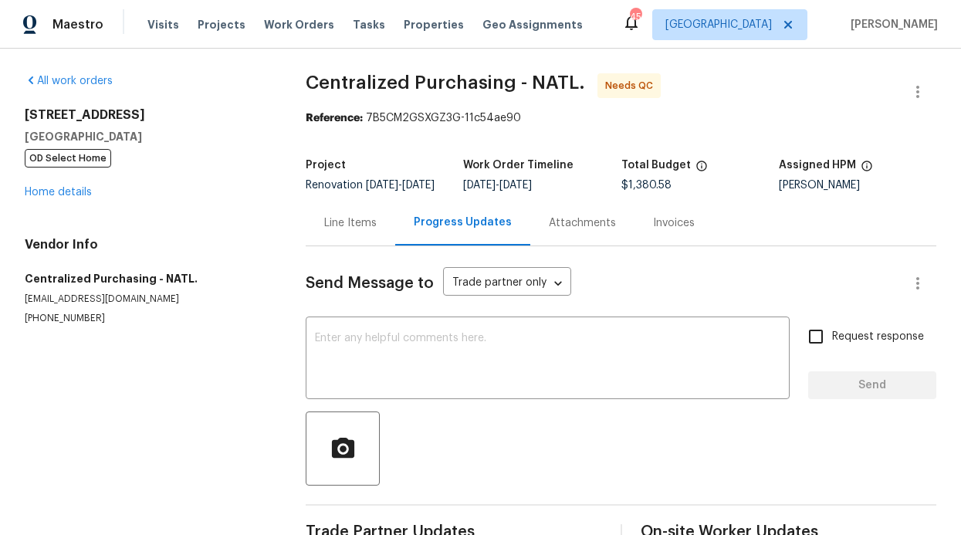
click at [353, 230] on div "Line Items" at bounding box center [350, 222] width 52 height 15
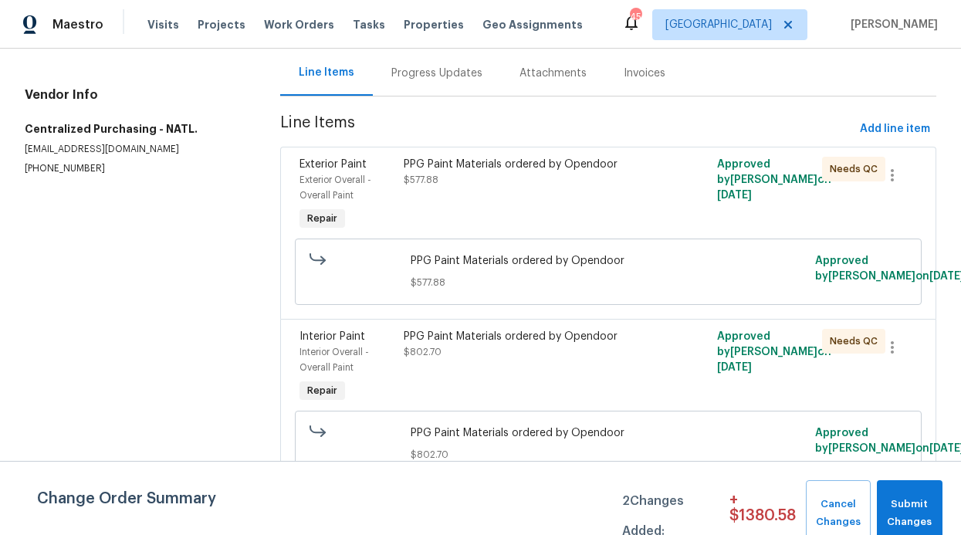
scroll to position [192, 0]
click at [623, 182] on div "PPG Paint Materials ordered by Opendoor $577.88" at bounding box center [530, 195] width 262 height 86
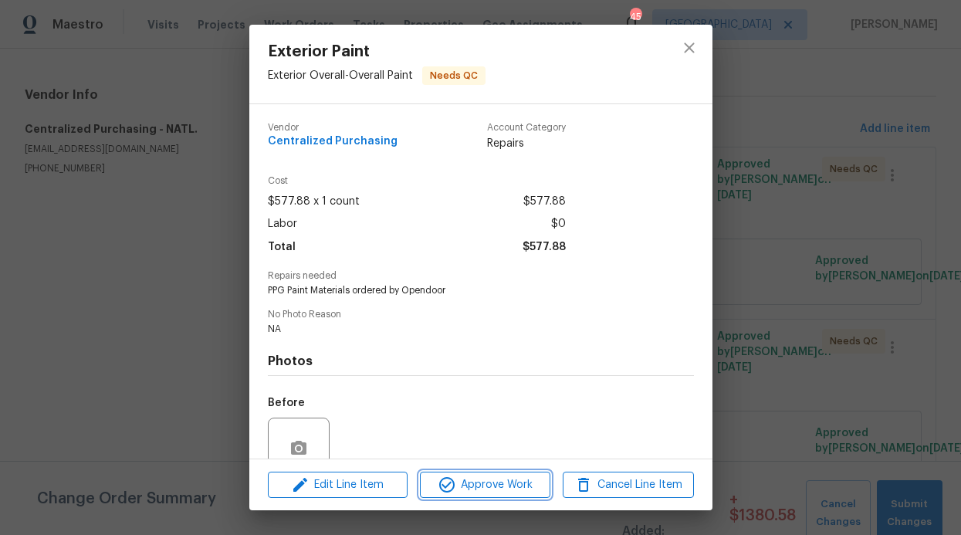
click at [505, 475] on span "Approve Work" at bounding box center [484, 484] width 121 height 19
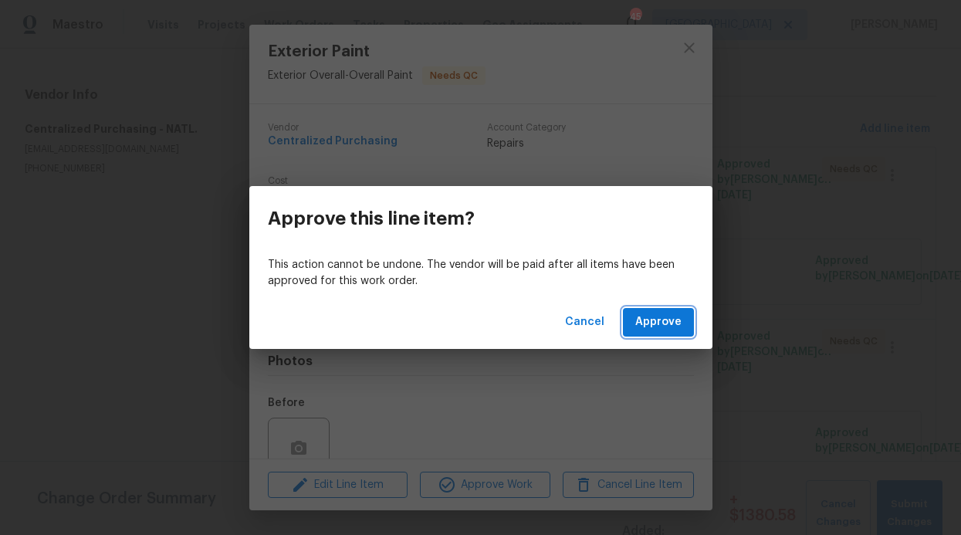
click at [669, 318] on span "Approve" at bounding box center [658, 322] width 46 height 19
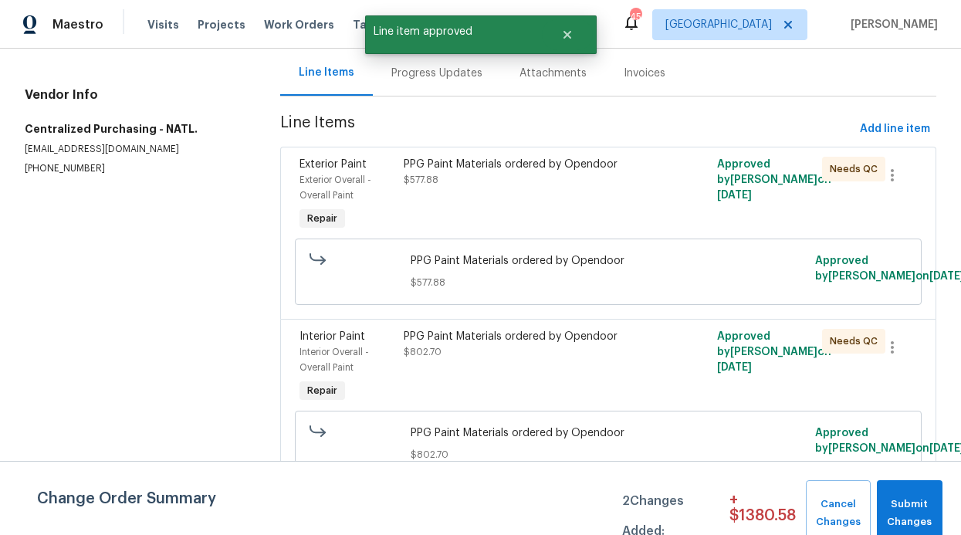
scroll to position [0, 0]
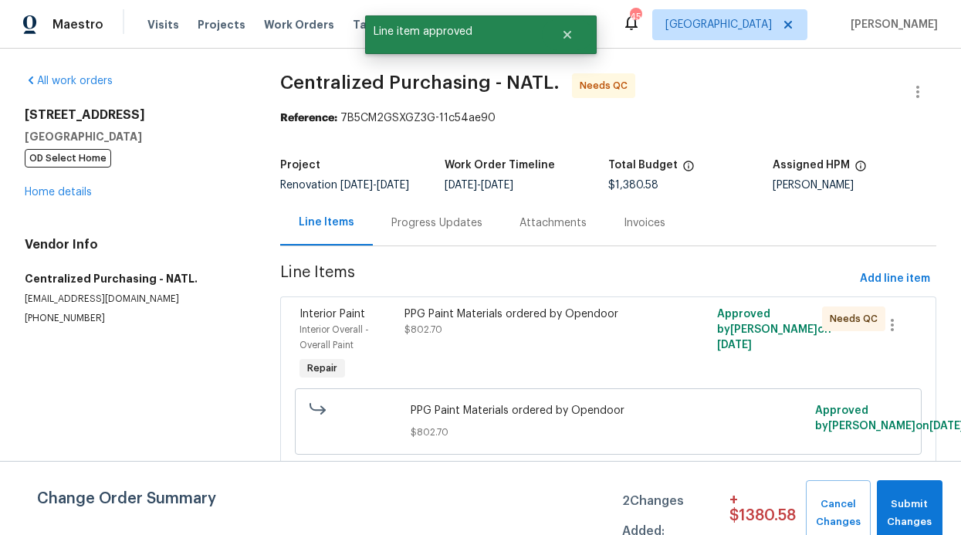
click at [542, 322] on div "PPG Paint Materials ordered by Opendoor" at bounding box center [530, 313] width 252 height 15
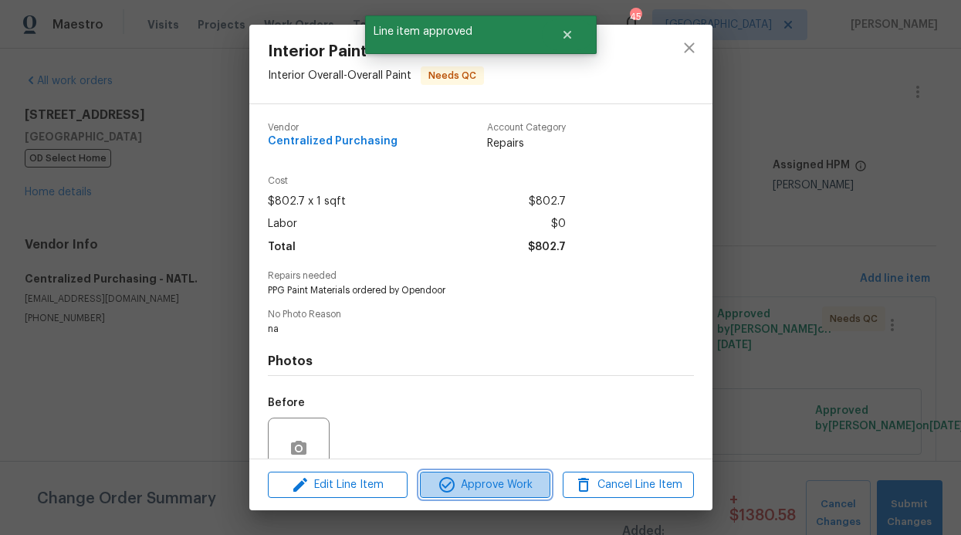
click at [532, 492] on span "Approve Work" at bounding box center [484, 484] width 121 height 19
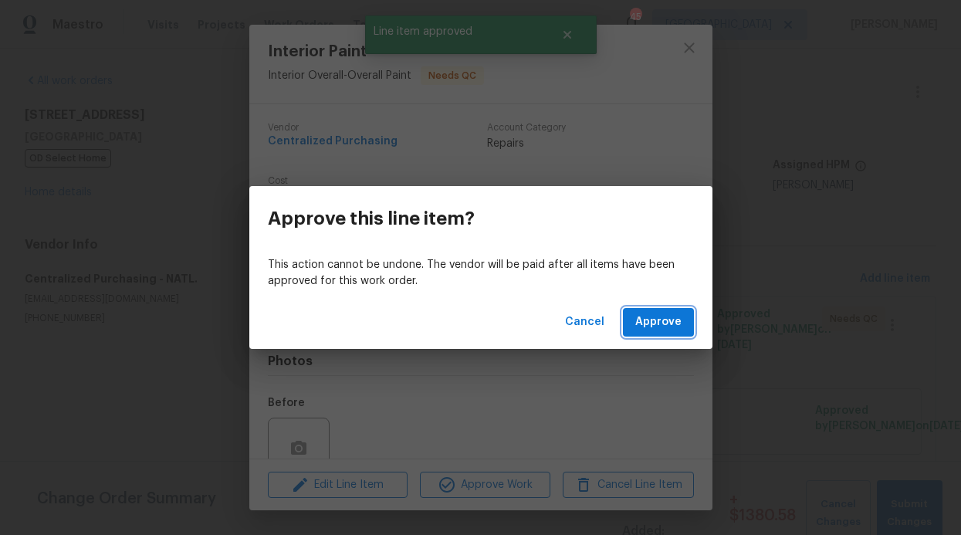
click at [668, 309] on button "Approve" at bounding box center [658, 322] width 71 height 29
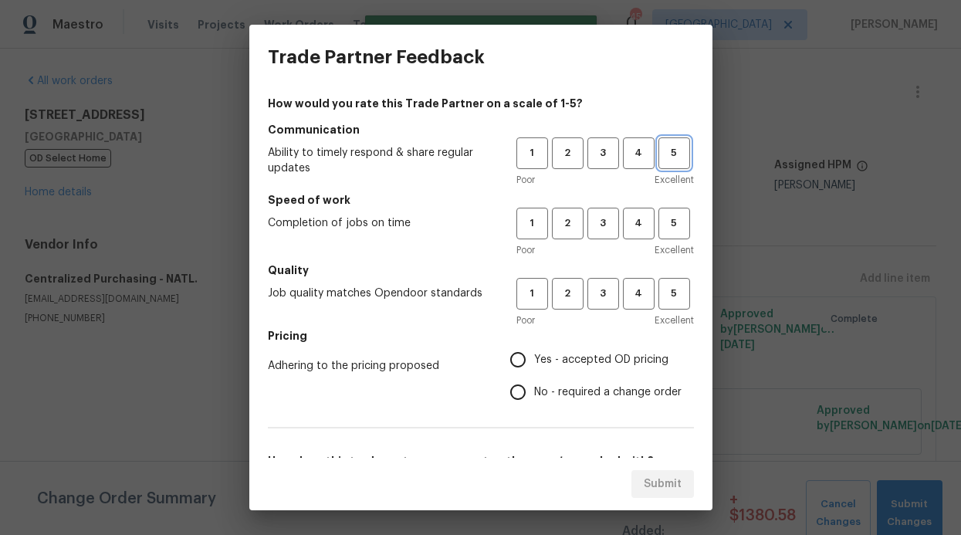
click at [658, 162] on button "5" at bounding box center [674, 153] width 32 height 32
drag, startPoint x: 653, startPoint y: 218, endPoint x: 661, endPoint y: 248, distance: 30.3
click at [660, 218] on span "5" at bounding box center [674, 224] width 29 height 18
click at [658, 279] on button "5" at bounding box center [674, 294] width 32 height 32
click at [556, 342] on h5 "Pricing" at bounding box center [481, 335] width 426 height 15
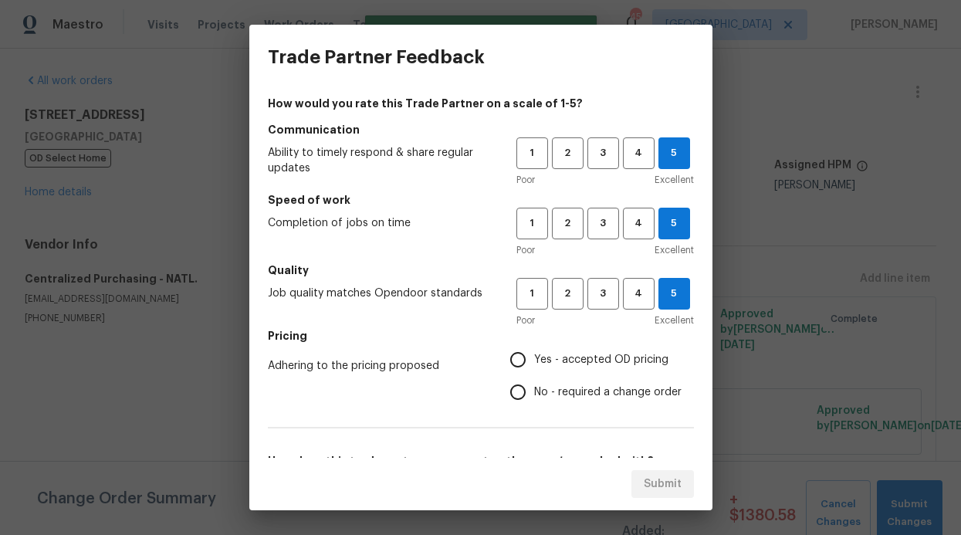
click at [550, 358] on span "Yes - accepted OD pricing" at bounding box center [601, 360] width 134 height 16
click at [534, 358] on input "Yes - accepted OD pricing" at bounding box center [518, 359] width 32 height 32
radio input "true"
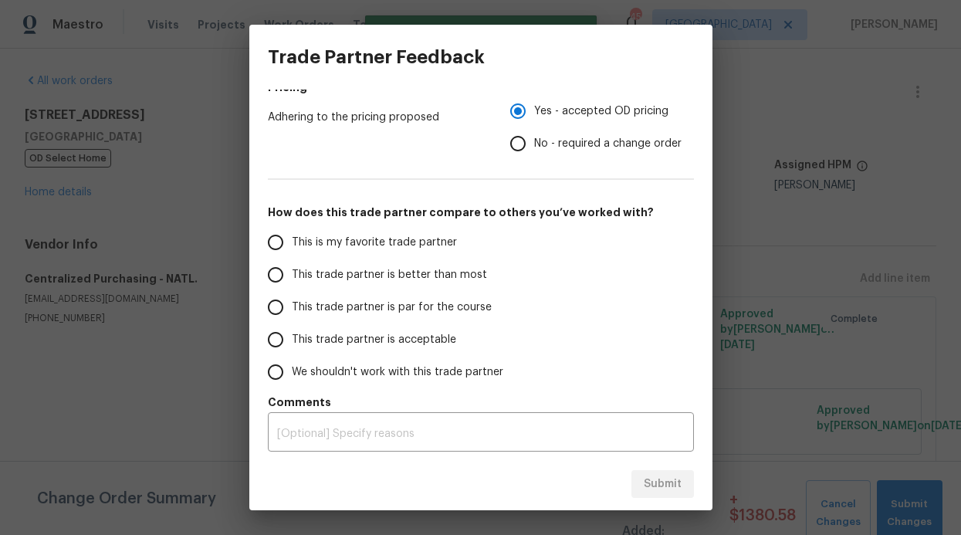
click at [453, 283] on label "This trade partner is better than most" at bounding box center [381, 275] width 244 height 32
click at [292, 283] on input "This trade partner is better than most" at bounding box center [275, 275] width 32 height 32
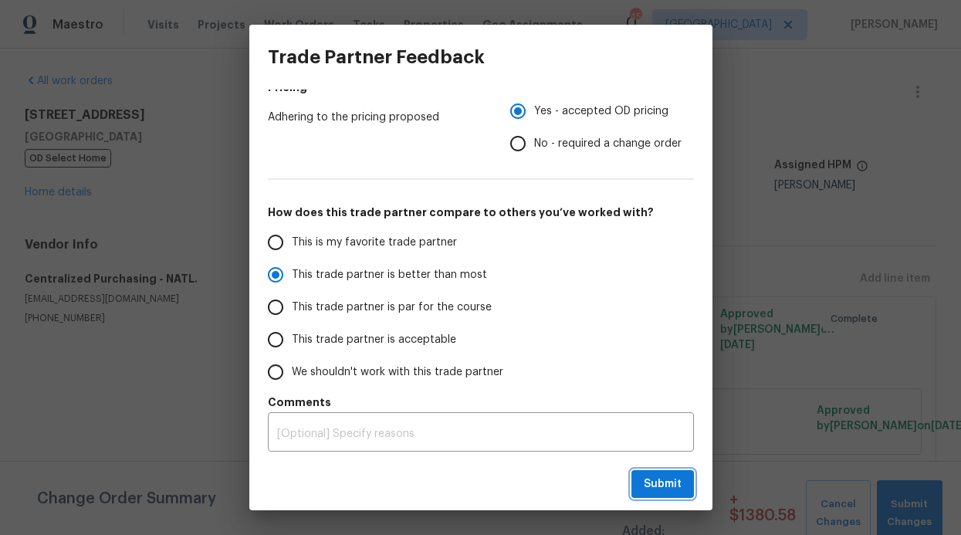
click at [655, 477] on span "Submit" at bounding box center [663, 484] width 38 height 19
radio input "true"
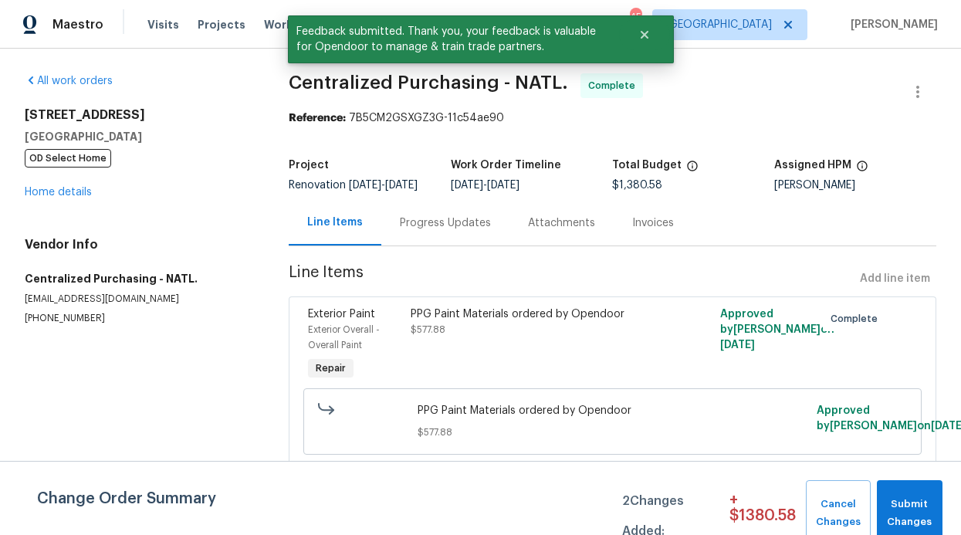
click at [242, 75] on div "All work orders" at bounding box center [138, 80] width 227 height 15
click at [661, 35] on button "Close" at bounding box center [644, 34] width 51 height 31
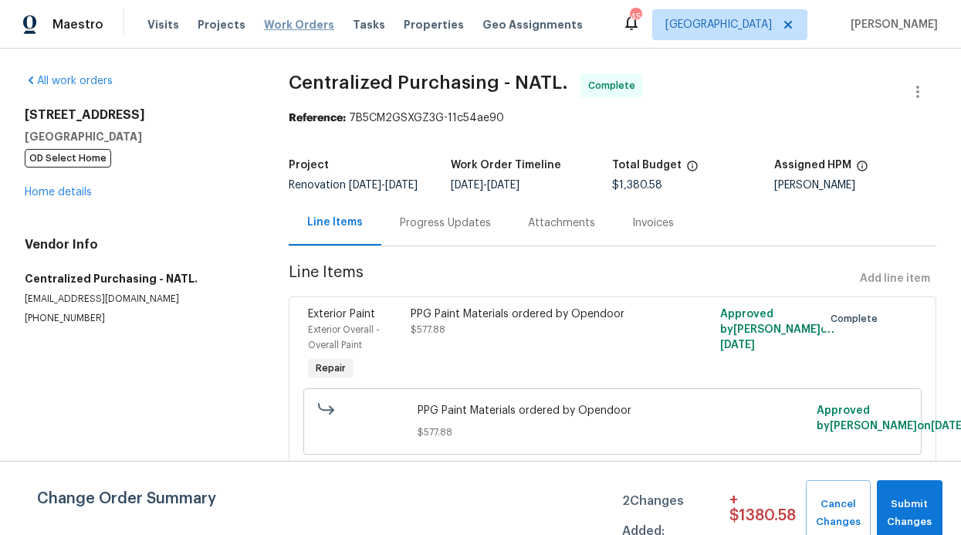
click at [293, 25] on span "Work Orders" at bounding box center [299, 24] width 70 height 15
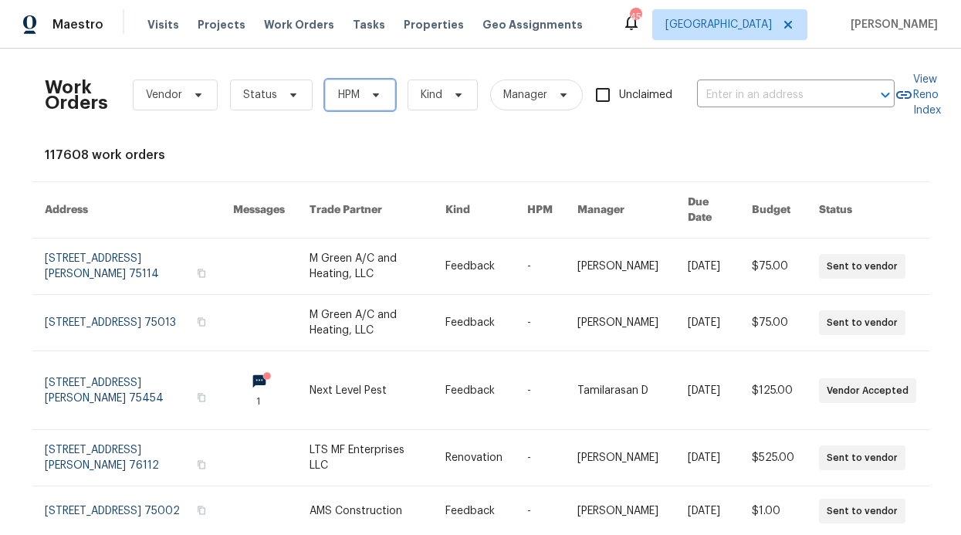
click at [350, 97] on span "HPM" at bounding box center [349, 94] width 22 height 15
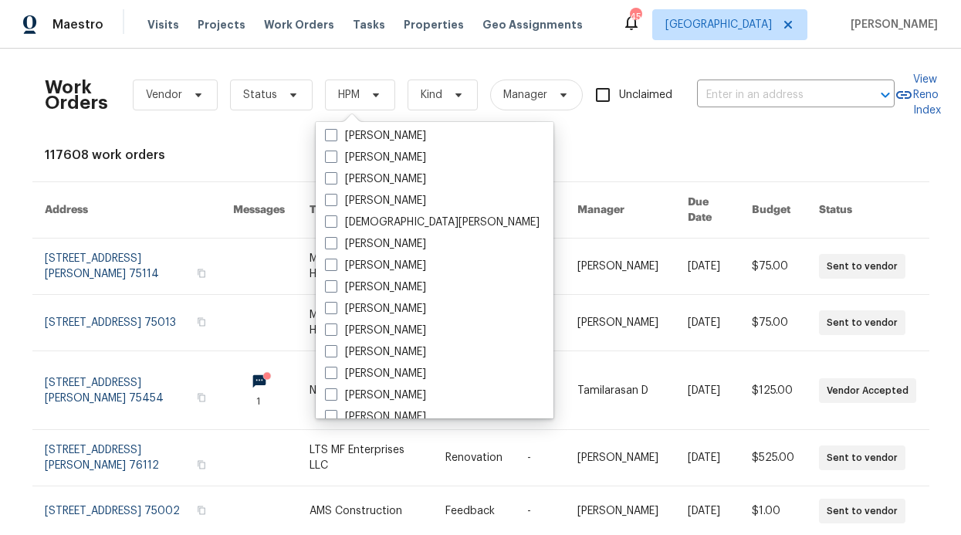
scroll to position [759, 0]
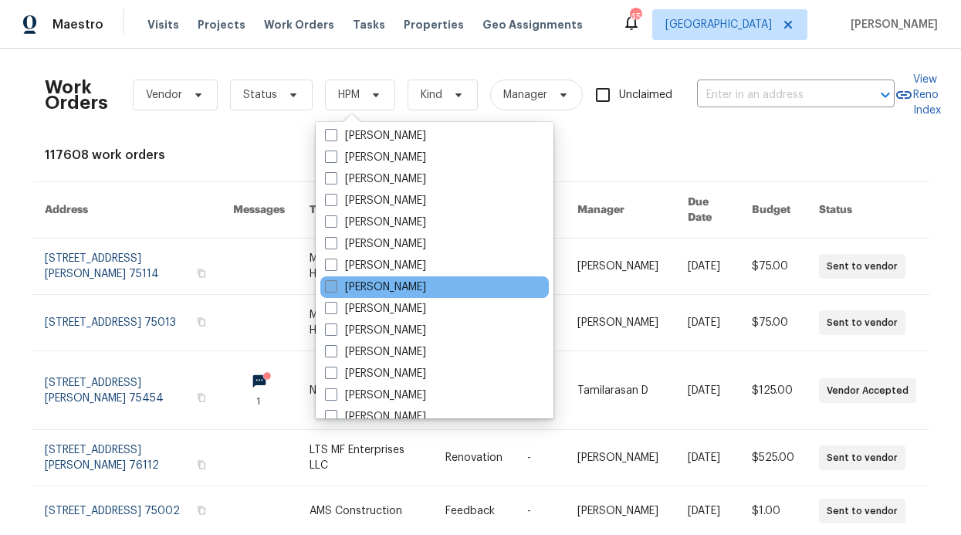
click at [384, 289] on label "[PERSON_NAME]" at bounding box center [375, 286] width 101 height 15
click at [335, 289] on input "[PERSON_NAME]" at bounding box center [330, 284] width 10 height 10
checkbox input "true"
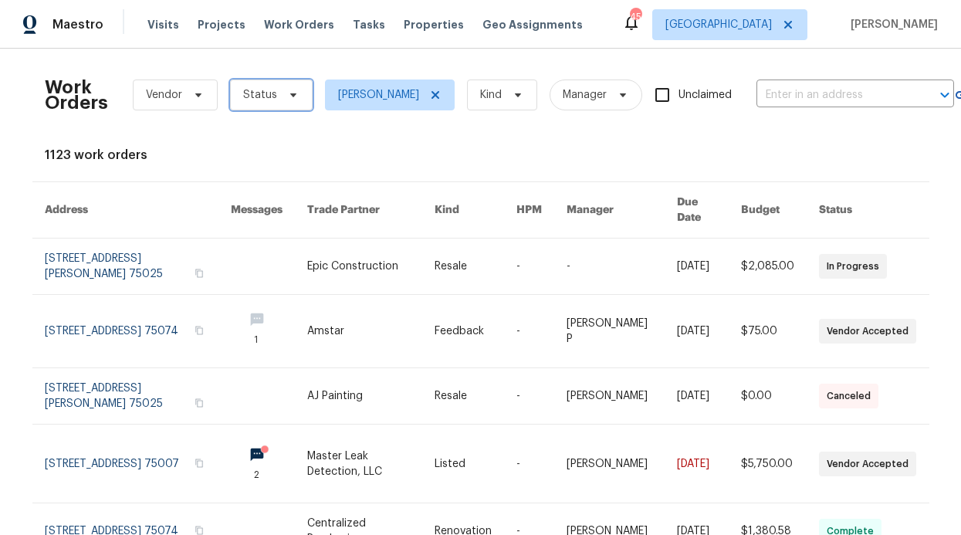
click at [285, 103] on span "Status" at bounding box center [271, 94] width 83 height 31
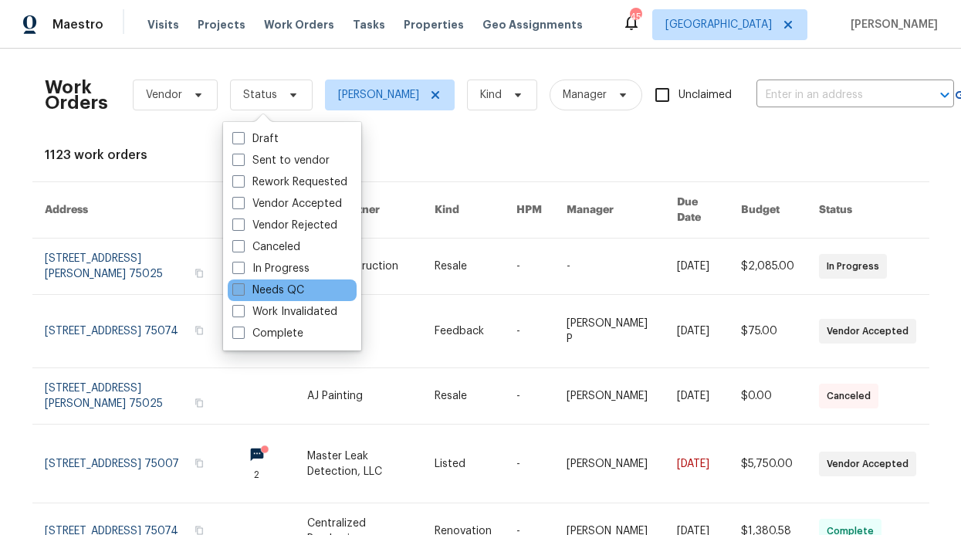
click at [286, 289] on label "Needs QC" at bounding box center [268, 289] width 72 height 15
click at [242, 289] on input "Needs QC" at bounding box center [237, 287] width 10 height 10
checkbox input "true"
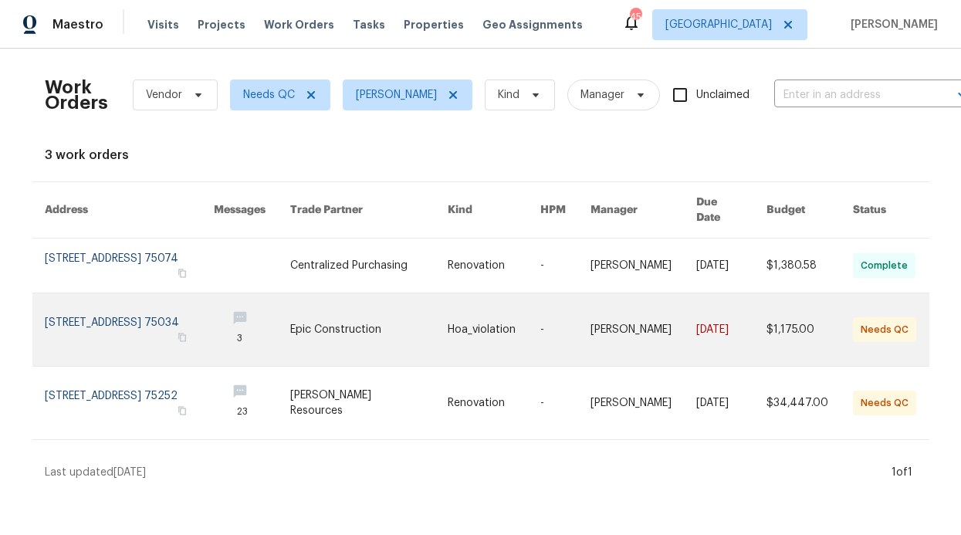
click at [315, 330] on link at bounding box center [368, 329] width 157 height 73
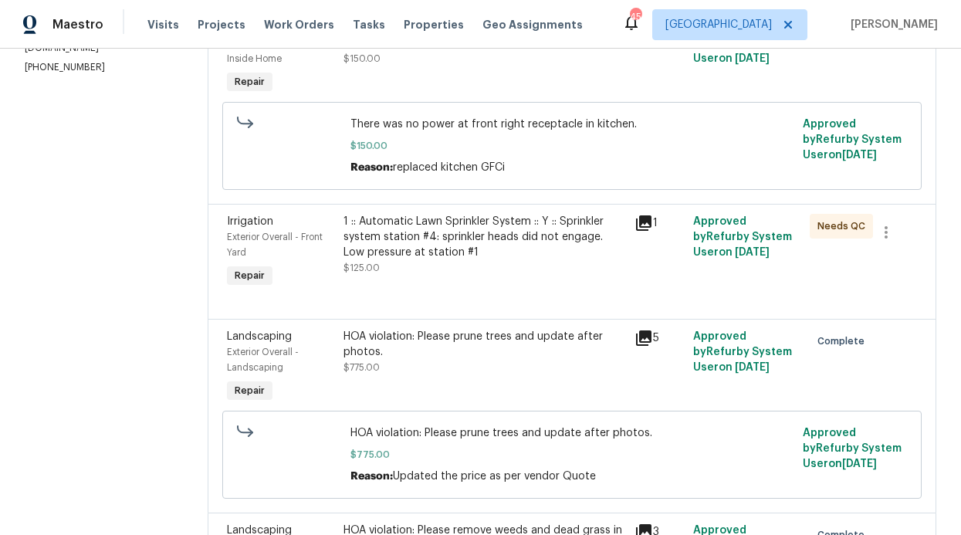
scroll to position [140, 0]
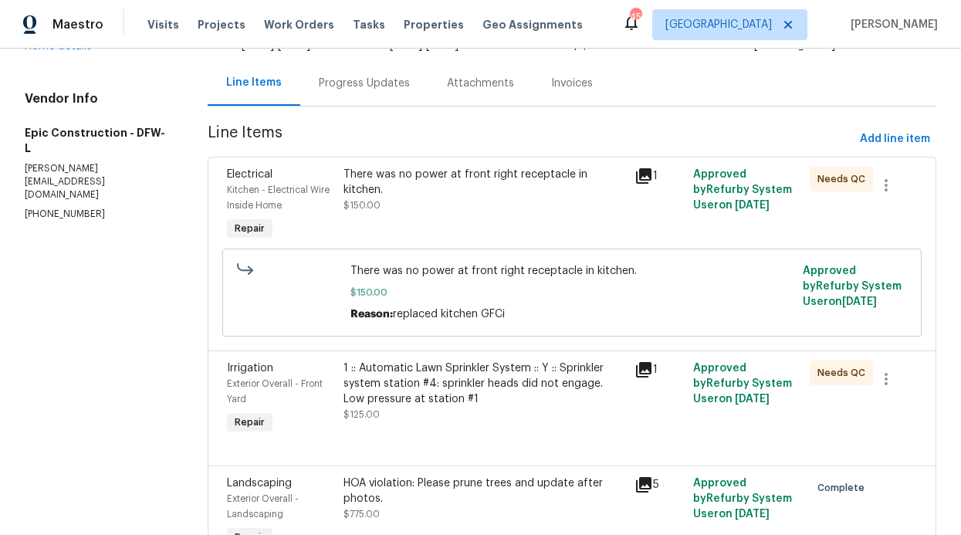
click at [420, 226] on div "There was no power at front right receptacle in kitchen. $150.00" at bounding box center [485, 205] width 292 height 86
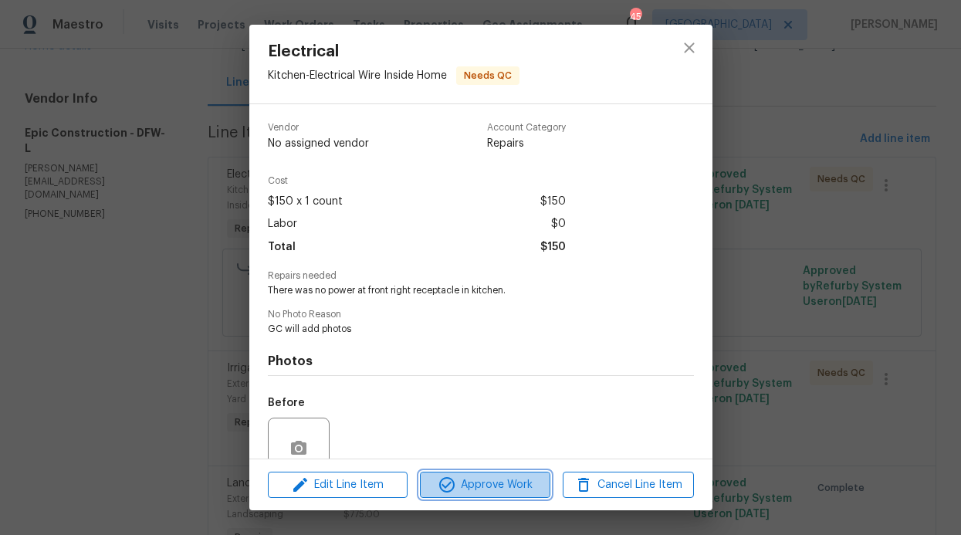
click at [454, 485] on icon "button" at bounding box center [447, 484] width 19 height 19
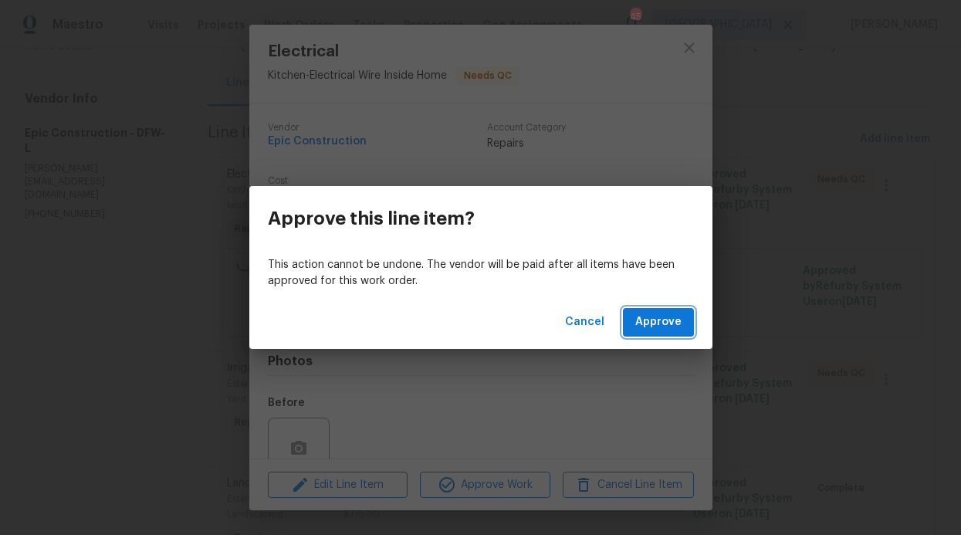
click at [662, 333] on button "Approve" at bounding box center [658, 322] width 71 height 29
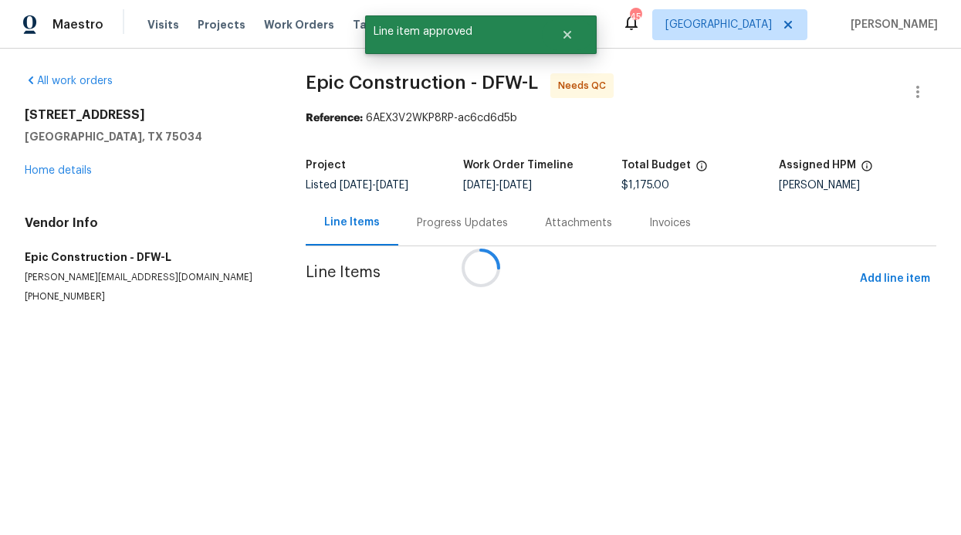
scroll to position [0, 0]
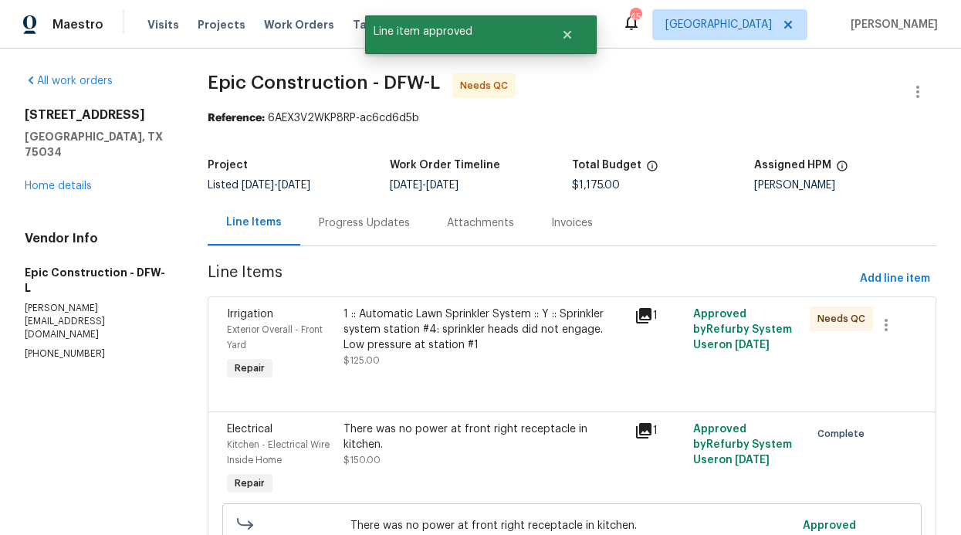
click at [442, 345] on div "1 :: Automatic Lawn Sprinkler System :: Y :: Sprinkler system station #4: sprin…" at bounding box center [484, 329] width 282 height 46
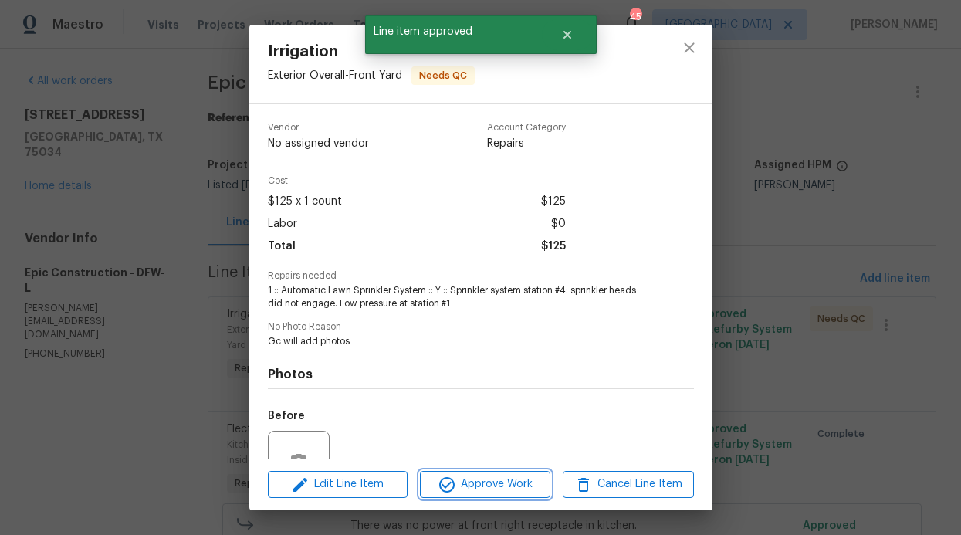
click at [472, 495] on button "Approve Work" at bounding box center [485, 484] width 130 height 27
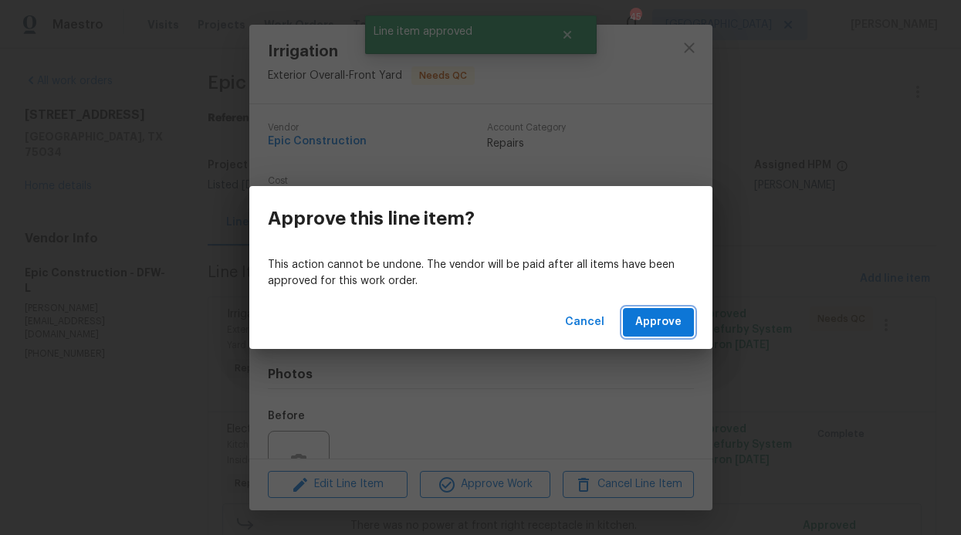
click at [638, 326] on span "Approve" at bounding box center [658, 322] width 46 height 19
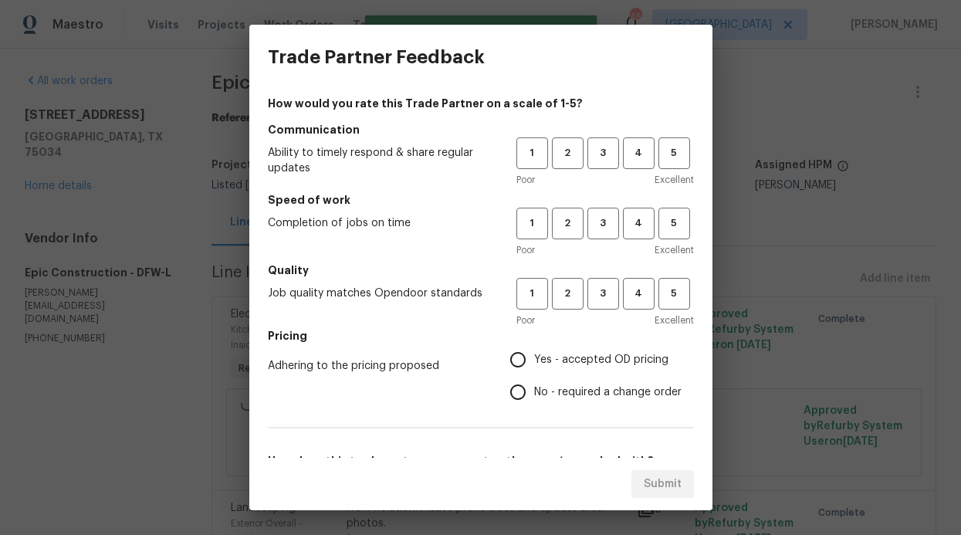
click at [654, 172] on span "Excellent" at bounding box center [673, 179] width 39 height 15
drag, startPoint x: 627, startPoint y: 162, endPoint x: 620, endPoint y: 189, distance: 27.9
click at [627, 162] on button "4" at bounding box center [639, 153] width 32 height 32
click at [624, 224] on span "4" at bounding box center [638, 224] width 29 height 18
click at [594, 293] on span "3" at bounding box center [603, 294] width 29 height 18
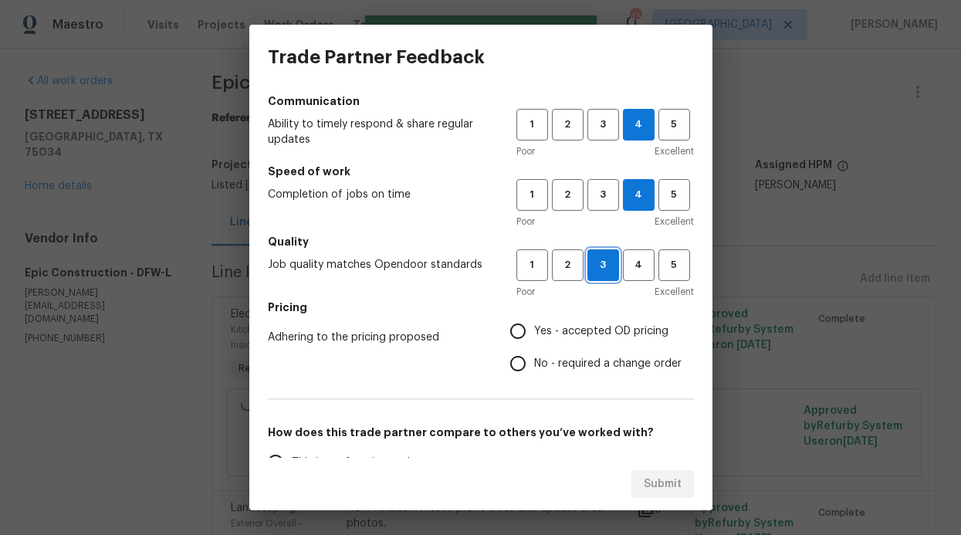
scroll to position [51, 0]
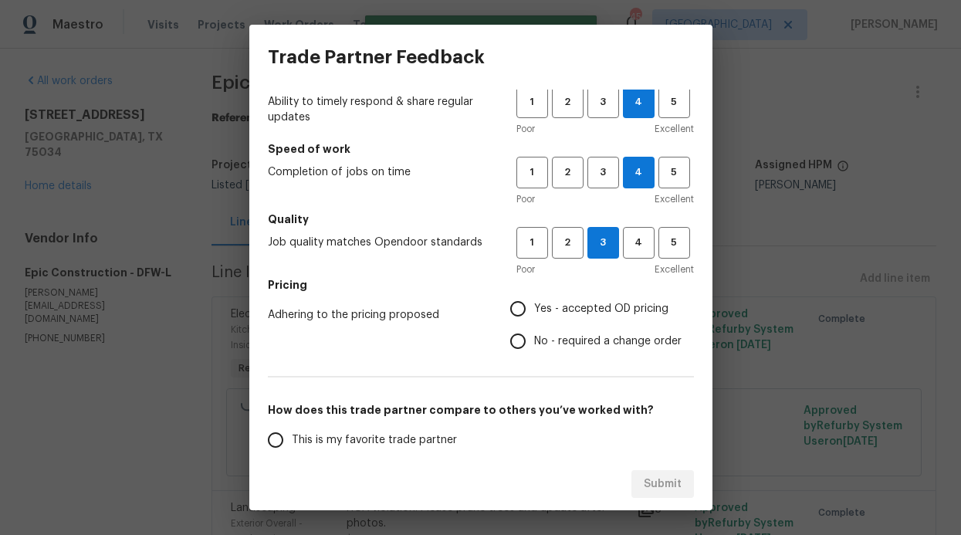
click at [626, 267] on div "Poor Excellent" at bounding box center [605, 269] width 178 height 15
click at [627, 241] on span "4" at bounding box center [638, 243] width 29 height 18
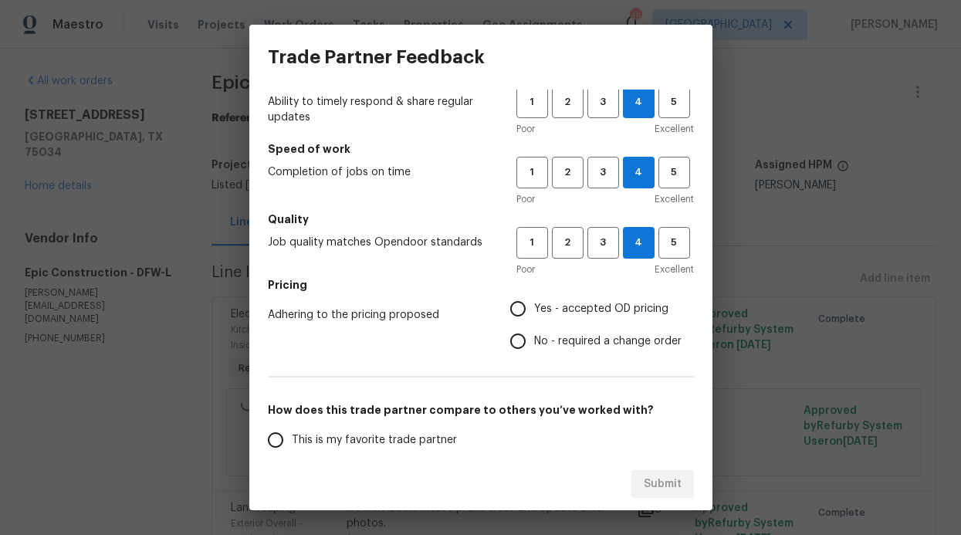
click at [597, 188] on div "1 2 3 4 5 Poor Excellent" at bounding box center [605, 182] width 178 height 50
click at [593, 178] on span "3" at bounding box center [603, 173] width 29 height 18
click at [546, 315] on span "Yes - accepted OD pricing" at bounding box center [601, 309] width 134 height 16
click at [534, 315] on input "Yes - accepted OD pricing" at bounding box center [518, 308] width 32 height 32
radio input "true"
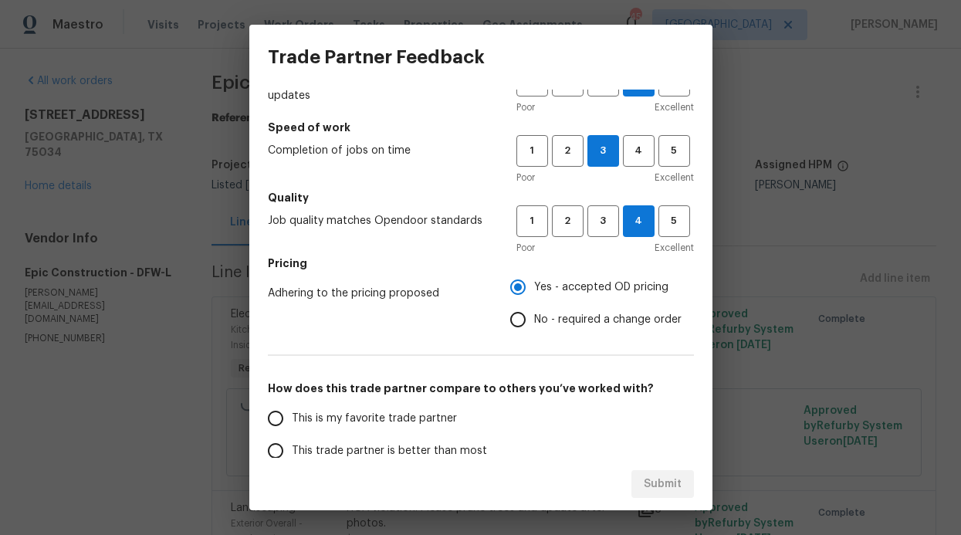
scroll to position [181, 0]
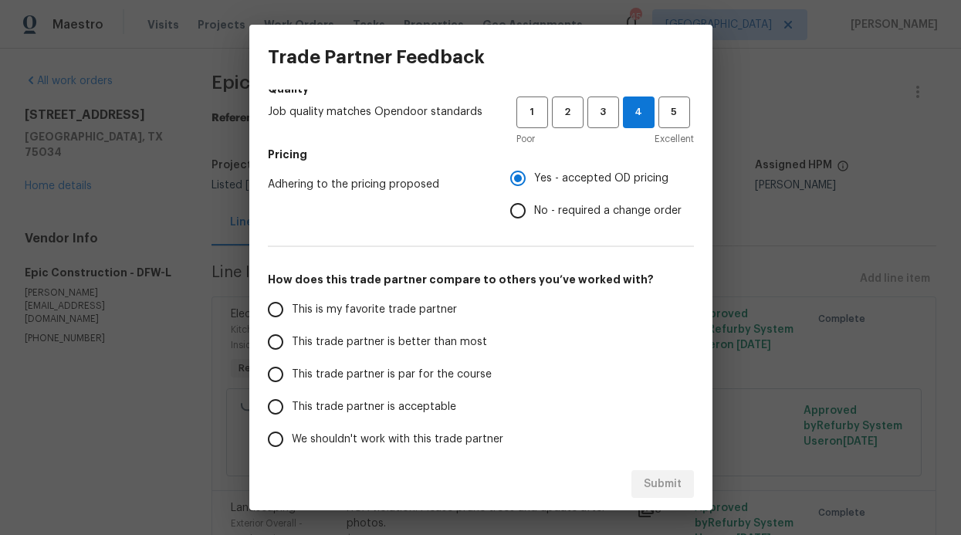
click at [403, 350] on label "This trade partner is better than most" at bounding box center [381, 342] width 244 height 32
click at [292, 350] on input "This trade partner is better than most" at bounding box center [275, 342] width 32 height 32
radio input "false"
click at [434, 367] on span "This trade partner is par for the course" at bounding box center [392, 375] width 200 height 16
click at [292, 366] on input "This trade partner is par for the course" at bounding box center [275, 374] width 32 height 32
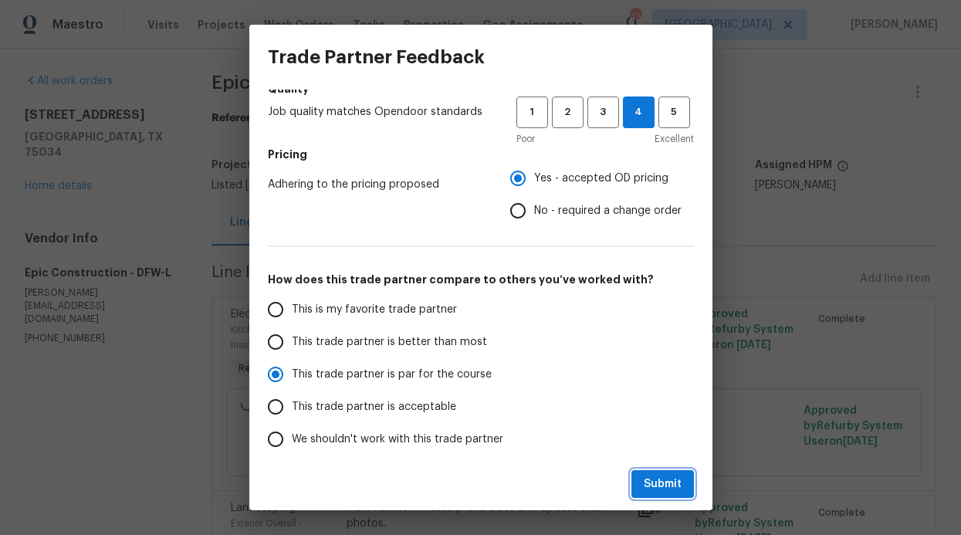
click at [646, 475] on span "Submit" at bounding box center [663, 484] width 38 height 19
radio input "true"
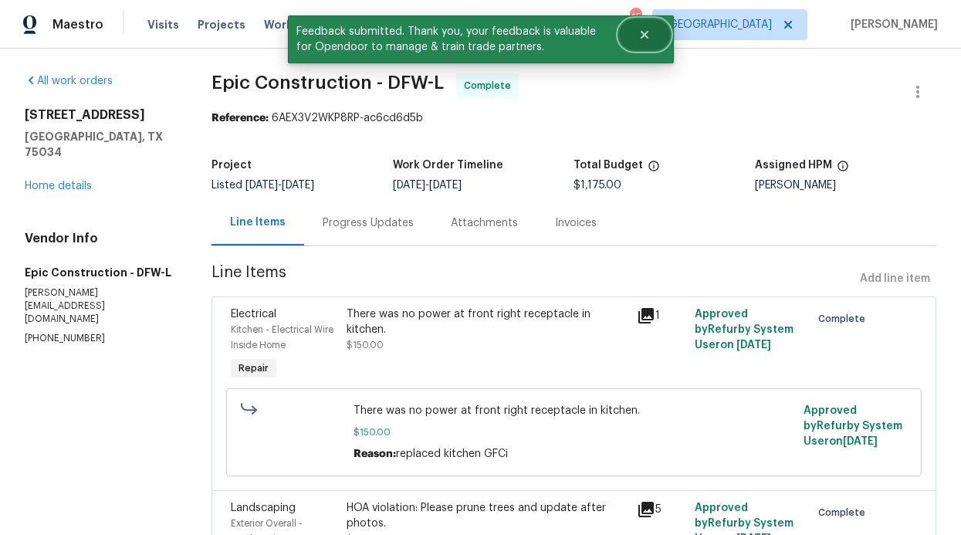
click at [641, 32] on icon "Close" at bounding box center [644, 35] width 8 height 8
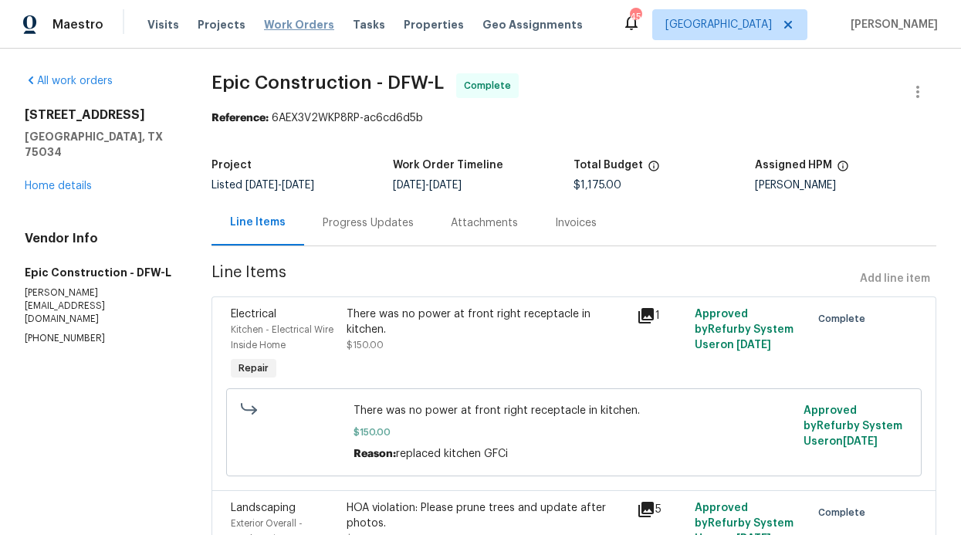
click at [309, 28] on span "Work Orders" at bounding box center [299, 24] width 70 height 15
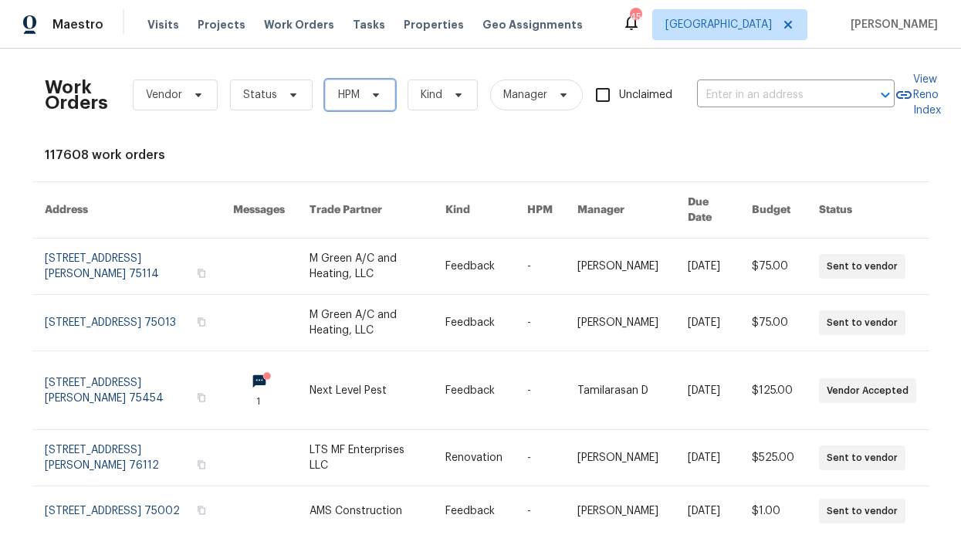
click at [361, 82] on span "HPM" at bounding box center [360, 94] width 70 height 31
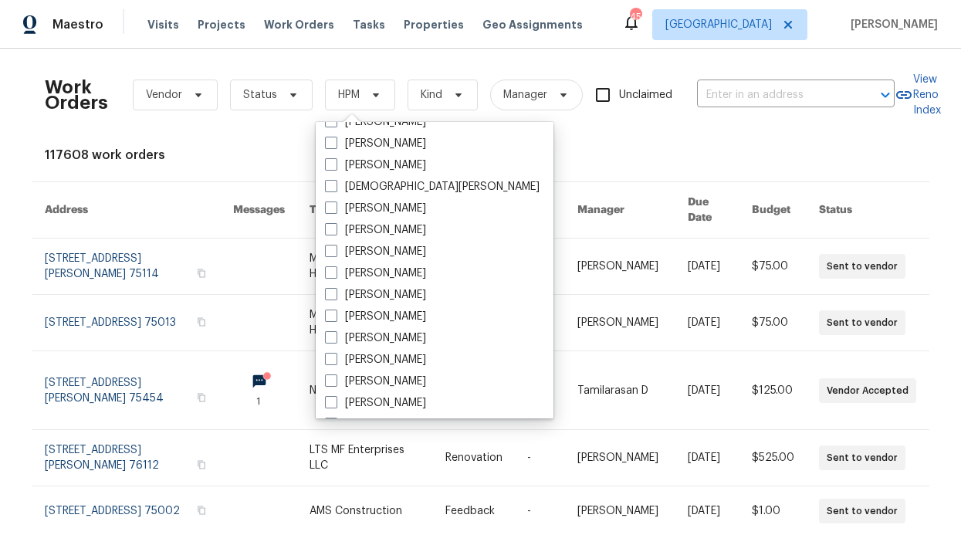
scroll to position [861, 0]
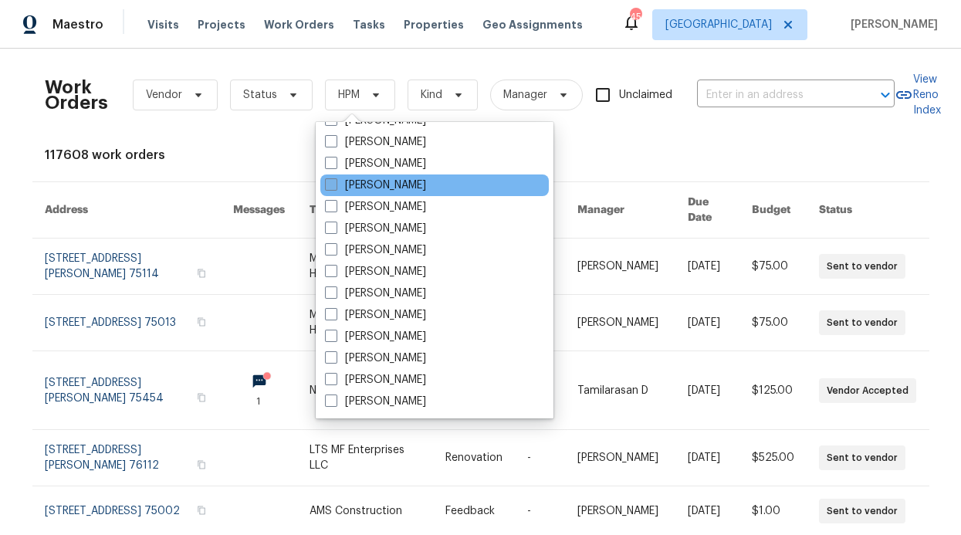
click at [389, 188] on label "[PERSON_NAME]" at bounding box center [375, 185] width 101 height 15
click at [335, 188] on input "[PERSON_NAME]" at bounding box center [330, 183] width 10 height 10
checkbox input "true"
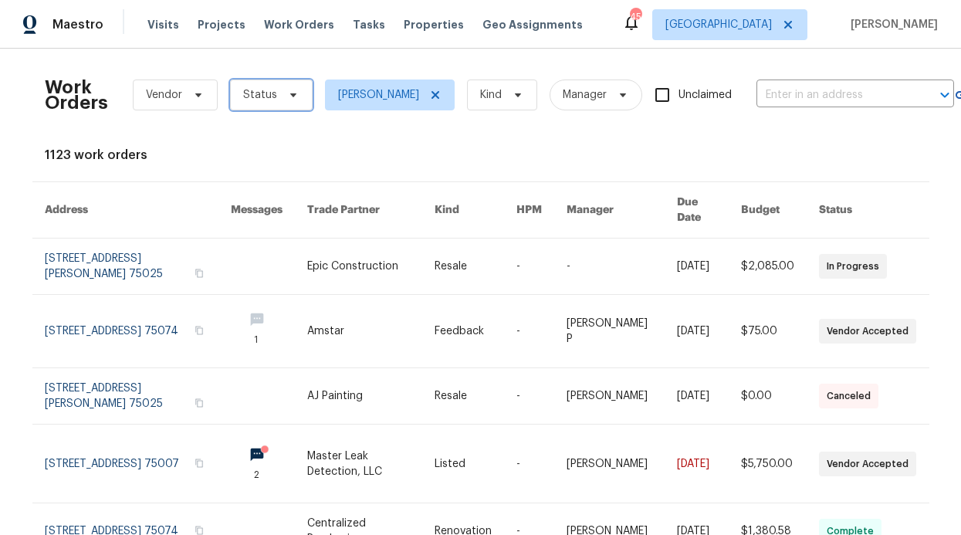
click at [299, 103] on span "Status" at bounding box center [271, 94] width 83 height 31
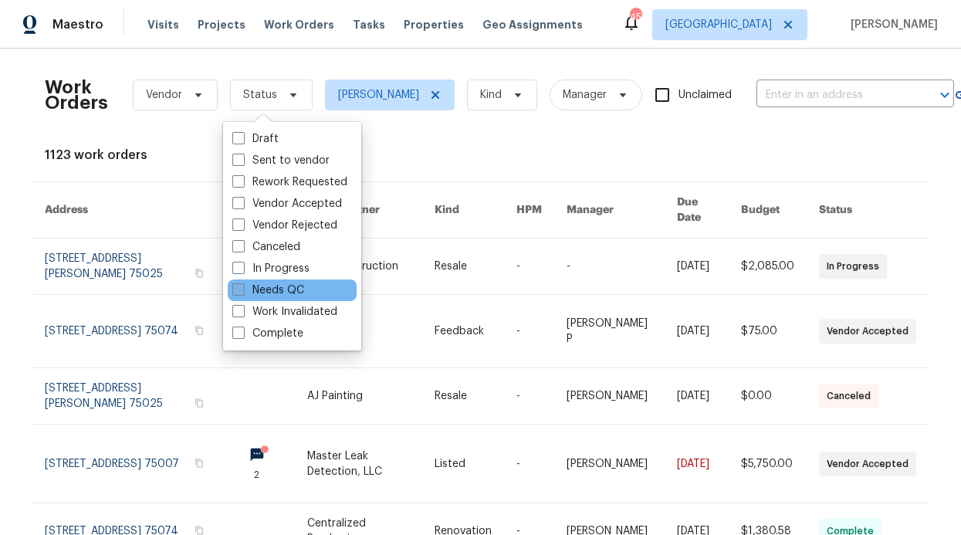
click at [279, 290] on label "Needs QC" at bounding box center [268, 289] width 72 height 15
click at [242, 290] on input "Needs QC" at bounding box center [237, 287] width 10 height 10
checkbox input "true"
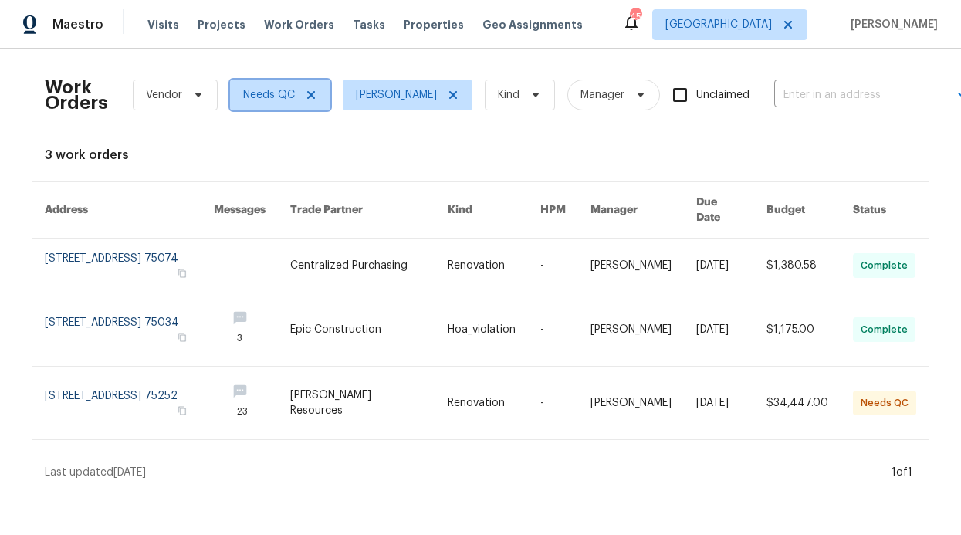
click at [309, 93] on span "Needs QC" at bounding box center [280, 94] width 100 height 31
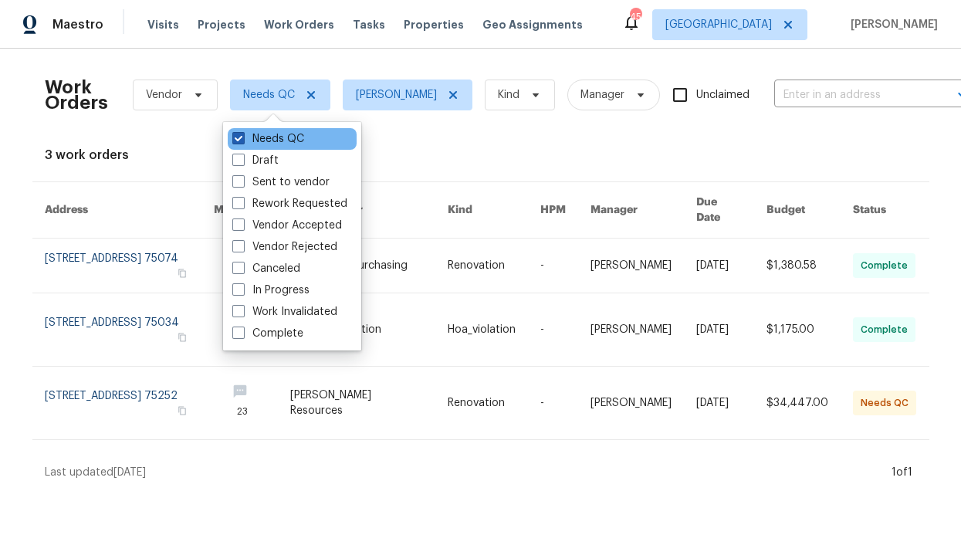
click at [282, 132] on label "Needs QC" at bounding box center [268, 138] width 72 height 15
click at [242, 132] on input "Needs QC" at bounding box center [237, 136] width 10 height 10
checkbox input "false"
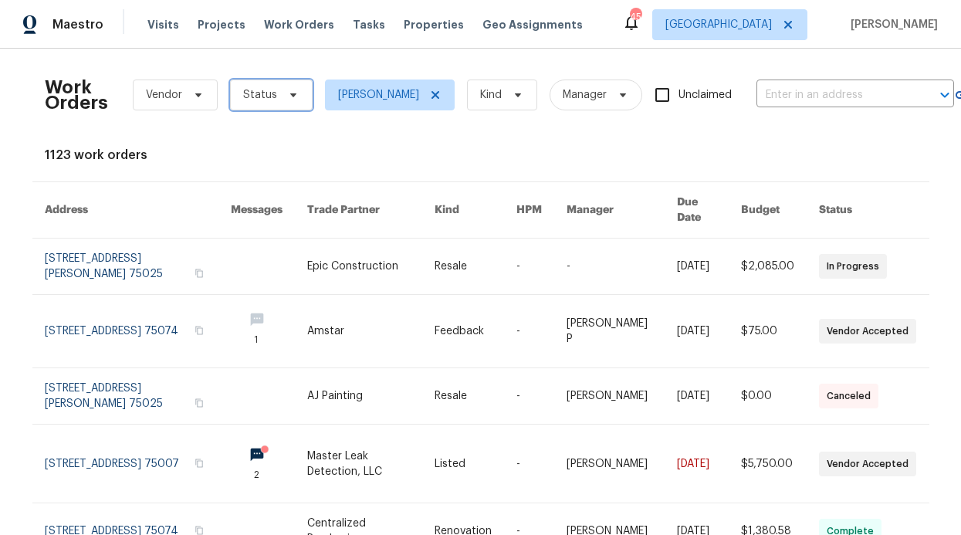
click at [281, 107] on span "Status" at bounding box center [271, 94] width 83 height 31
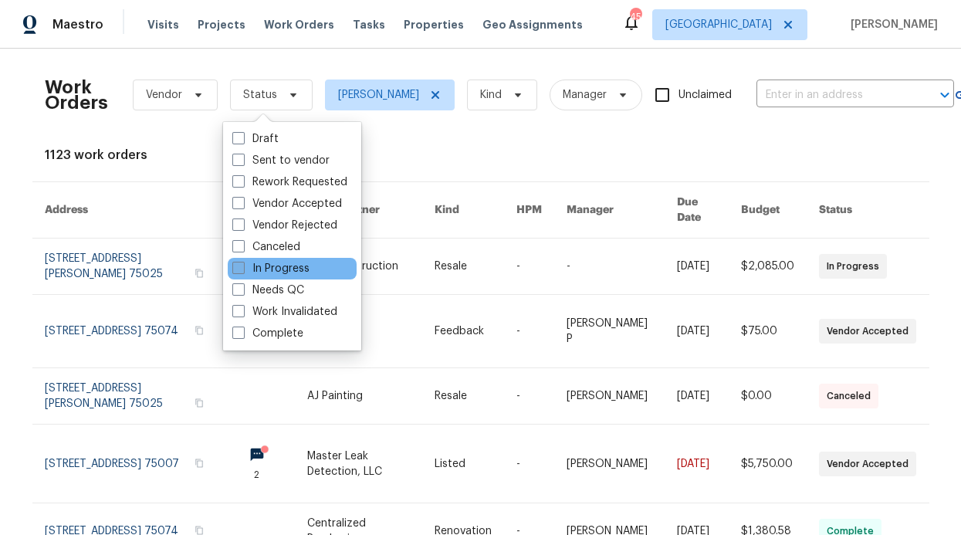
click at [273, 265] on label "In Progress" at bounding box center [270, 268] width 77 height 15
click at [242, 265] on input "In Progress" at bounding box center [237, 266] width 10 height 10
checkbox input "true"
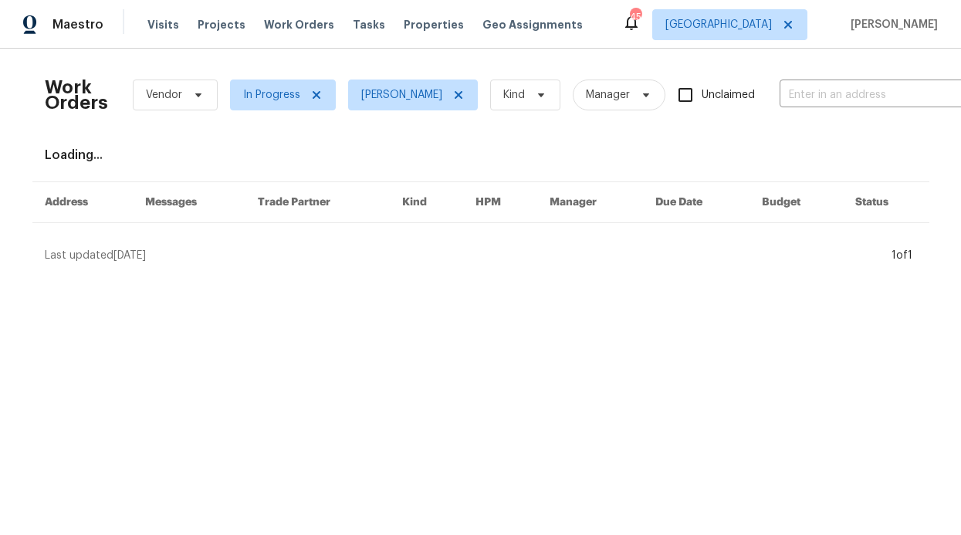
click at [408, 159] on div "Loading..." at bounding box center [481, 154] width 872 height 15
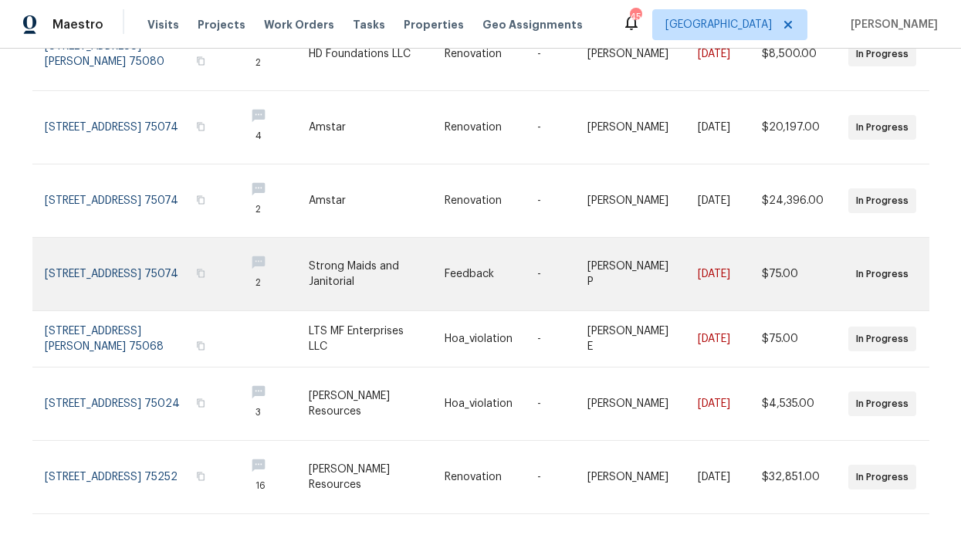
scroll to position [448, 0]
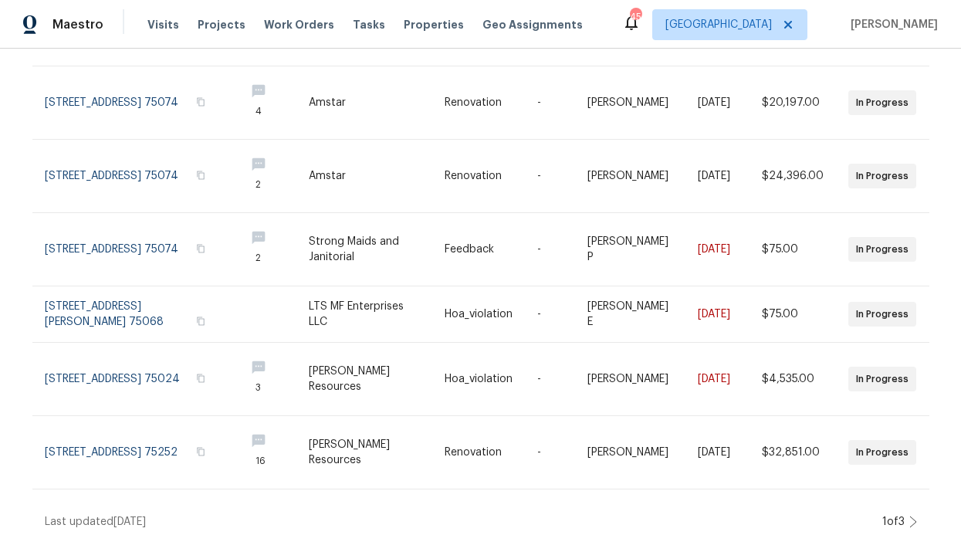
click at [918, 505] on div "Work Orders Vendor In Progress RonDerrick Jackson Kind Manager Unclaimed ​ View…" at bounding box center [480, 292] width 961 height 486
click at [912, 503] on div "Work Orders Vendor In Progress RonDerrick Jackson Kind Manager Unclaimed ​ View…" at bounding box center [480, 292] width 961 height 486
click at [910, 516] on icon at bounding box center [913, 521] width 6 height 11
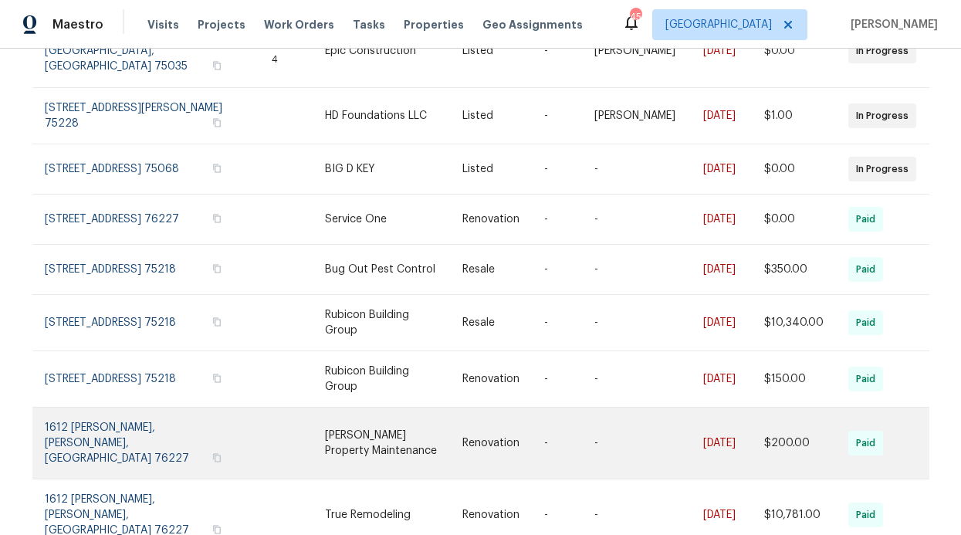
scroll to position [349, 0]
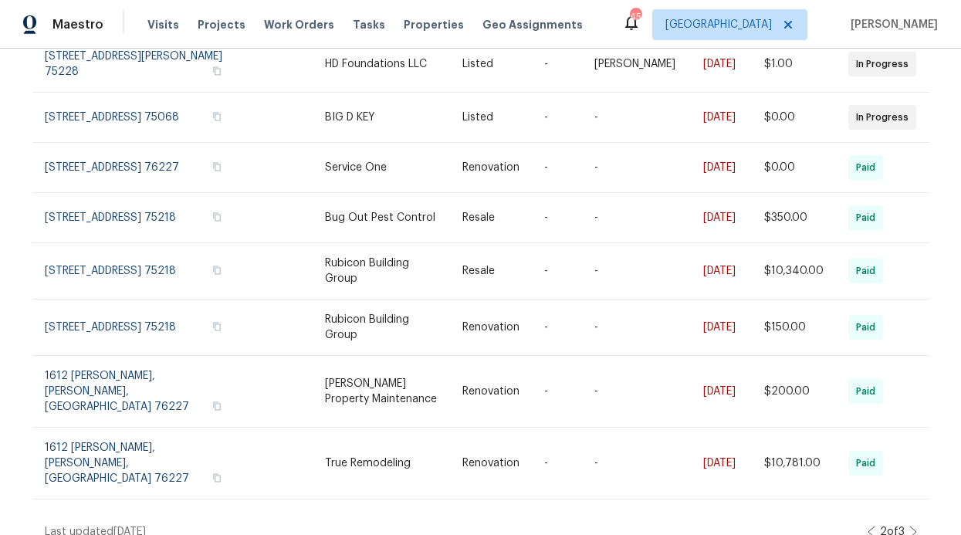
click at [912, 500] on div "Work Orders Vendor In Progress RonDerrick Jackson Kind Manager Unclaimed ​ View…" at bounding box center [480, 292] width 961 height 486
click at [909, 526] on icon at bounding box center [913, 532] width 8 height 12
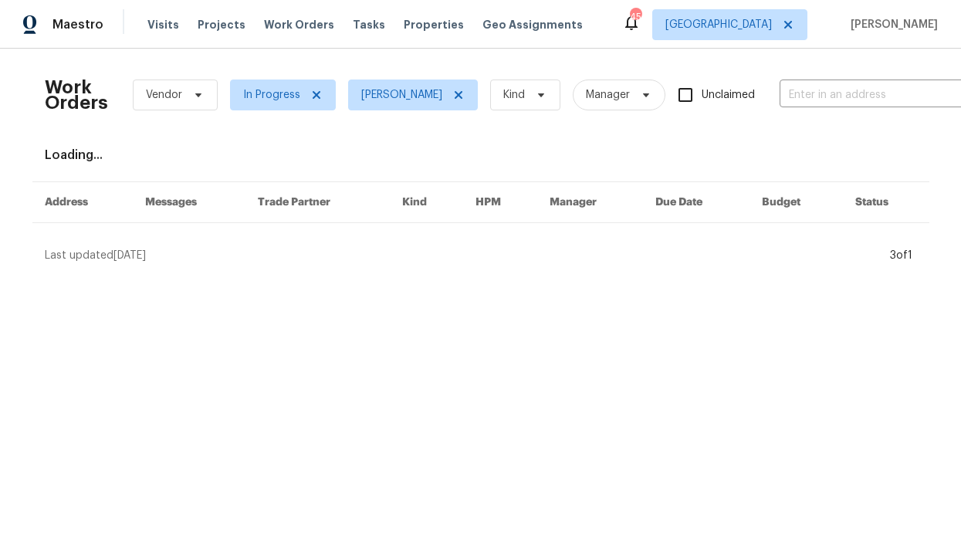
scroll to position [0, 0]
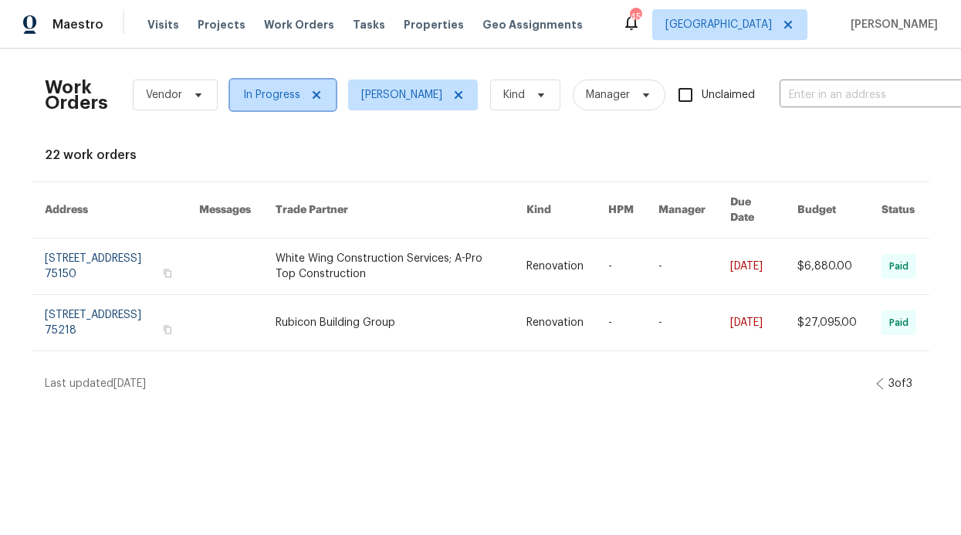
click at [318, 94] on span "In Progress" at bounding box center [283, 94] width 106 height 31
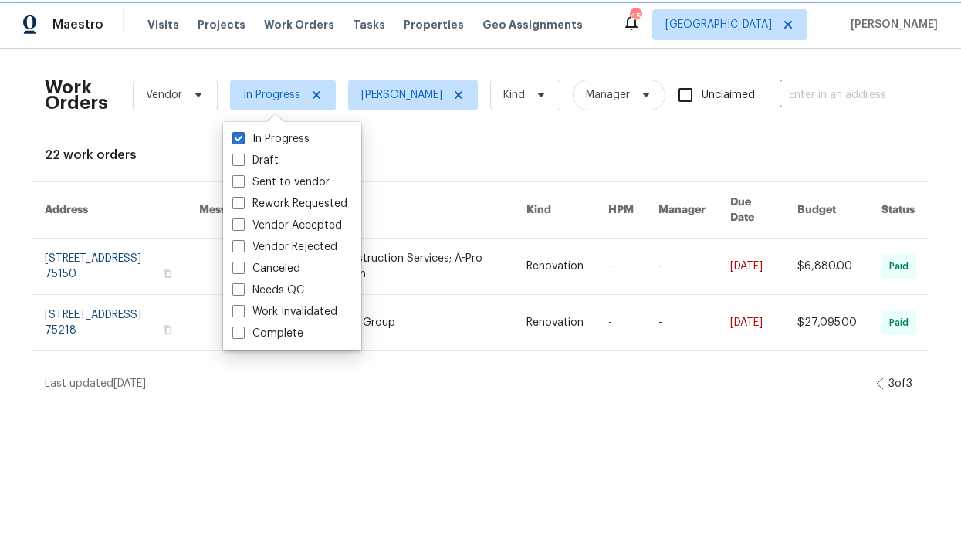
click at [312, 97] on icon at bounding box center [316, 95] width 8 height 8
checkbox input "false"
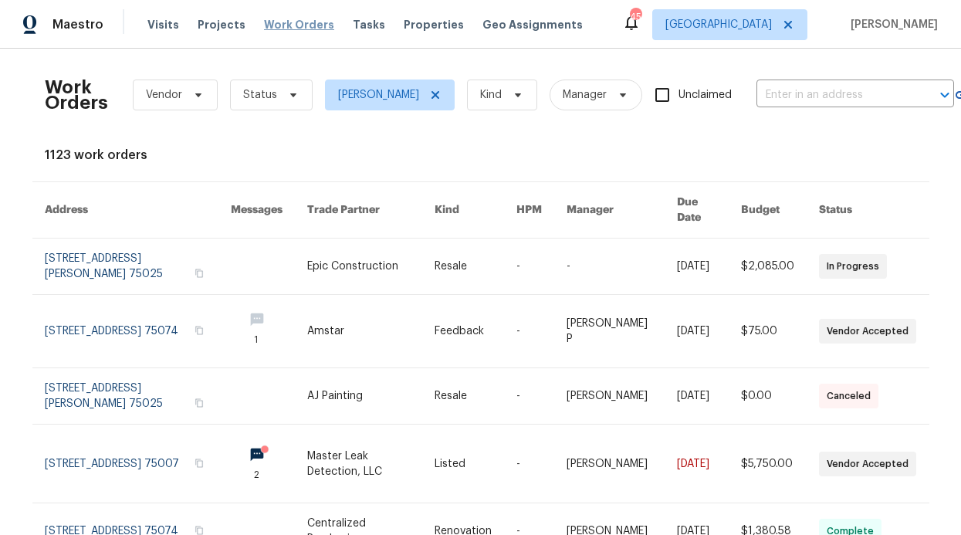
click at [289, 31] on span "Work Orders" at bounding box center [299, 24] width 70 height 15
click at [301, 25] on span "Work Orders" at bounding box center [299, 24] width 70 height 15
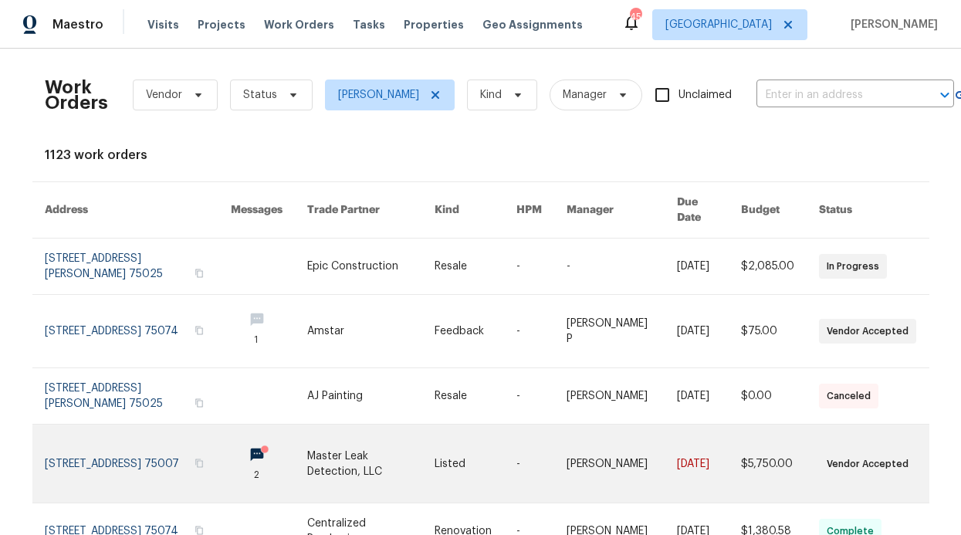
click at [261, 445] on circle at bounding box center [265, 449] width 8 height 8
click at [239, 433] on link at bounding box center [269, 463] width 76 height 78
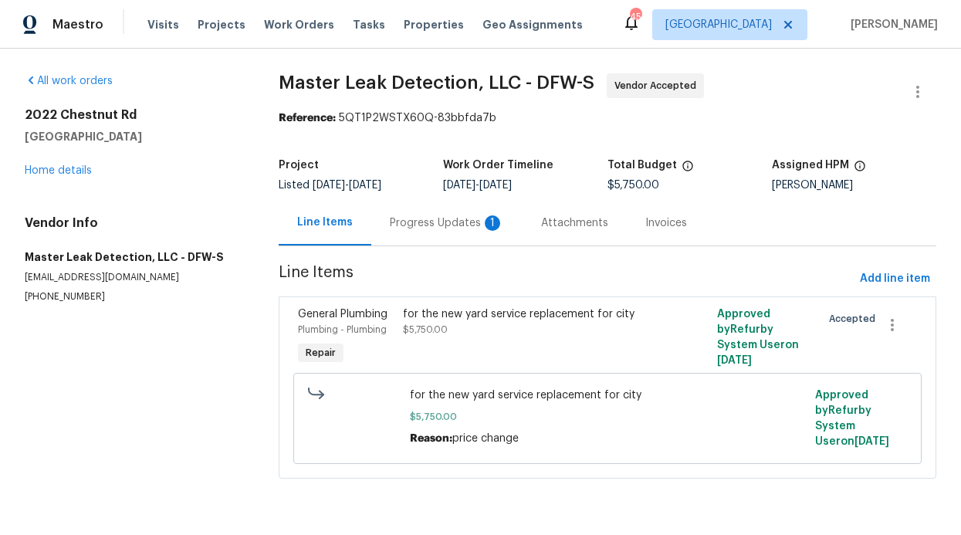
click at [405, 227] on div "Progress Updates 1" at bounding box center [447, 222] width 114 height 15
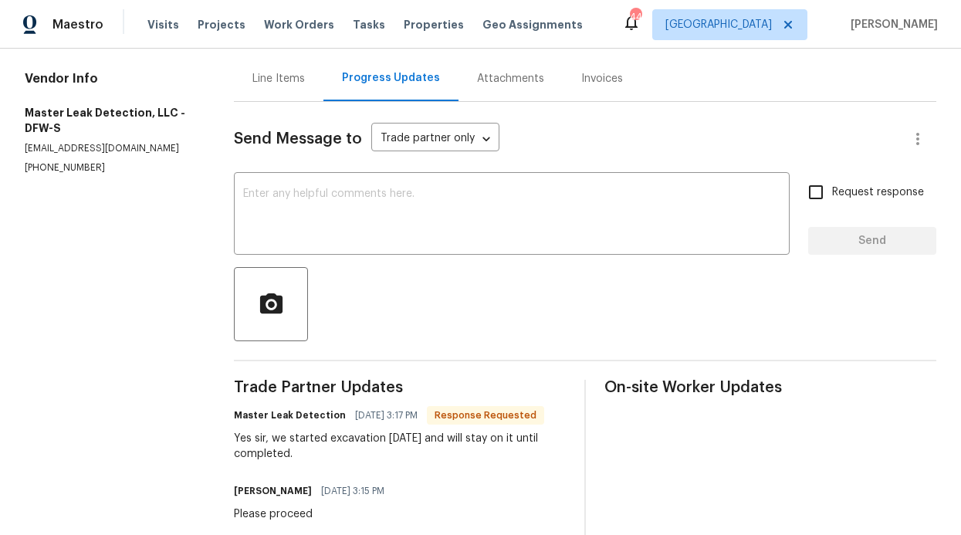
scroll to position [147, 0]
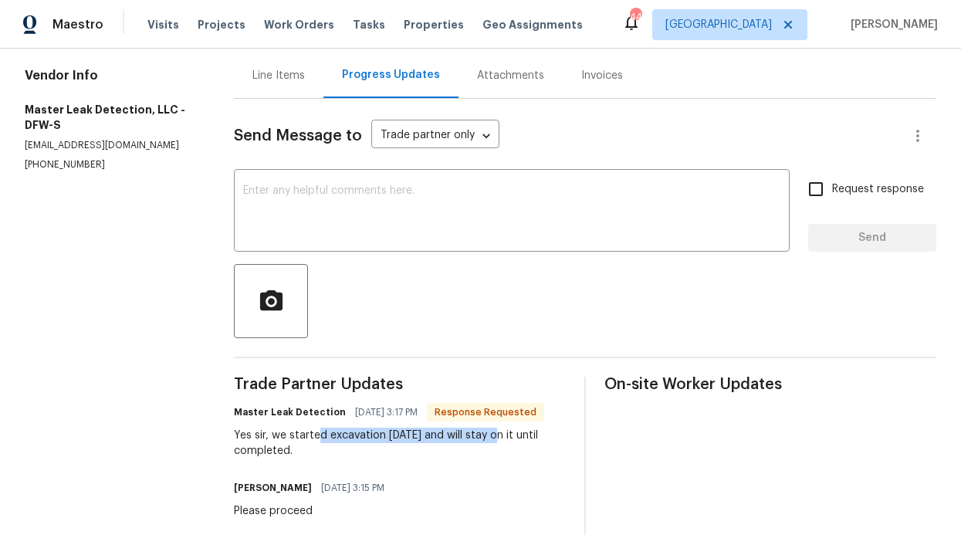
drag, startPoint x: 320, startPoint y: 435, endPoint x: 492, endPoint y: 436, distance: 172.1
click at [492, 436] on div "Yes sir, we started excavation today and will stay on it until completed." at bounding box center [400, 443] width 332 height 31
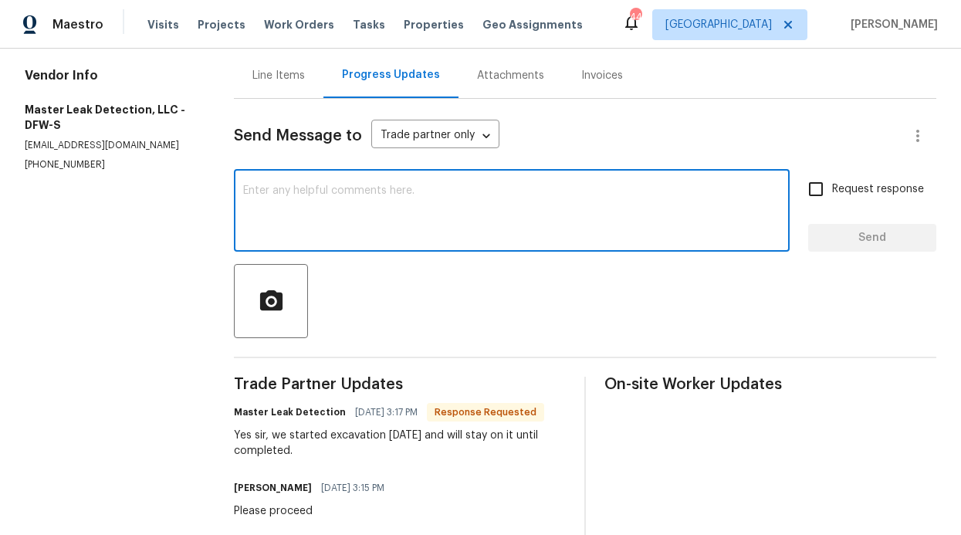
click at [363, 221] on textarea at bounding box center [511, 212] width 537 height 54
click at [526, 208] on textarea at bounding box center [511, 212] width 537 height 54
type textarea "R"
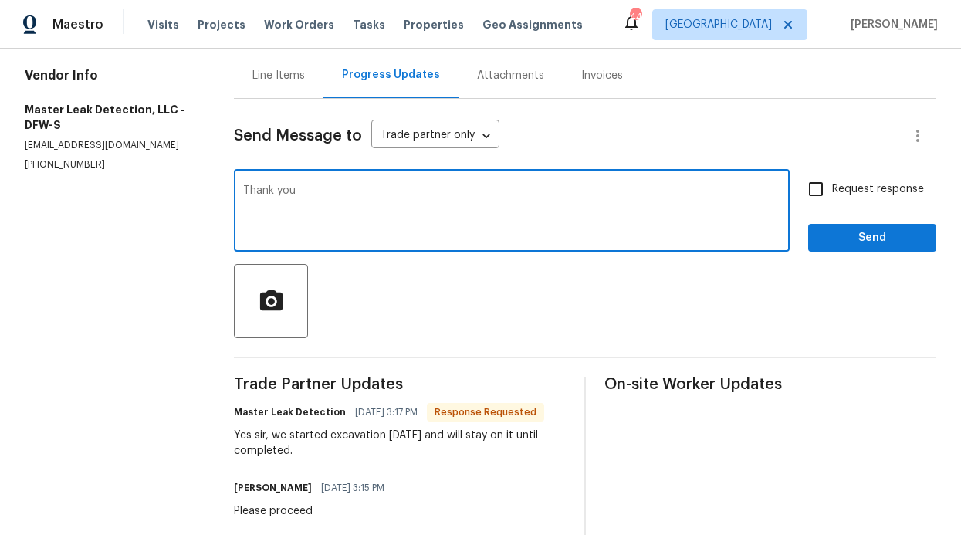
type textarea "Thank you"
click at [821, 225] on button "Send" at bounding box center [872, 238] width 128 height 29
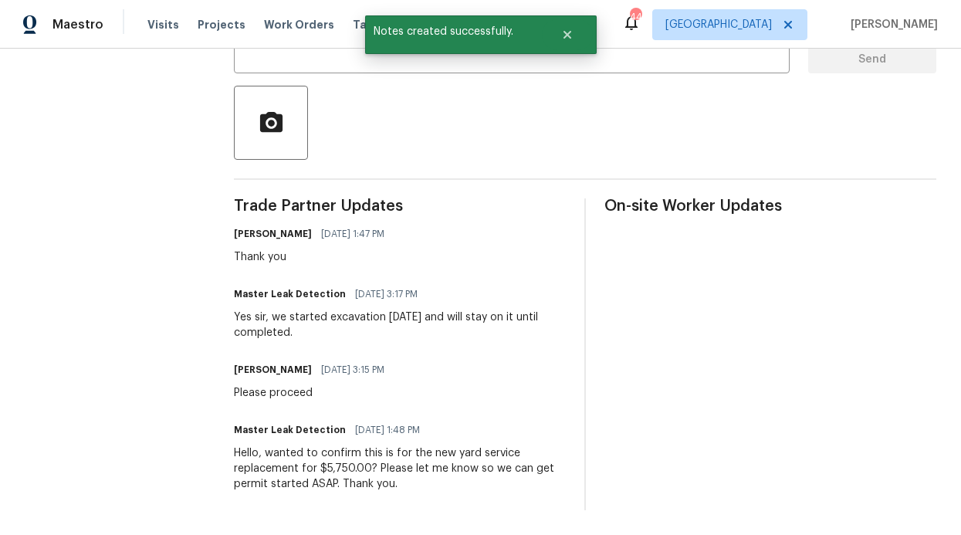
scroll to position [337, 0]
drag, startPoint x: 324, startPoint y: 306, endPoint x: 419, endPoint y: 306, distance: 94.9
click at [419, 309] on div "Yes sir, we started excavation today and will stay on it until completed." at bounding box center [400, 324] width 332 height 31
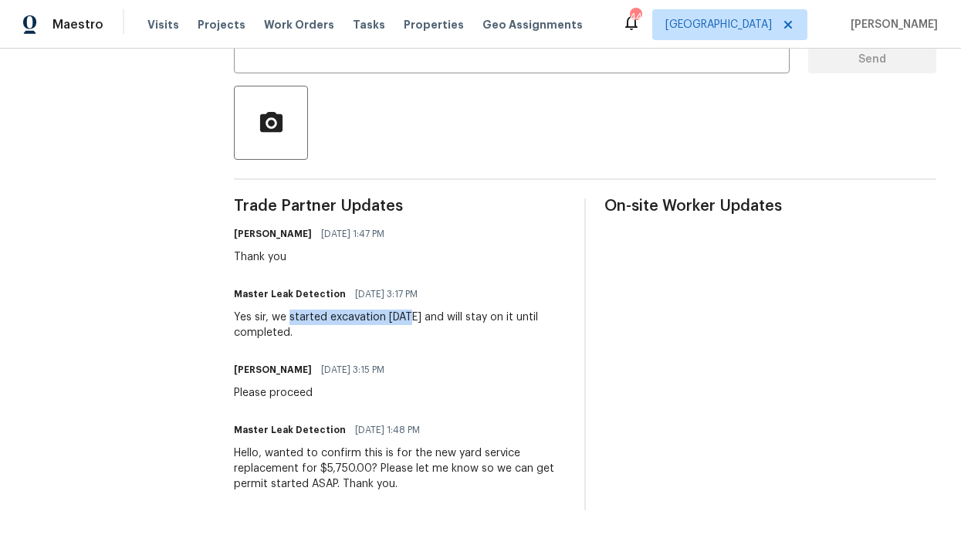
drag, startPoint x: 290, startPoint y: 306, endPoint x: 411, endPoint y: 304, distance: 120.4
click at [411, 309] on div "Yes sir, we started excavation today and will stay on it until completed." at bounding box center [400, 324] width 332 height 31
drag, startPoint x: 414, startPoint y: 305, endPoint x: 289, endPoint y: 306, distance: 125.0
click at [289, 309] on div "Yes sir, we started excavation today and will stay on it until completed." at bounding box center [400, 324] width 332 height 31
copy div "started excavation today"
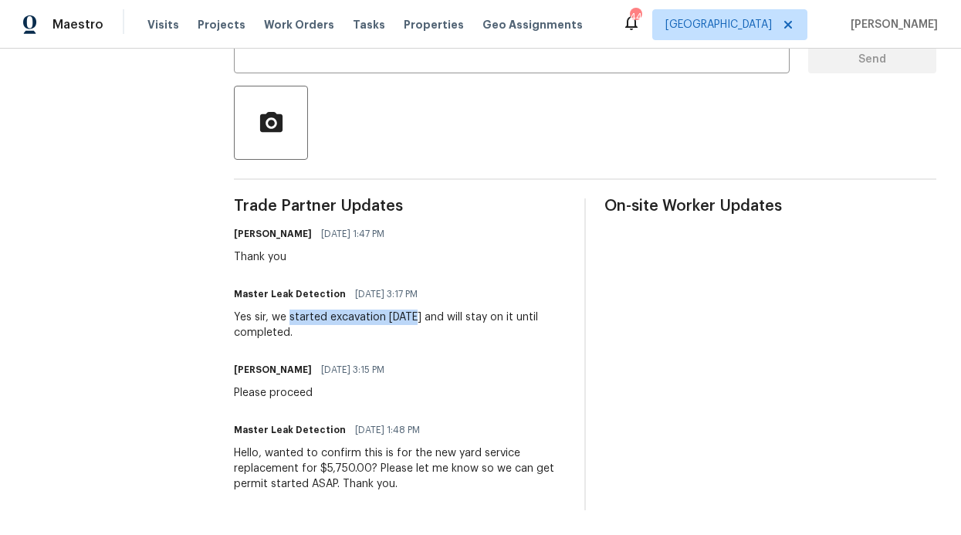
scroll to position [0, 0]
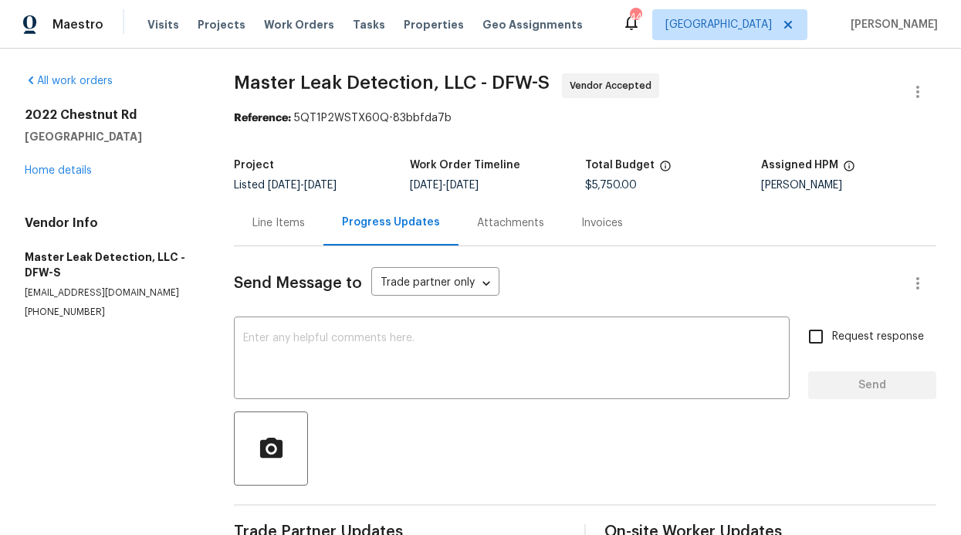
click at [289, 224] on div "Line Items" at bounding box center [278, 222] width 52 height 15
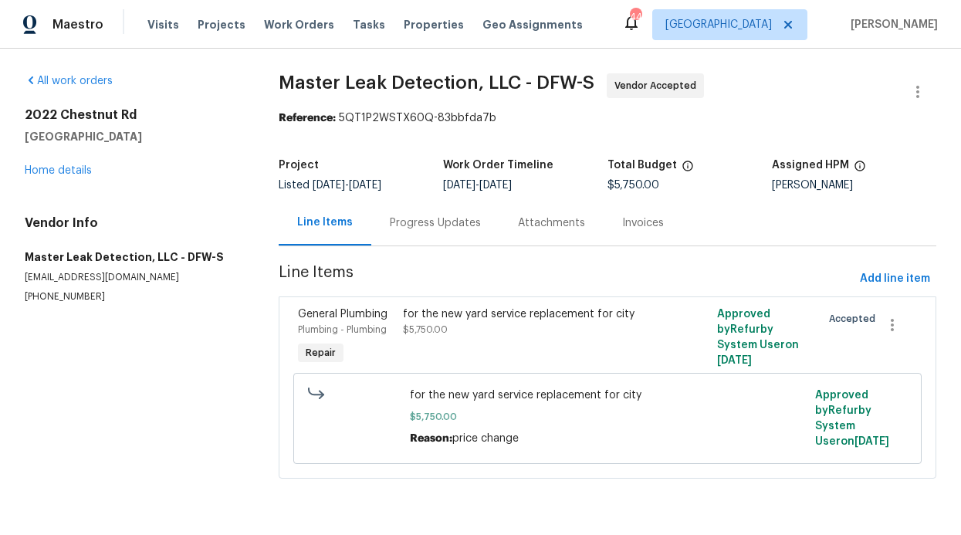
click at [96, 159] on div "2022 Chestnut Rd Carrollton, TX 75007 Home details" at bounding box center [133, 142] width 217 height 71
click at [85, 167] on link "Home details" at bounding box center [58, 170] width 67 height 11
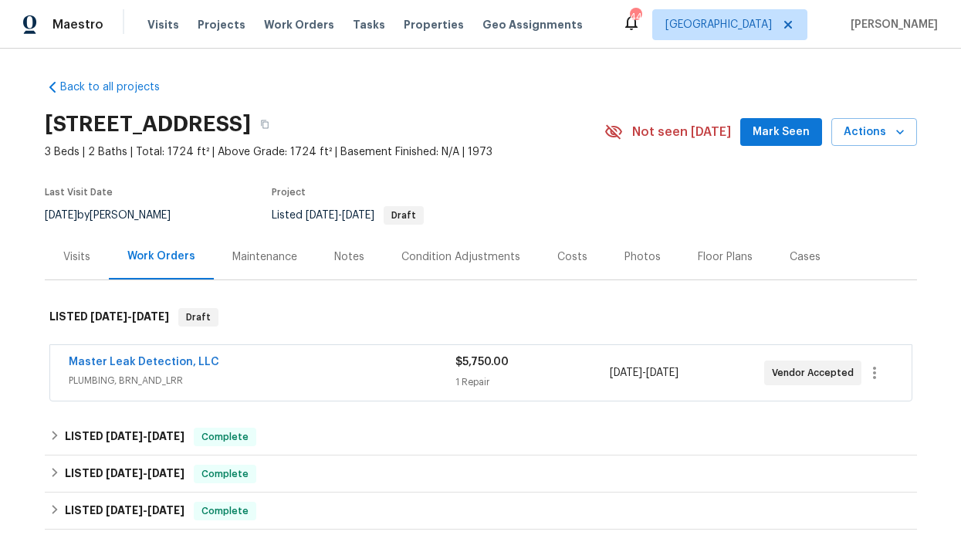
click at [334, 257] on div "Notes" at bounding box center [349, 256] width 30 height 15
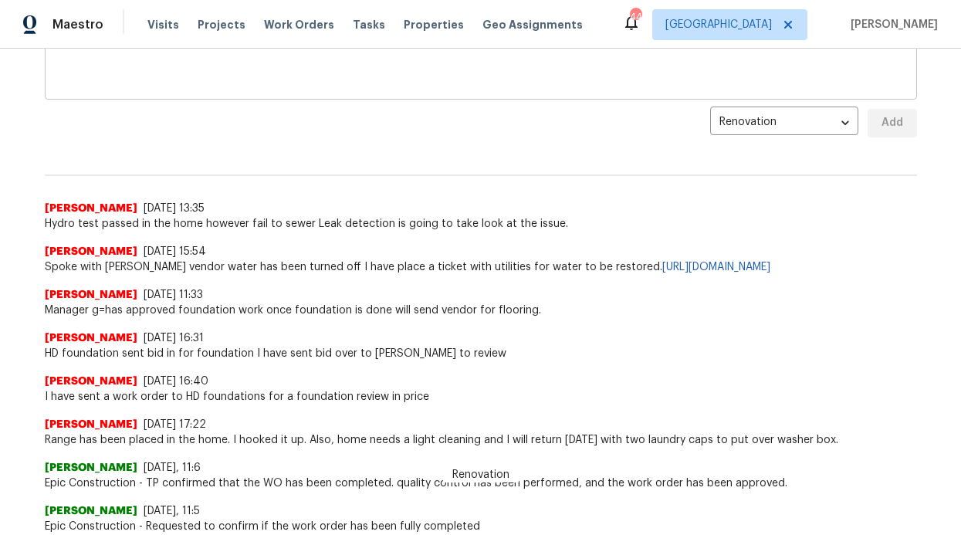
scroll to position [188, 0]
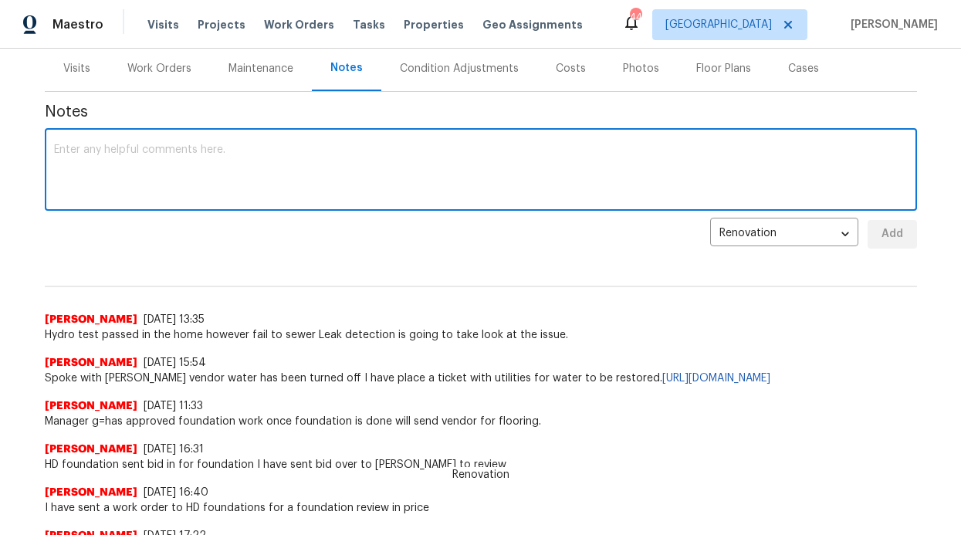
paste textarea "started excavation today"
type textarea "started excavation today"
click at [871, 235] on button "Add" at bounding box center [891, 234] width 49 height 29
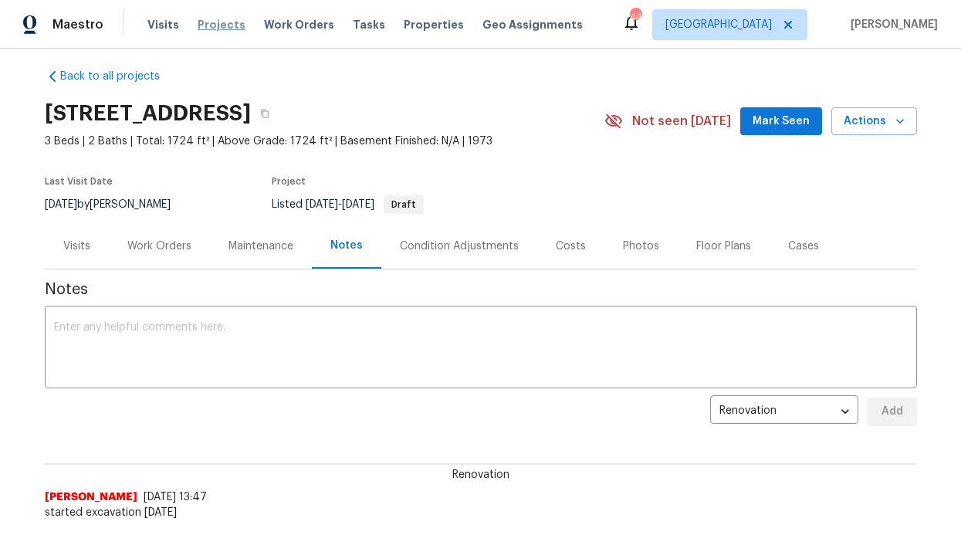
scroll to position [0, 0]
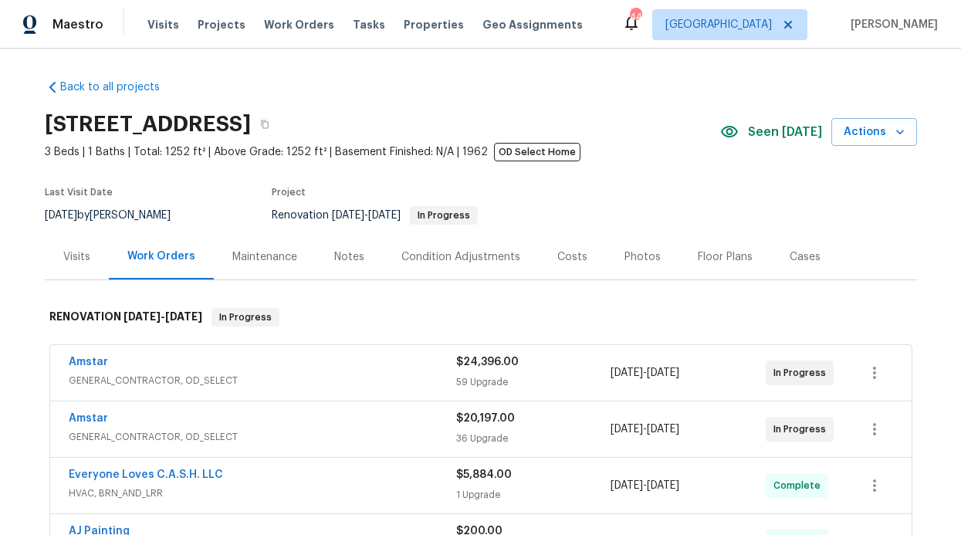
click at [359, 266] on div "Notes" at bounding box center [349, 257] width 67 height 46
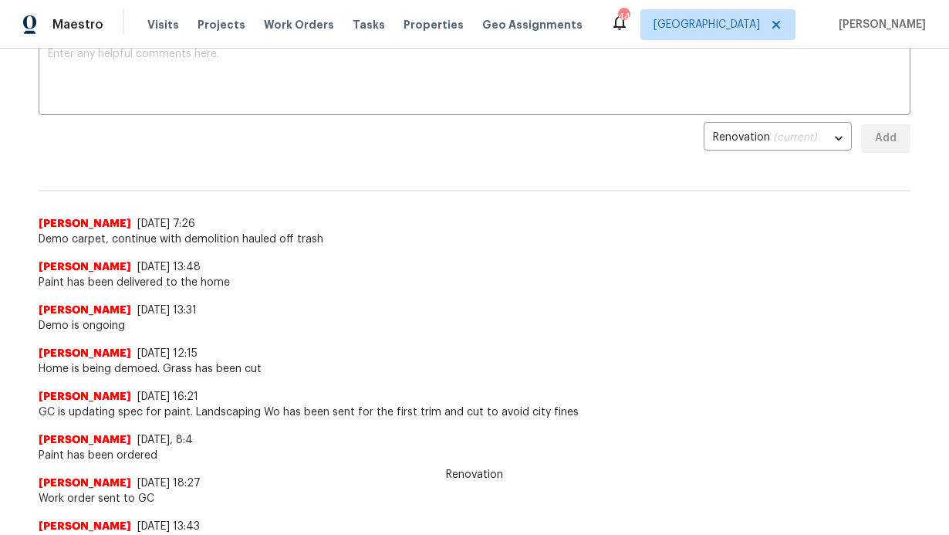
scroll to position [277, 0]
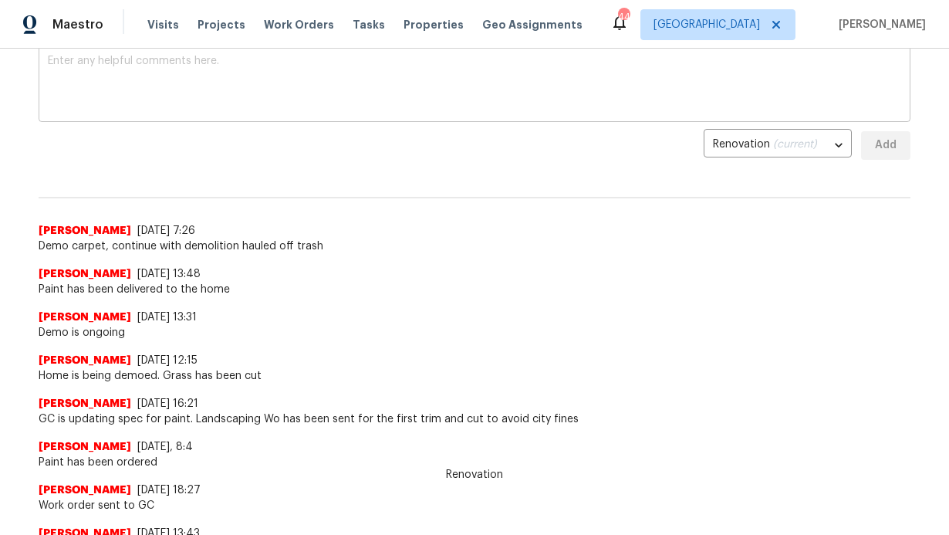
click at [382, 100] on textarea at bounding box center [475, 83] width 854 height 54
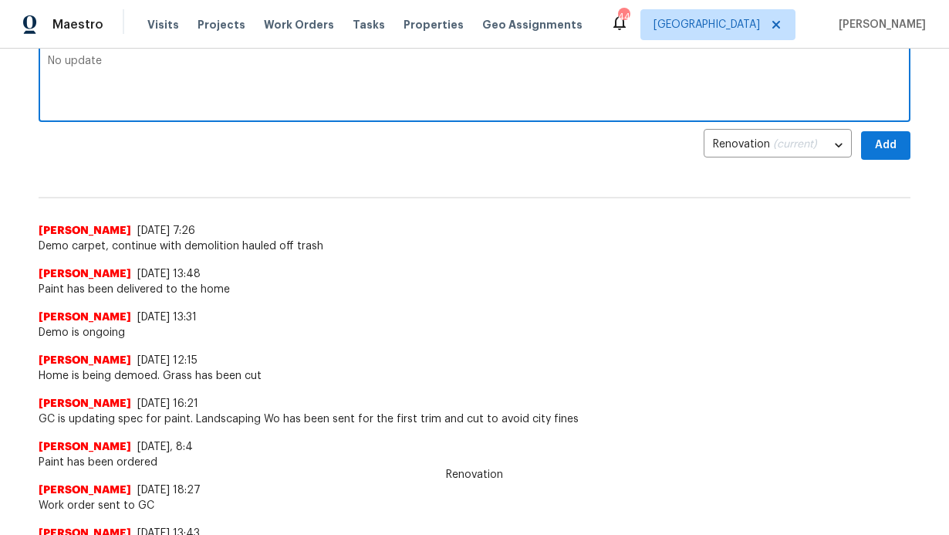
type textarea "No update"
click at [905, 152] on div "Back to all projects [STREET_ADDRESS] 3 Beds | 1 Baths | Total: 1252 ft² | Abov…" at bounding box center [474, 292] width 949 height 486
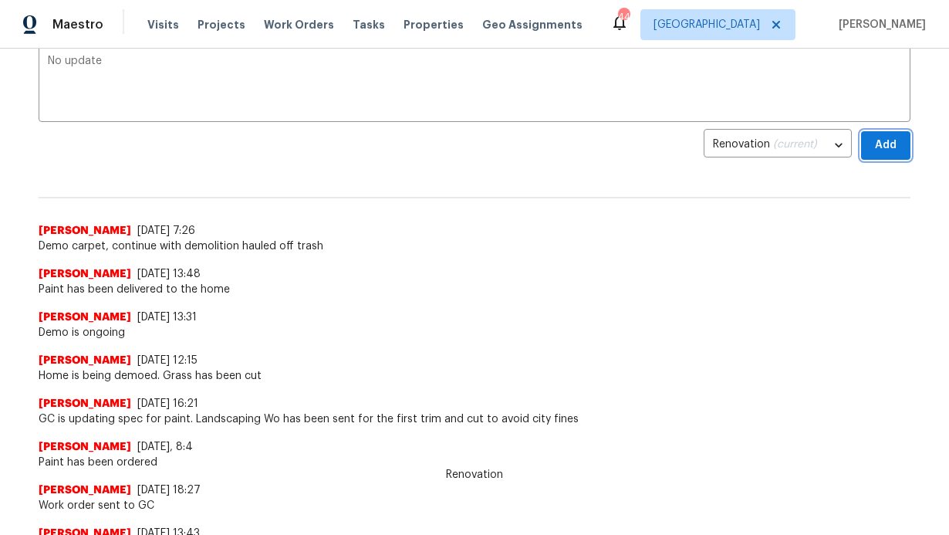
click at [894, 152] on button "Add" at bounding box center [885, 145] width 49 height 29
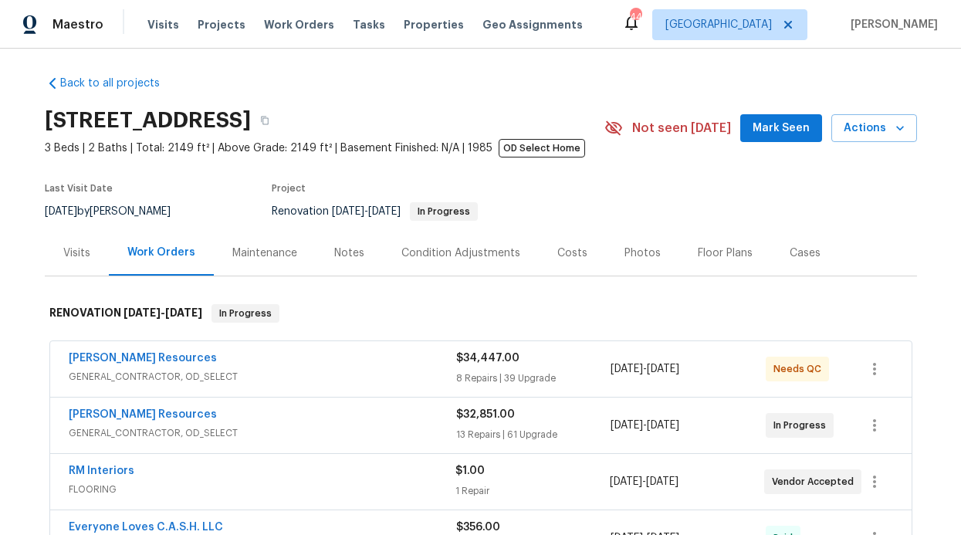
scroll to position [21, 0]
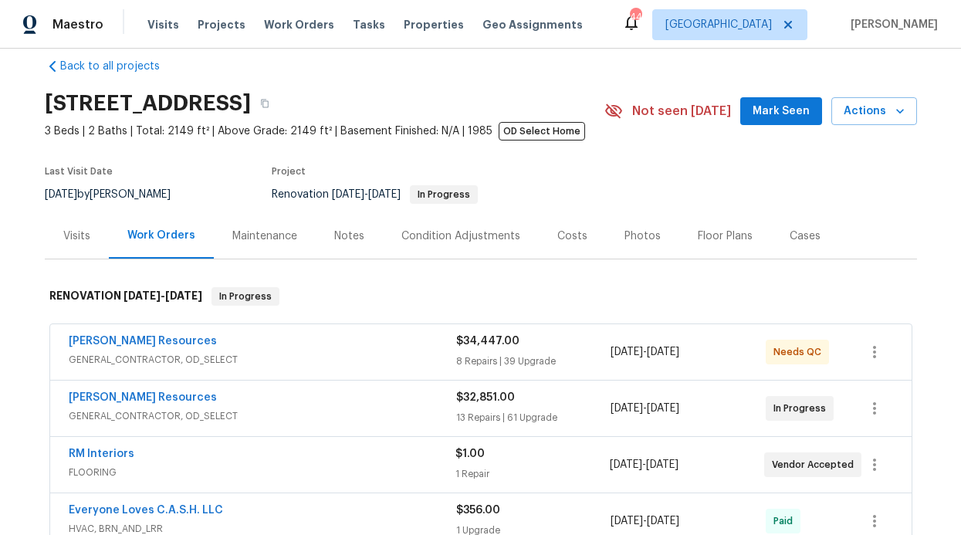
click at [341, 230] on div "Notes" at bounding box center [349, 235] width 30 height 15
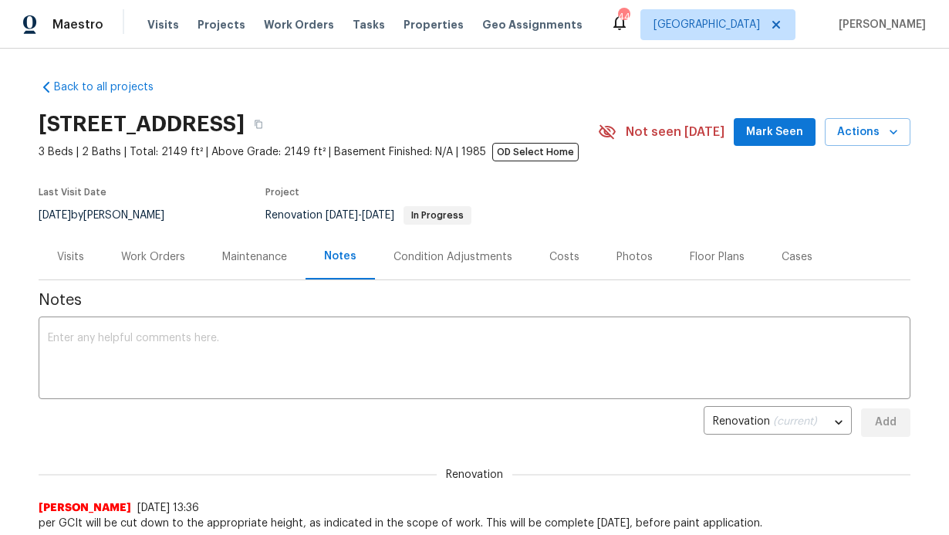
click at [186, 258] on div "Work Orders" at bounding box center [153, 257] width 101 height 46
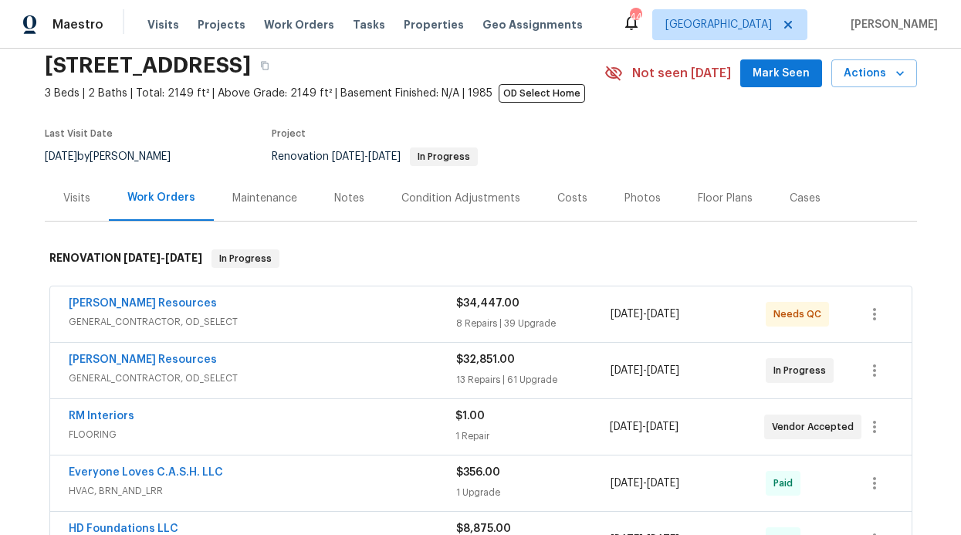
scroll to position [77, 0]
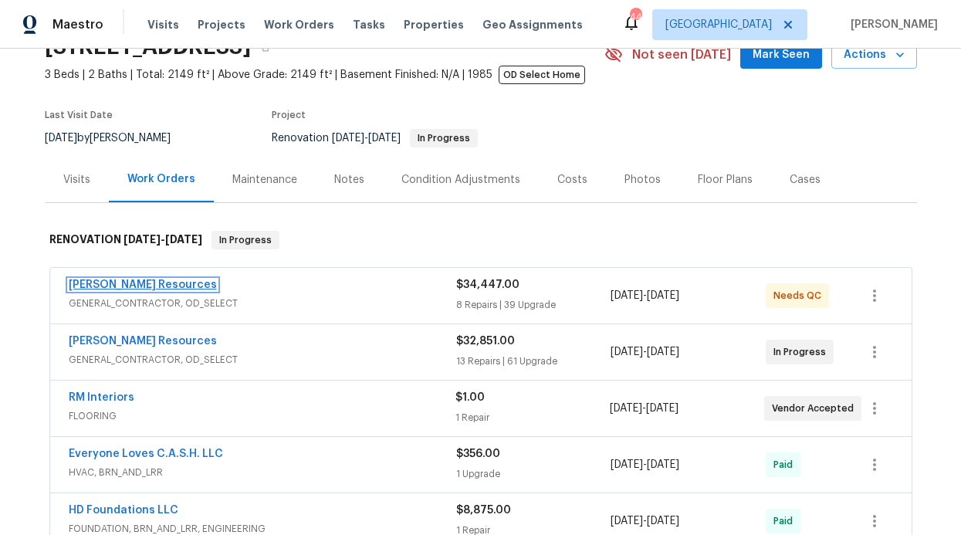
click at [123, 283] on link "[PERSON_NAME] Resources" at bounding box center [143, 284] width 148 height 11
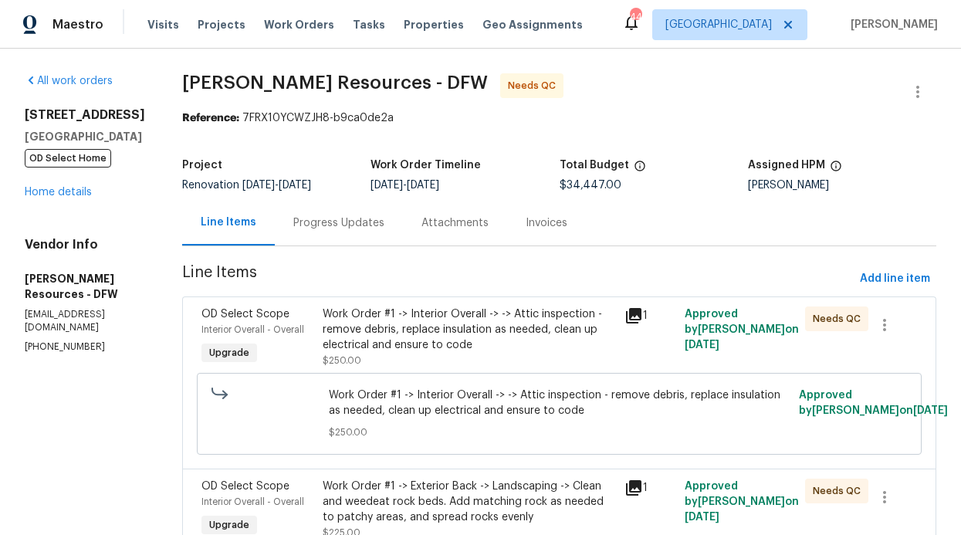
click at [384, 216] on div "Progress Updates" at bounding box center [338, 222] width 91 height 15
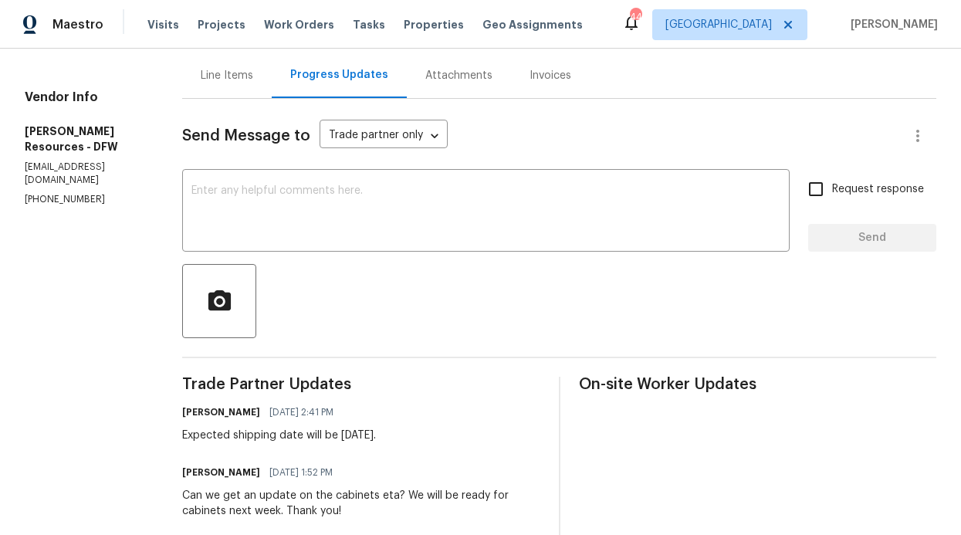
scroll to position [148, 0]
drag, startPoint x: 797, startPoint y: 187, endPoint x: 773, endPoint y: 193, distance: 24.7
click at [800, 187] on input "Request response" at bounding box center [816, 188] width 32 height 32
checkbox input "true"
click at [614, 205] on textarea at bounding box center [485, 211] width 589 height 54
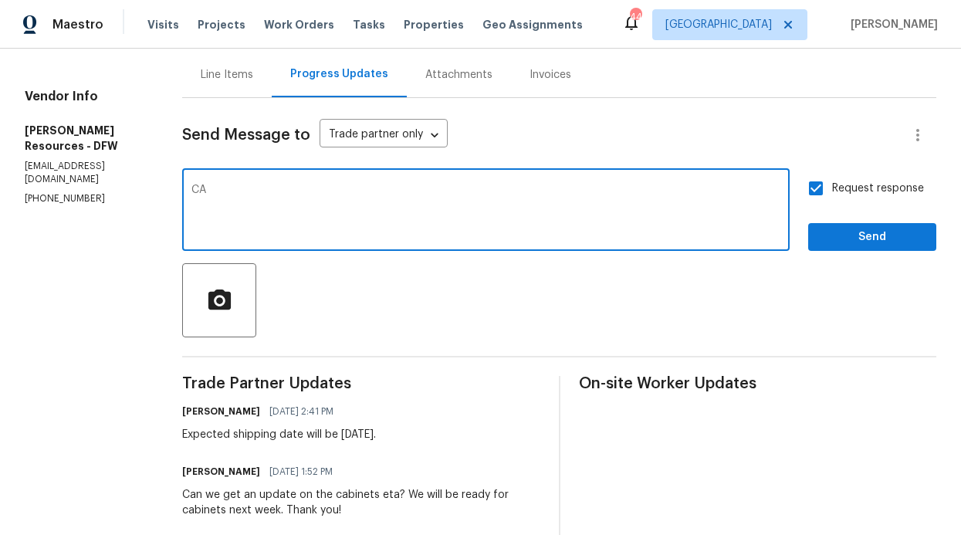
type textarea "C"
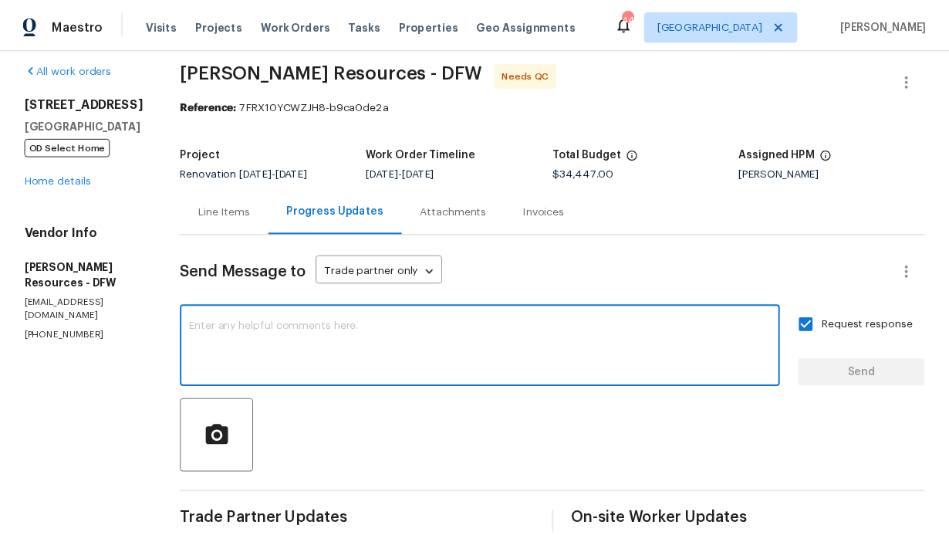
scroll to position [0, 0]
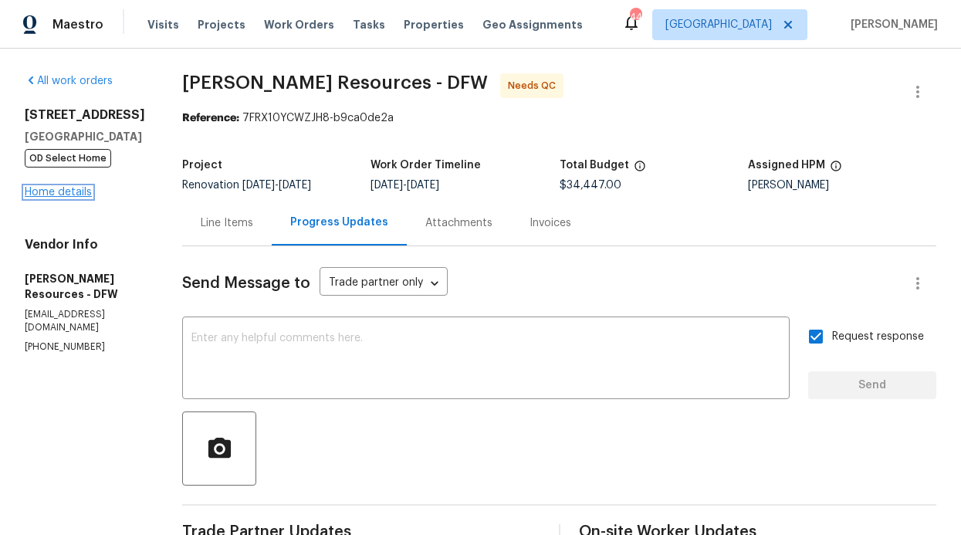
click at [88, 195] on link "Home details" at bounding box center [58, 192] width 67 height 11
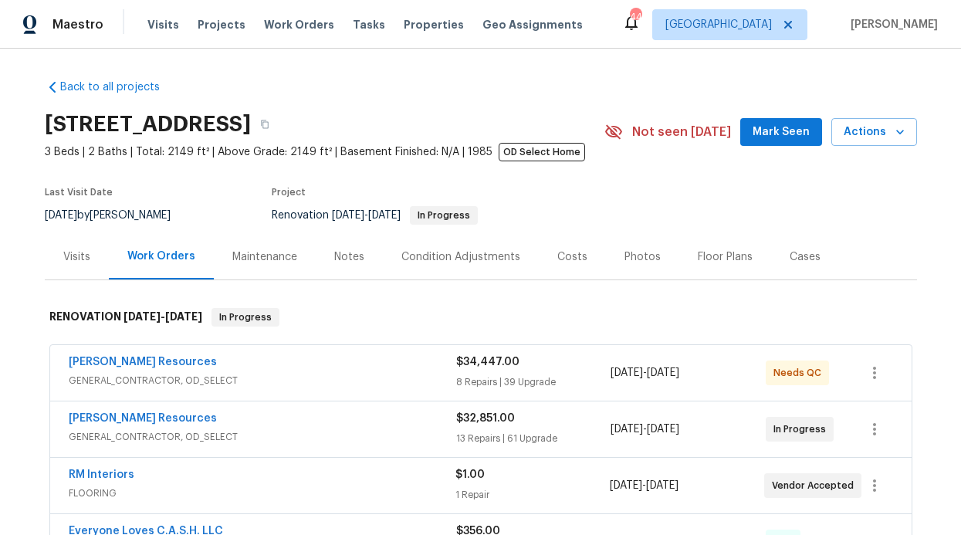
click at [316, 252] on div "Notes" at bounding box center [349, 257] width 67 height 46
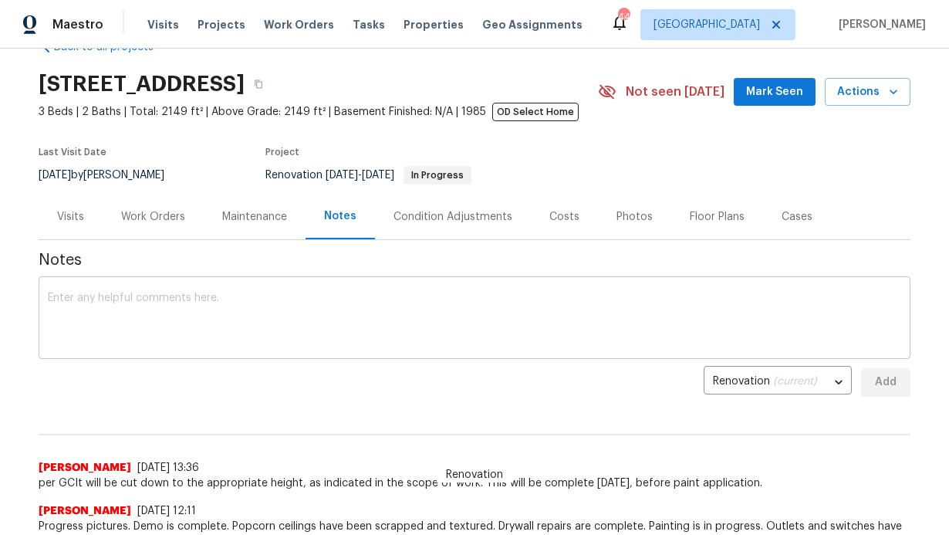
scroll to position [41, 0]
click at [290, 325] on textarea at bounding box center [475, 319] width 854 height 54
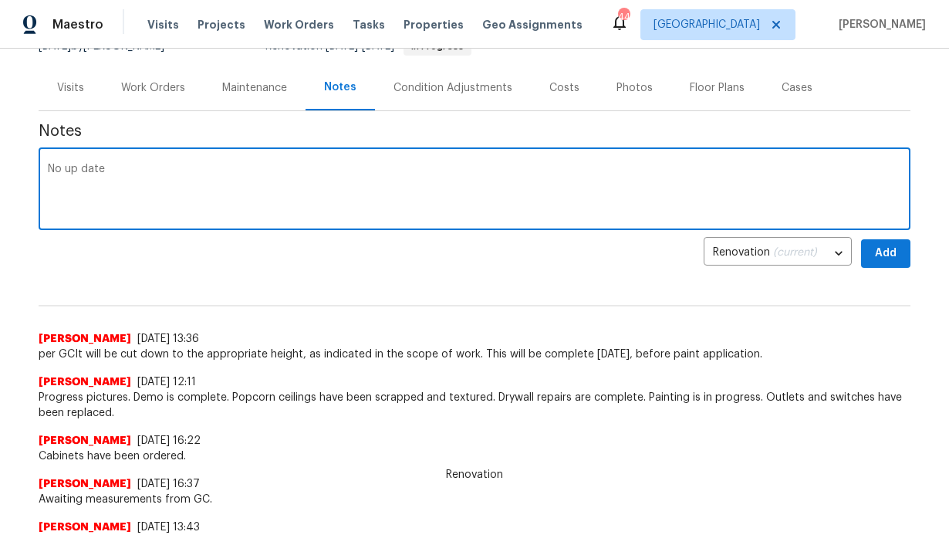
scroll to position [159, 0]
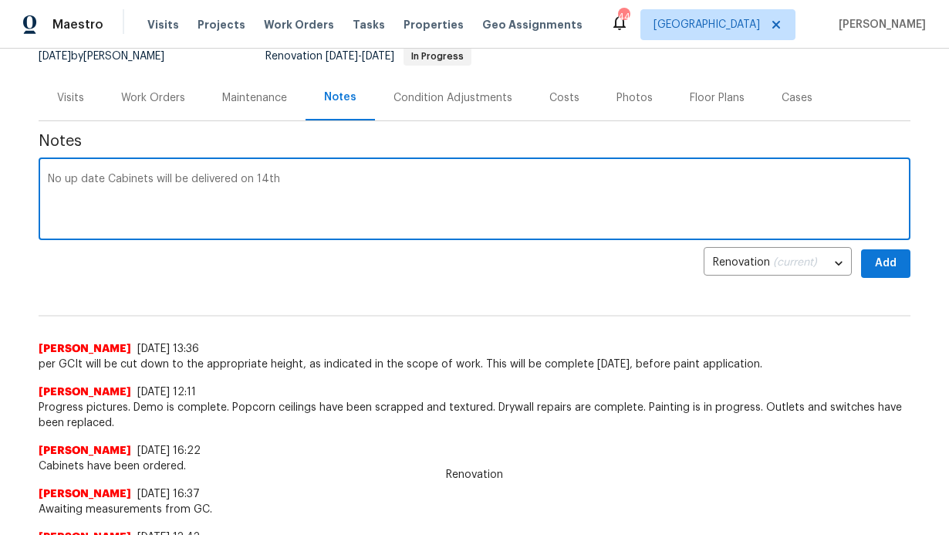
type textarea "No up date Cabinets will be delivered on 14th"
click at [884, 262] on span "Add" at bounding box center [886, 263] width 25 height 19
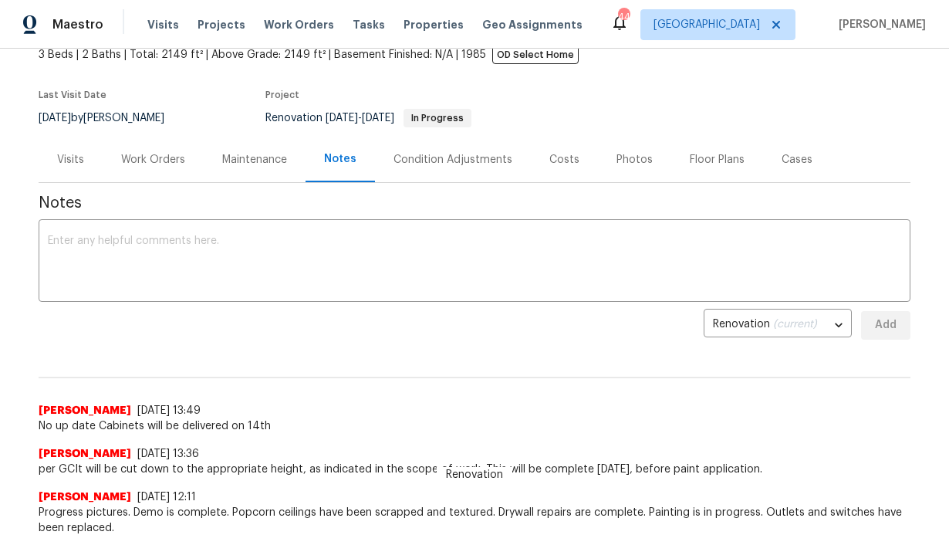
scroll to position [0, 0]
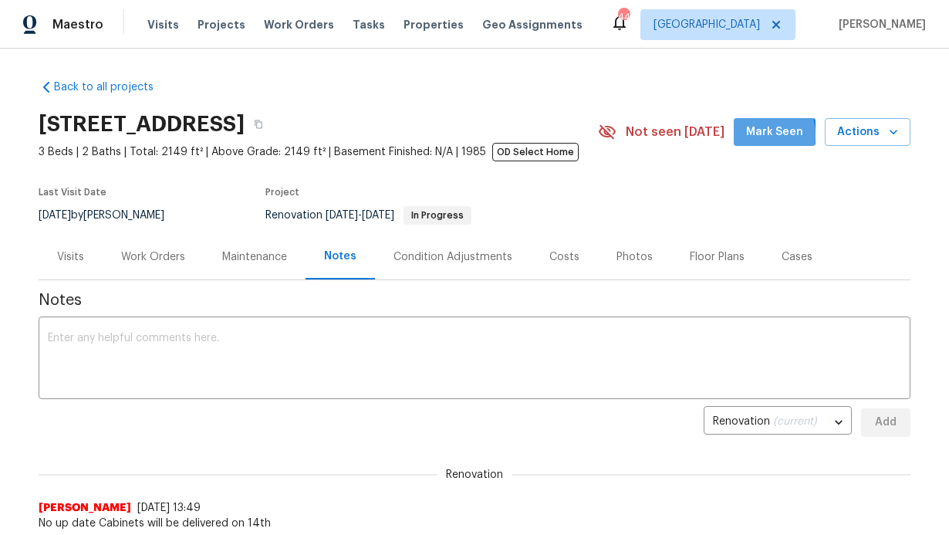
click at [749, 136] on span "Mark Seen" at bounding box center [774, 132] width 57 height 19
